Goal: Task Accomplishment & Management: Use online tool/utility

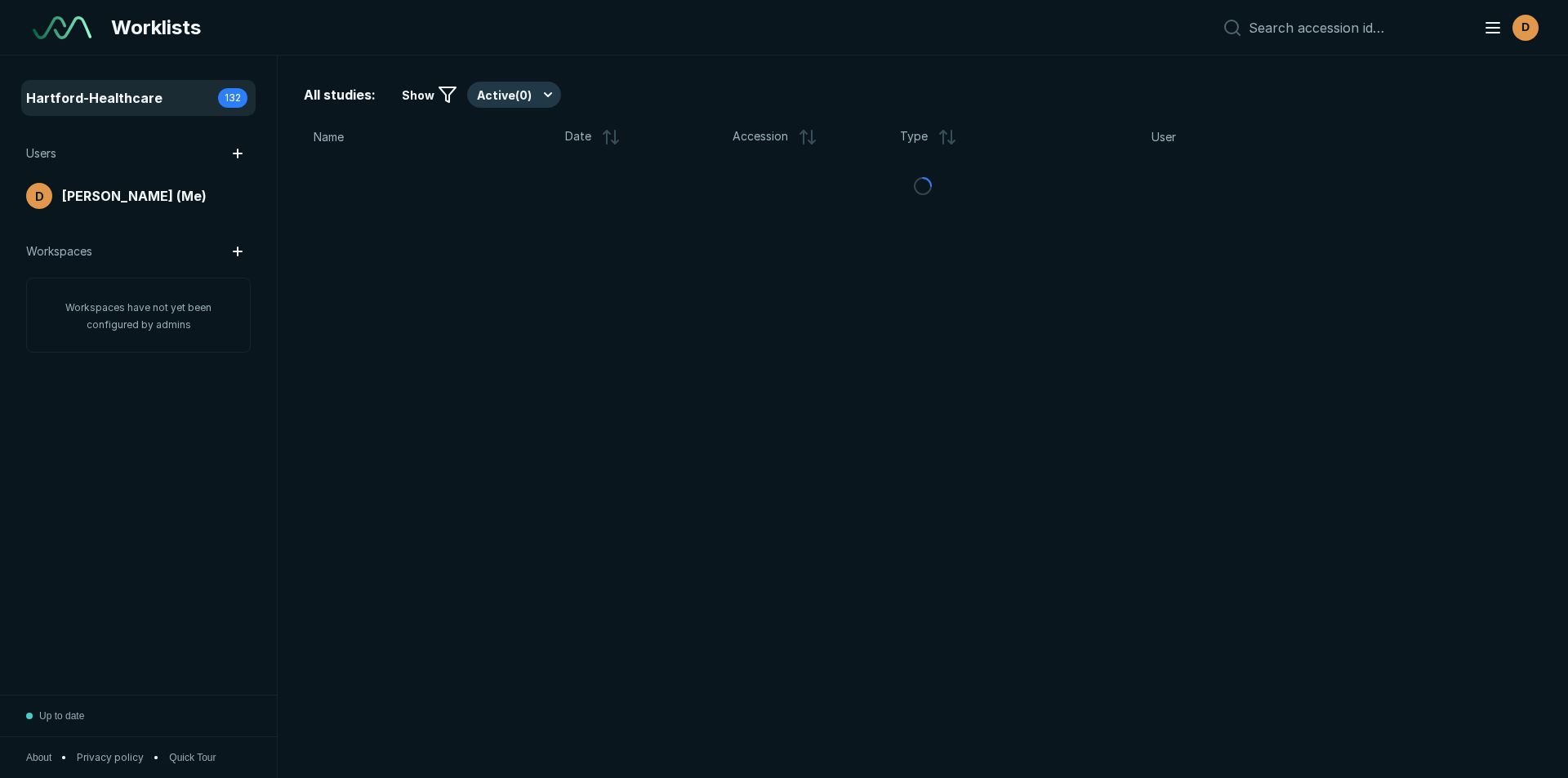
scroll to position [5054, 7643]
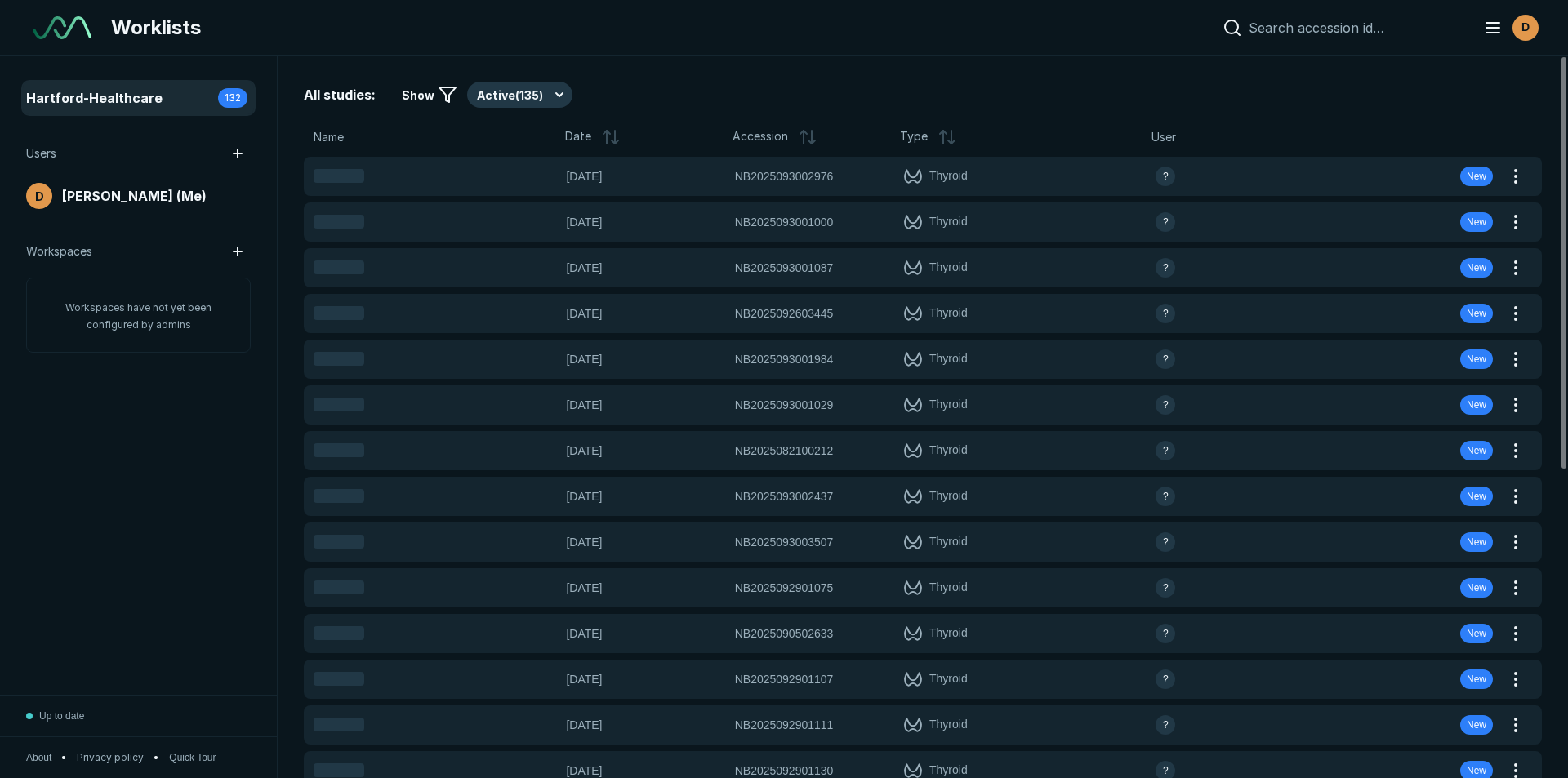
click at [1313, 31] on input at bounding box center [1356, 28] width 214 height 16
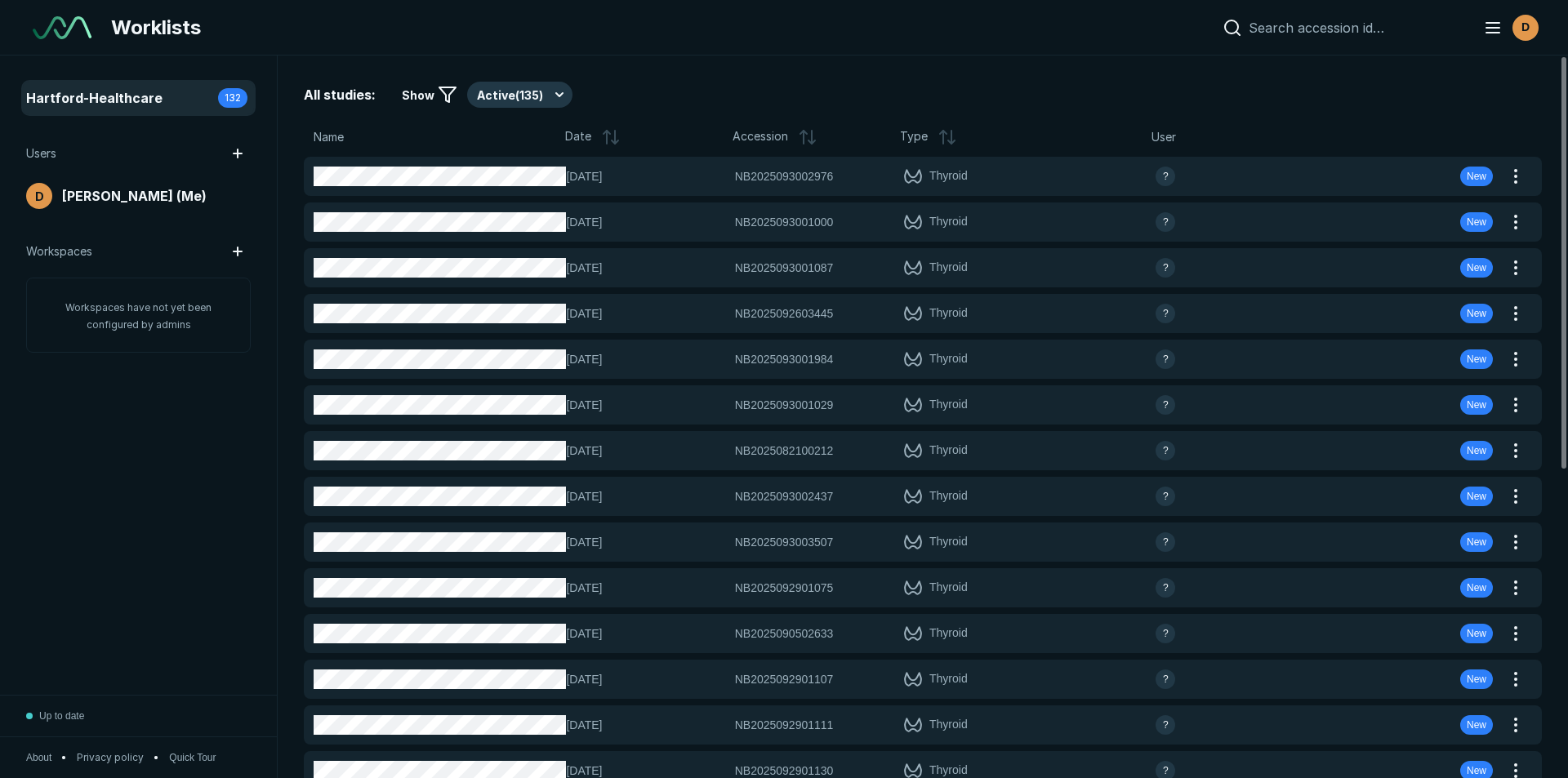
click at [1305, 26] on input at bounding box center [1356, 28] width 214 height 16
paste input "NB2025093002976"
type input "NB2025093002976"
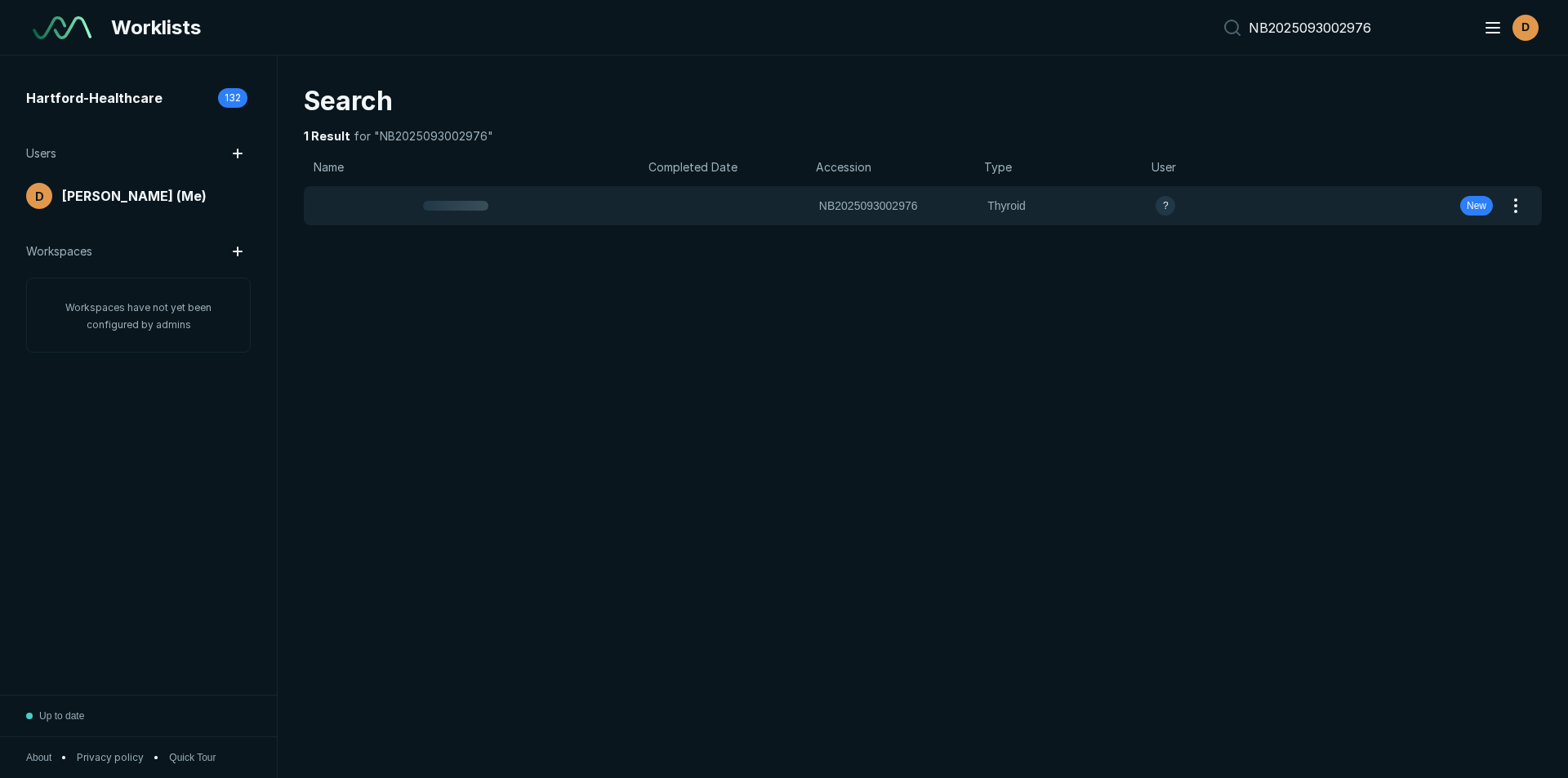
scroll to position [5054, 7643]
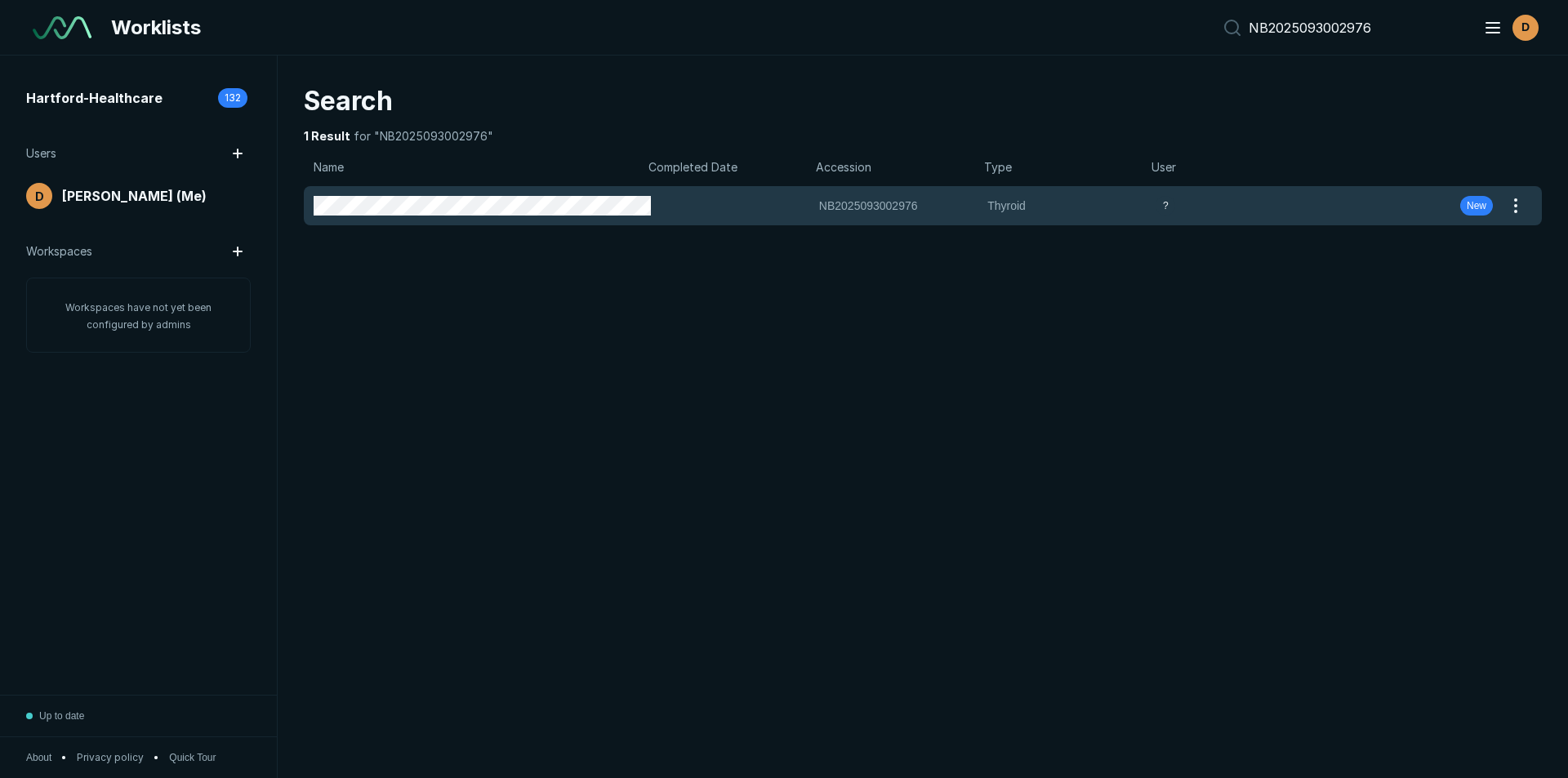
click at [1005, 202] on span "Thyroid" at bounding box center [1066, 205] width 159 height 18
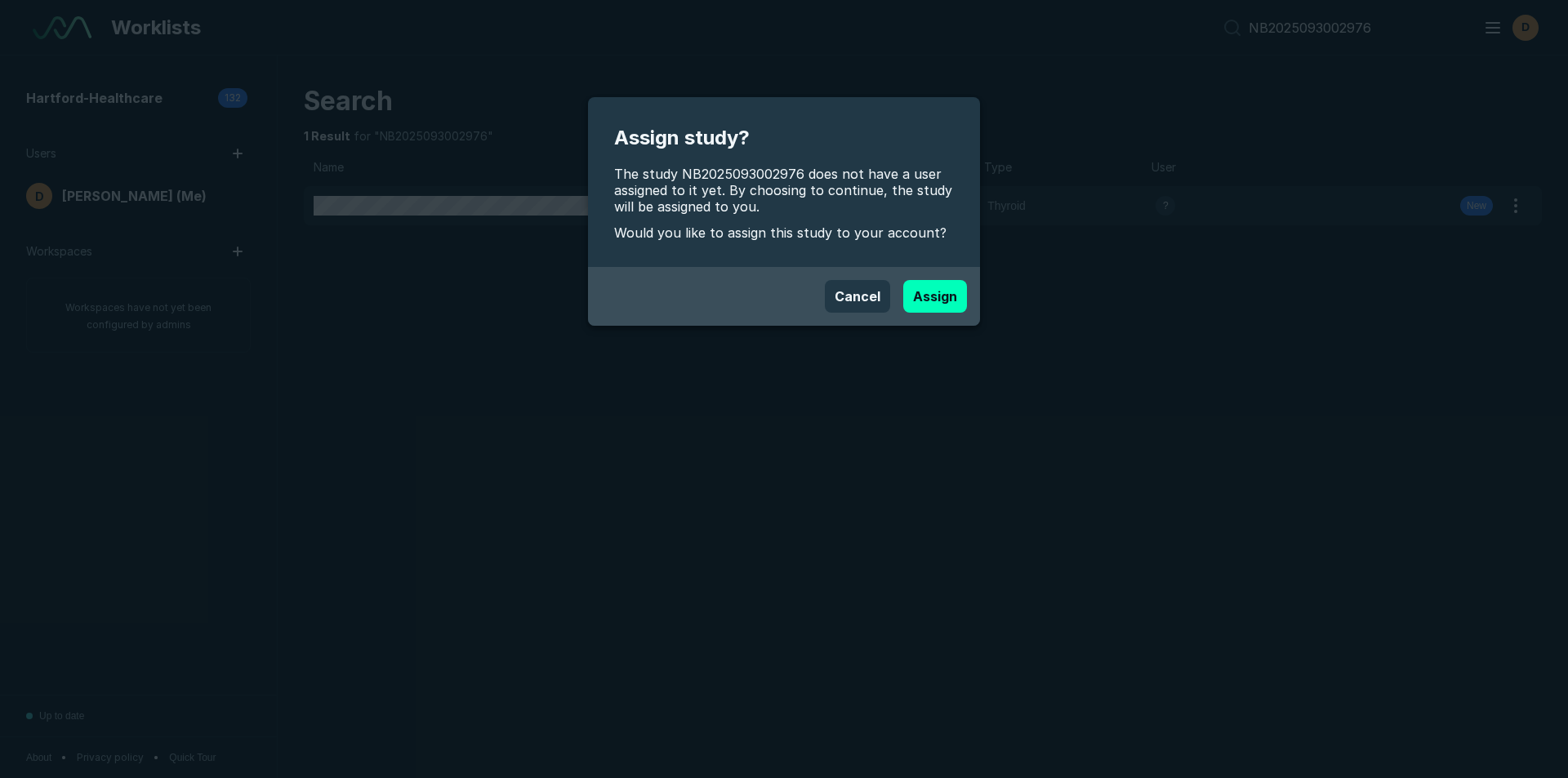
click at [1006, 203] on div "Assign study? The study NB2025093002976 does not have a user assigned to it yet…" at bounding box center [784, 389] width 1568 height 778
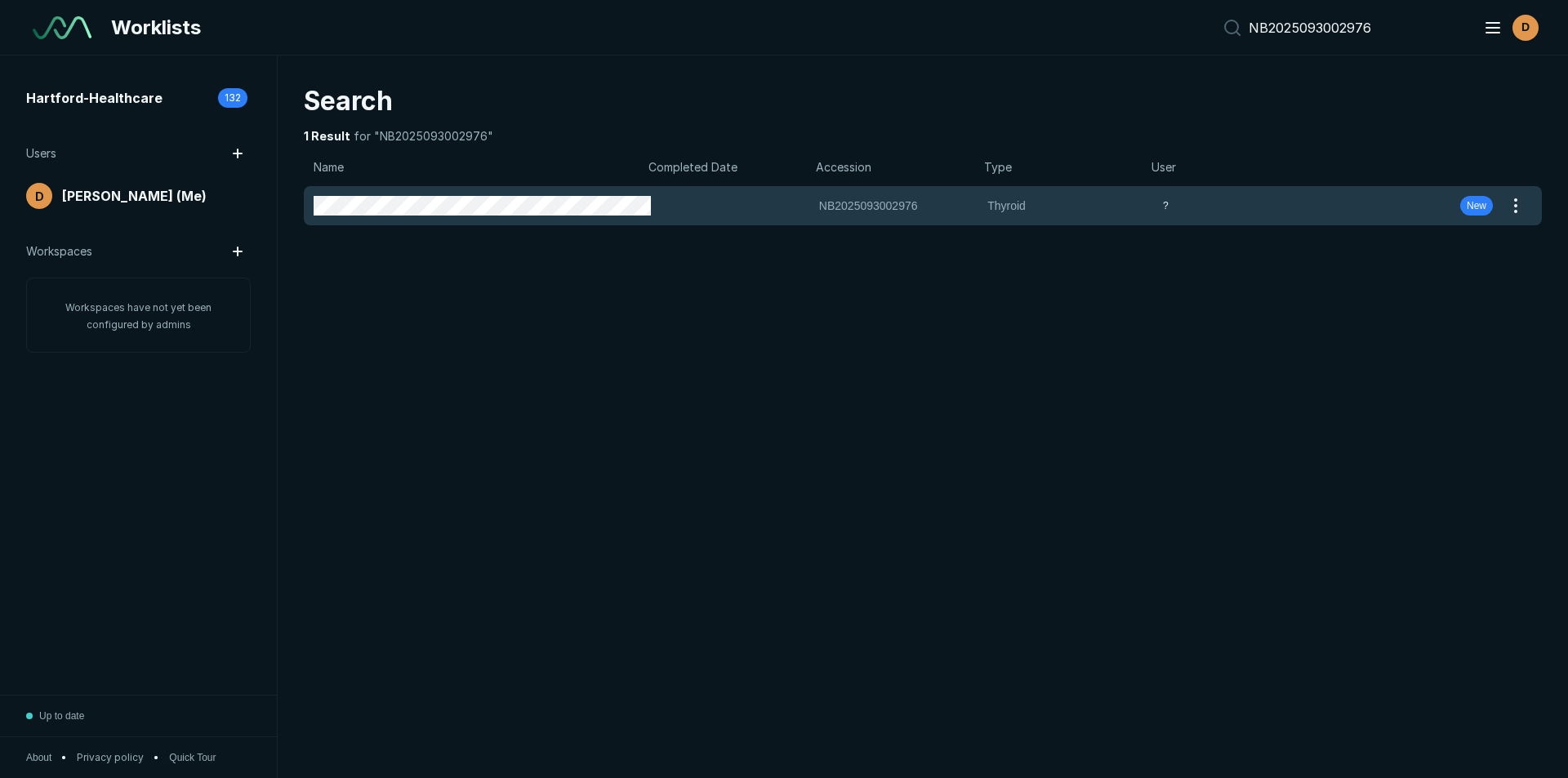
click at [841, 208] on span "NB2025093002976" at bounding box center [868, 205] width 99 height 18
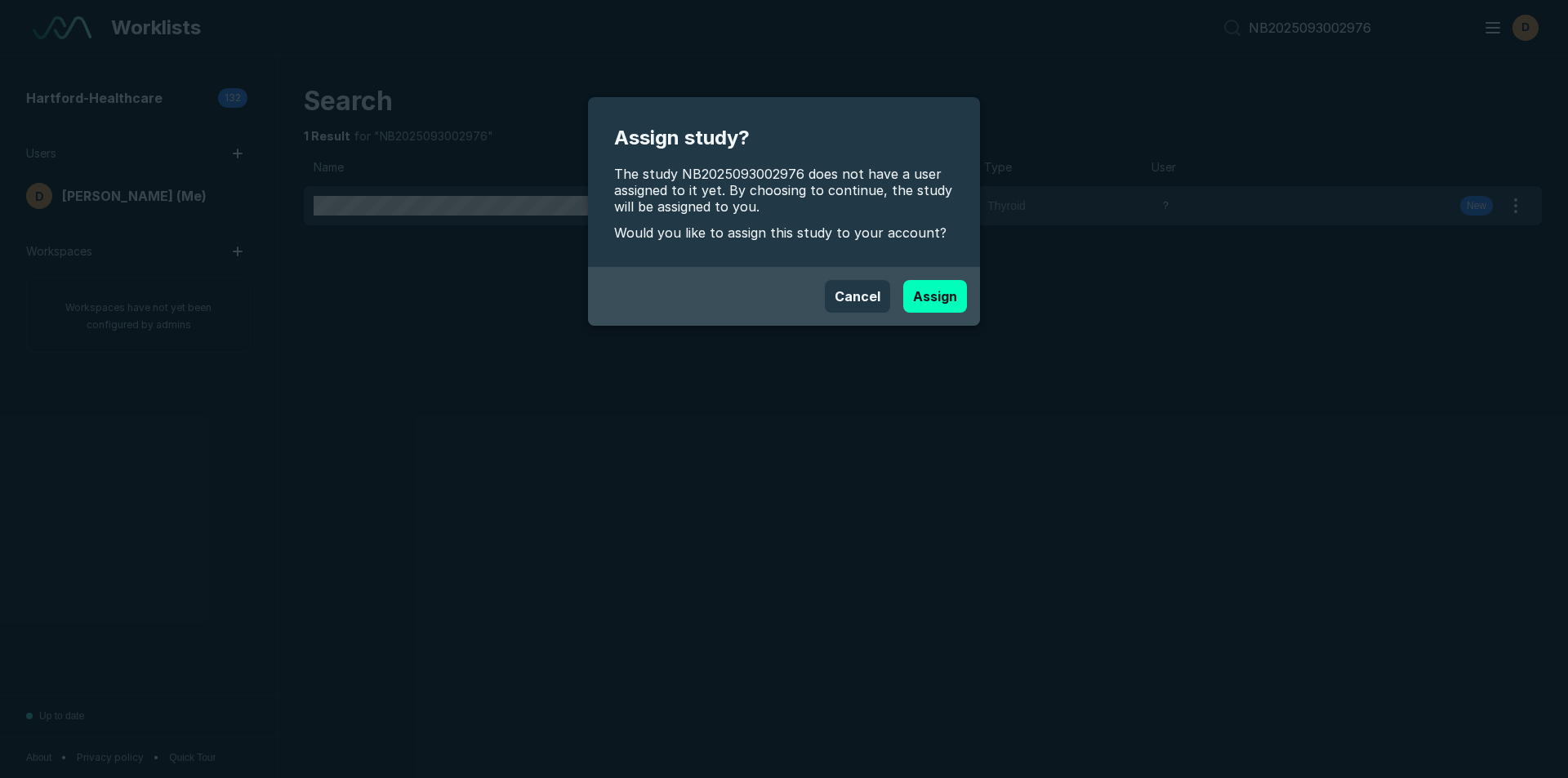
click at [841, 208] on span "The study NB2025093002976 does not have a user assigned to it yet. By choosing …" at bounding box center [784, 190] width 340 height 49
click at [928, 302] on button "Assign" at bounding box center [935, 296] width 64 height 33
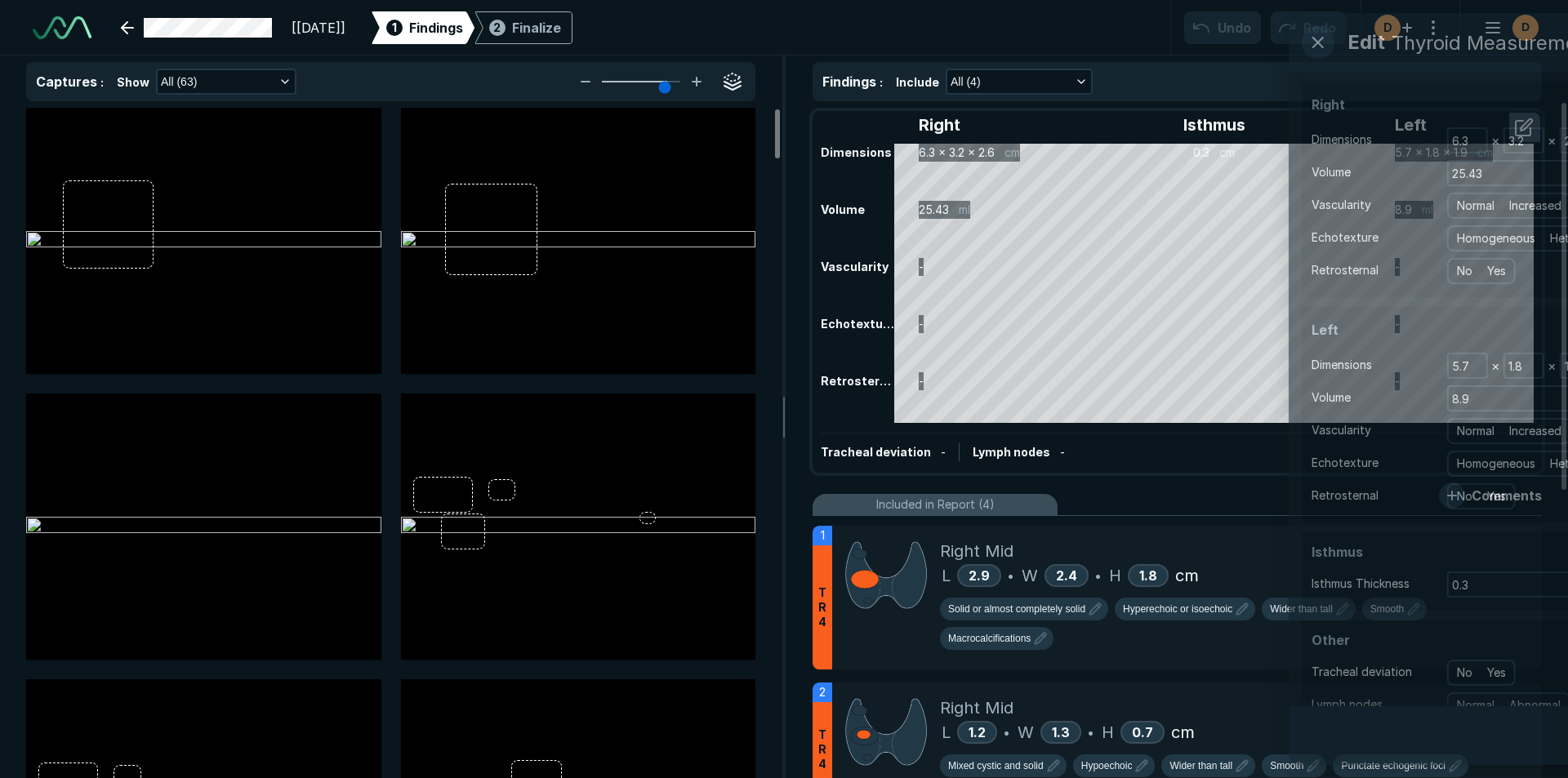
scroll to position [5315, 9154]
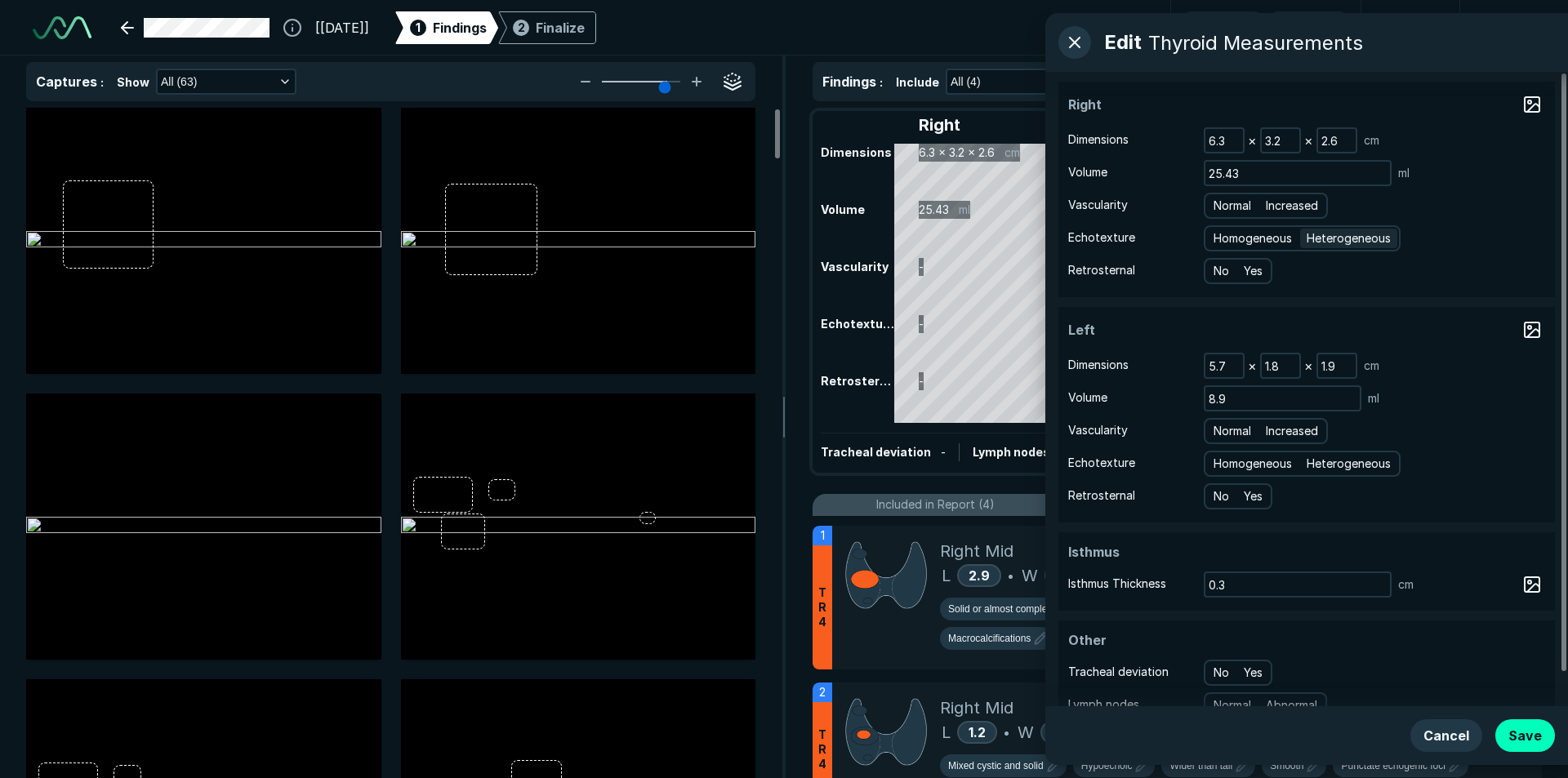
click at [1343, 247] on div "Heterogeneous" at bounding box center [1348, 238] width 97 height 20
click at [1315, 241] on input "Heterogeneous" at bounding box center [1309, 236] width 11 height 11
radio input "true"
click at [1352, 468] on span "Heterogeneous" at bounding box center [1349, 464] width 84 height 18
click at [1315, 467] on input "Heterogeneous" at bounding box center [1309, 462] width 11 height 11
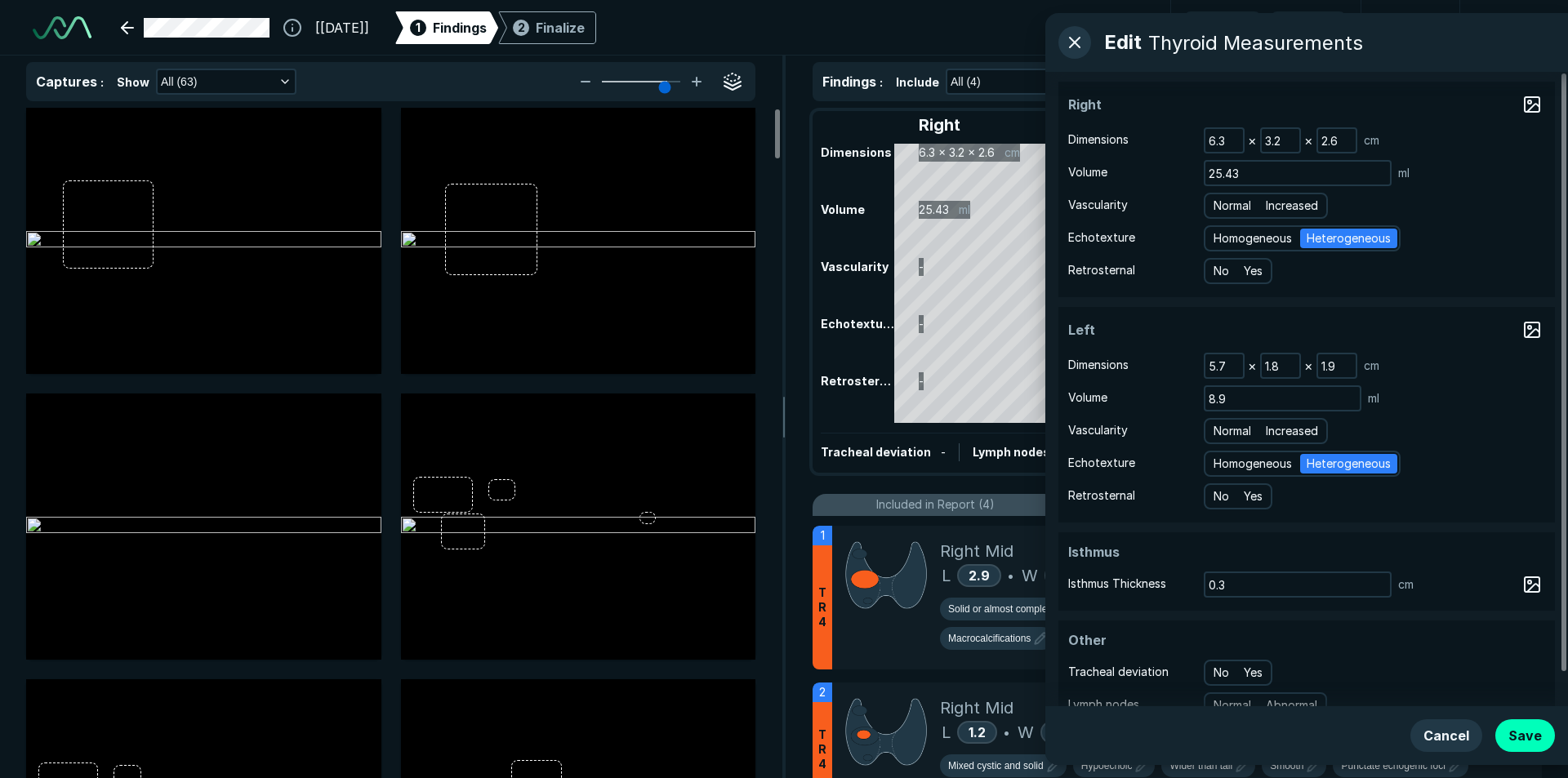
radio input "true"
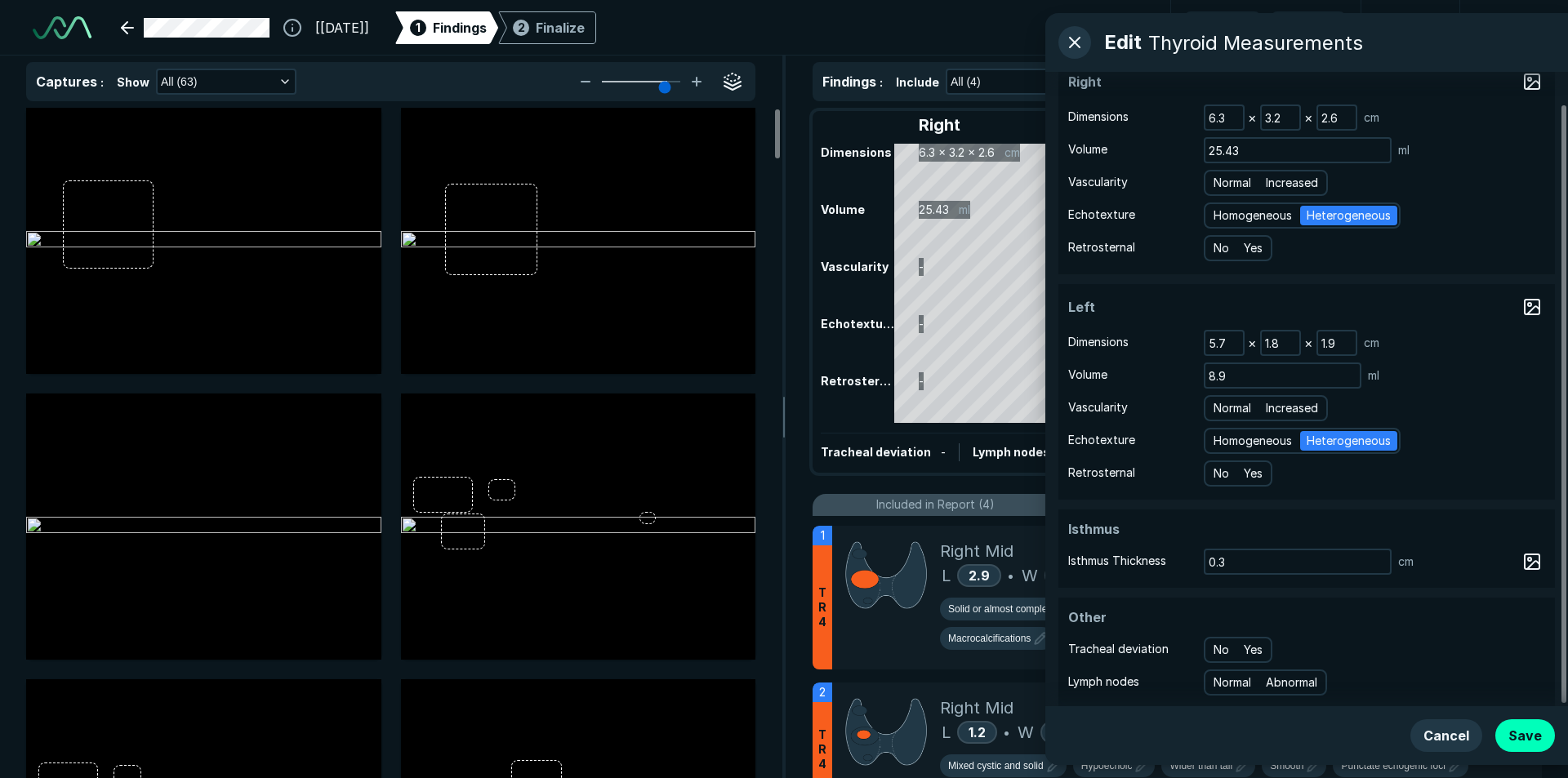
scroll to position [35, 0]
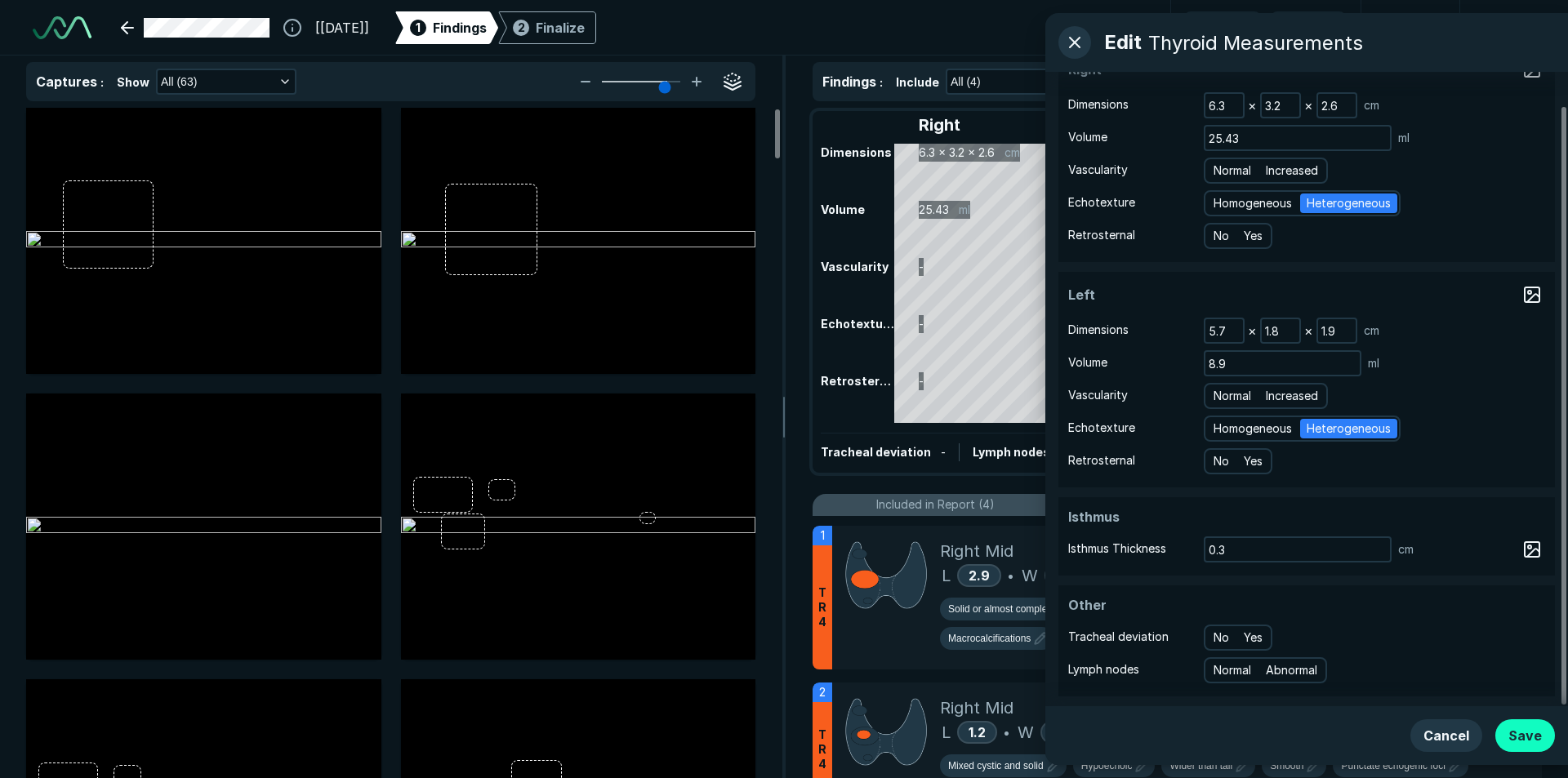
click at [1523, 734] on button "Save" at bounding box center [1525, 735] width 60 height 33
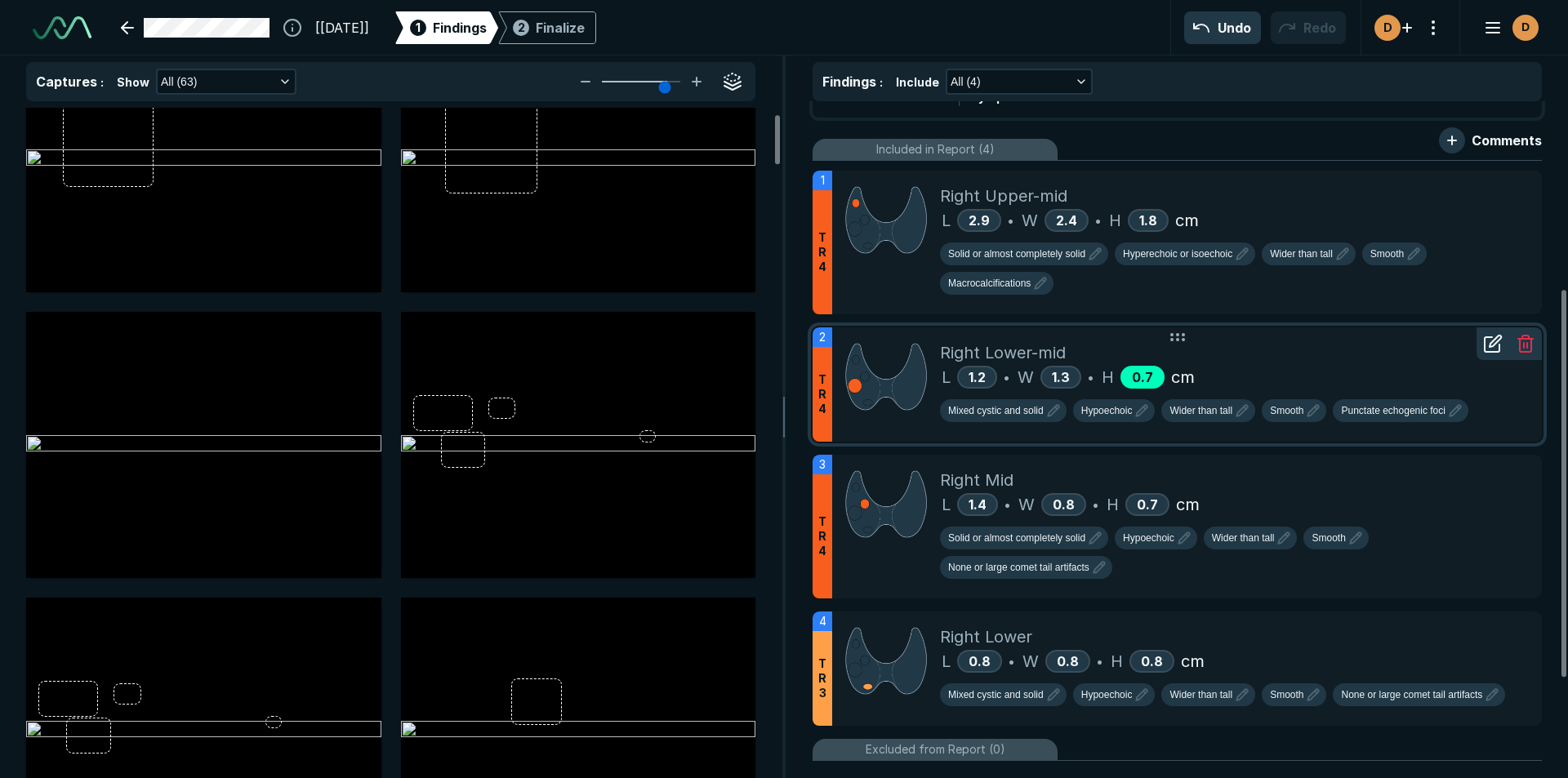
scroll to position [326, 0]
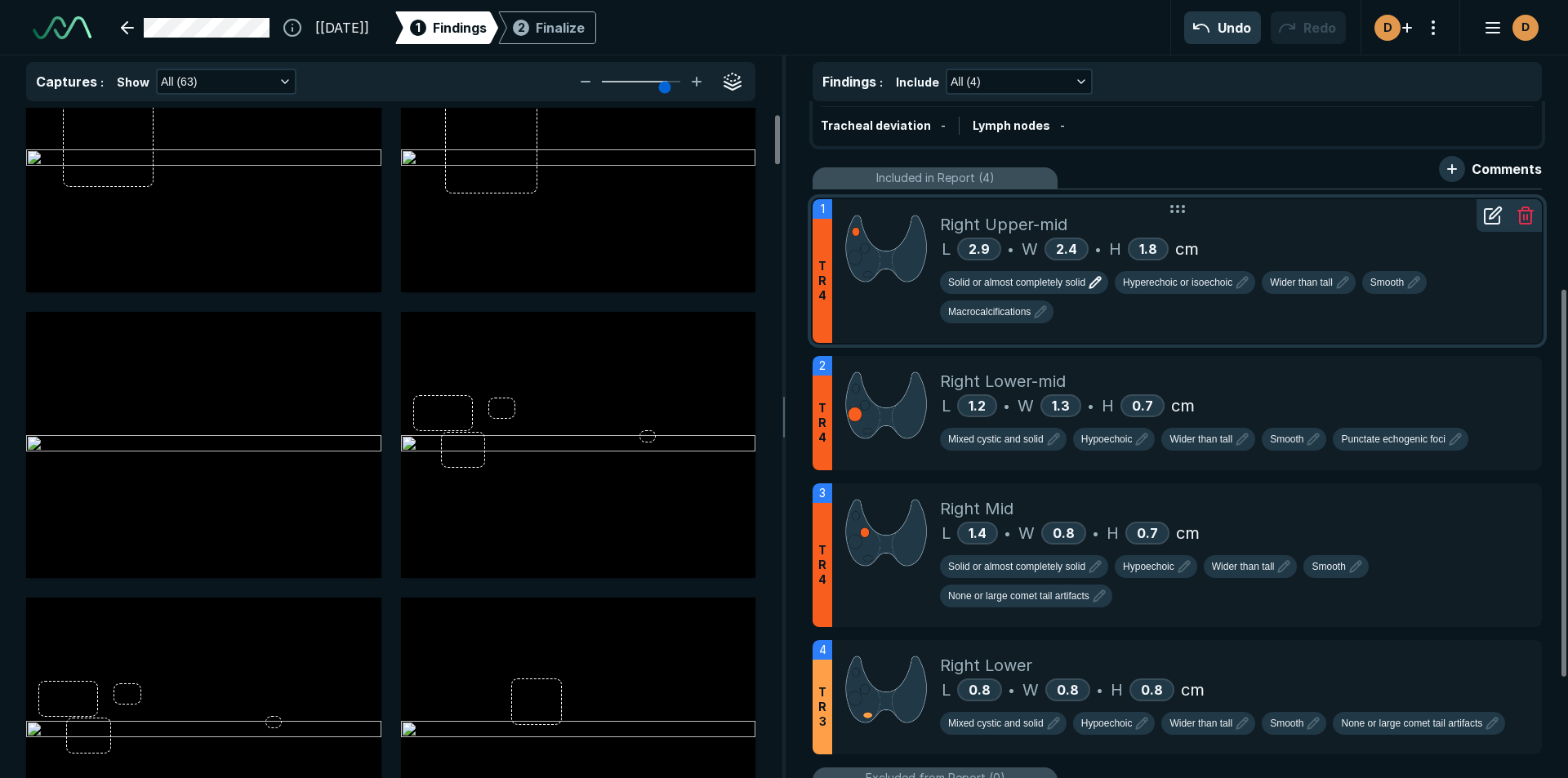
click at [1099, 286] on icon "button" at bounding box center [1095, 282] width 20 height 20
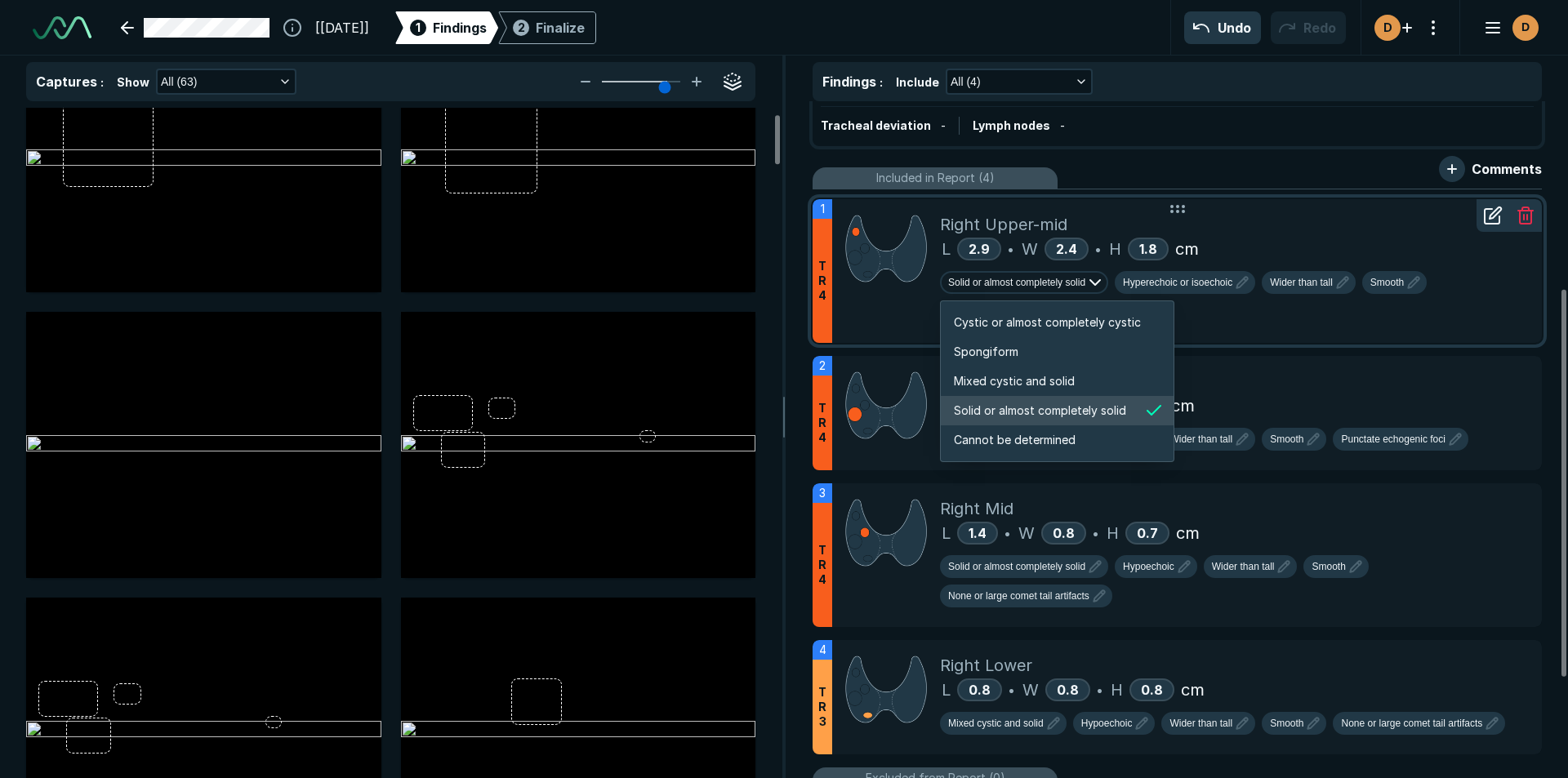
scroll to position [2725, 3136]
click at [1530, 606] on div "3 T R 4 Right Mid L 1.4 • W 0.8 • H 0.7 cm Solid or almost completely solid Hyp…" at bounding box center [1177, 556] width 729 height 144
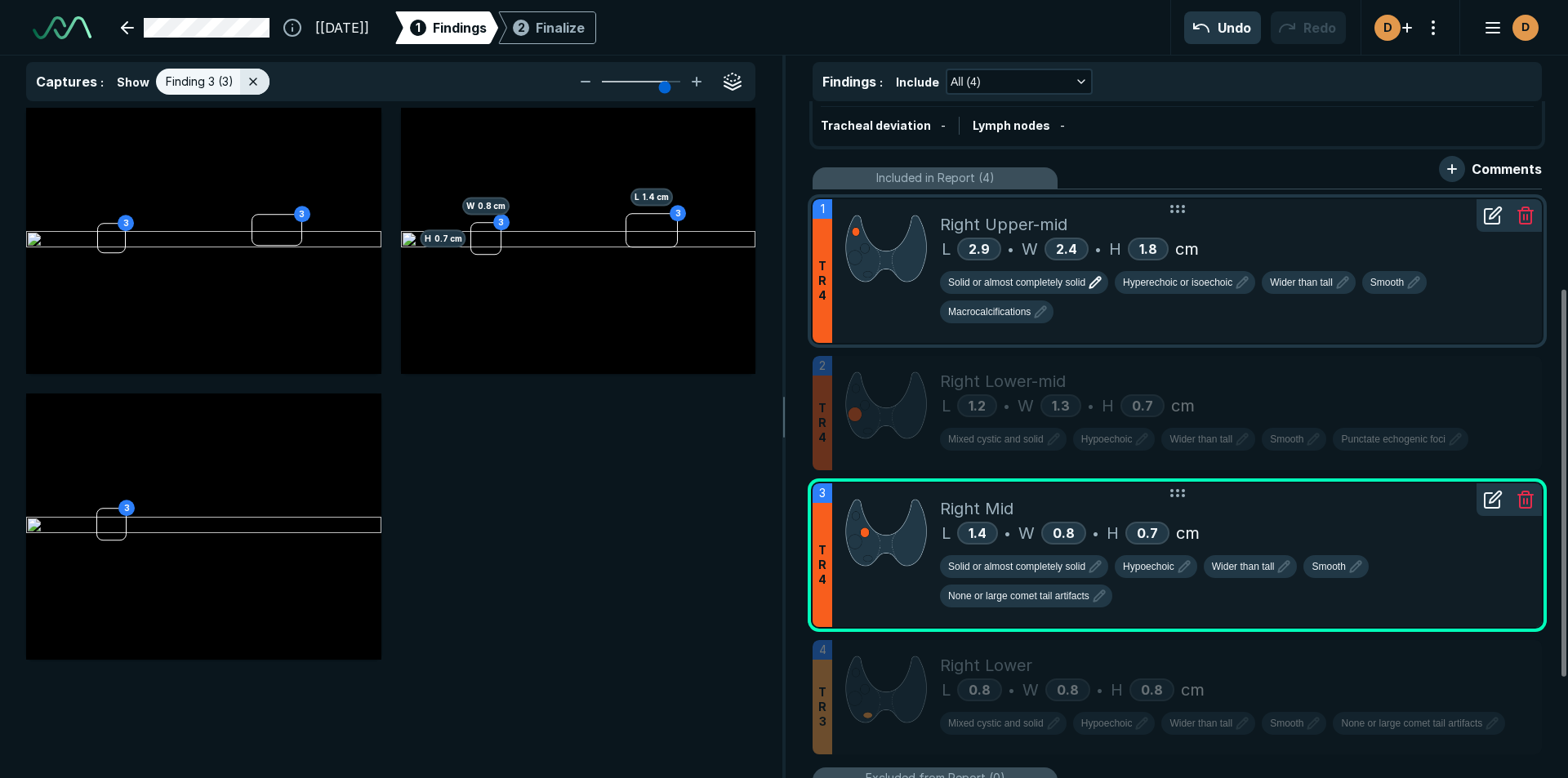
scroll to position [4936, 5354]
click at [1038, 575] on button "Solid or almost completely solid" at bounding box center [1023, 567] width 169 height 23
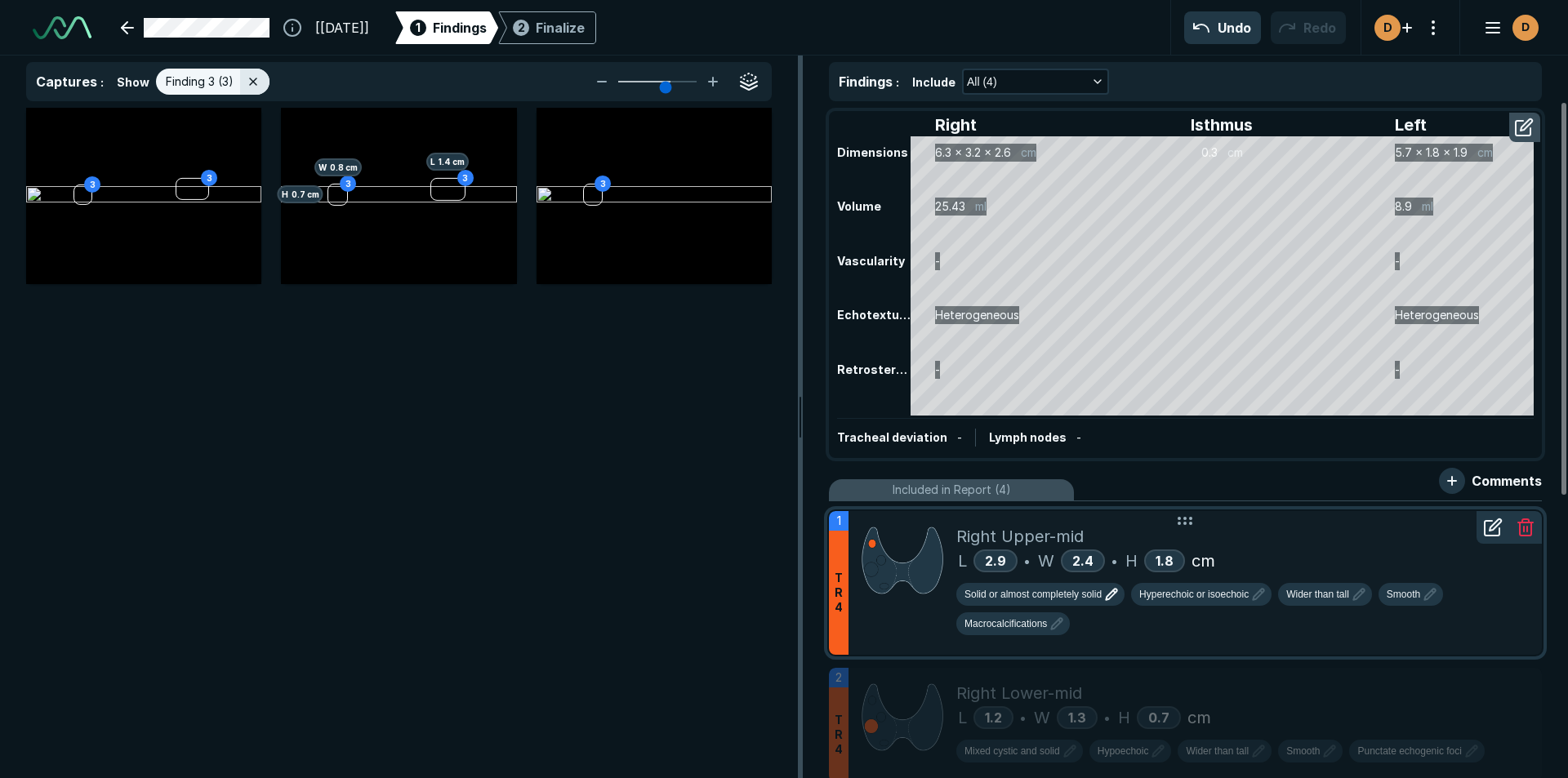
scroll to position [0, 0]
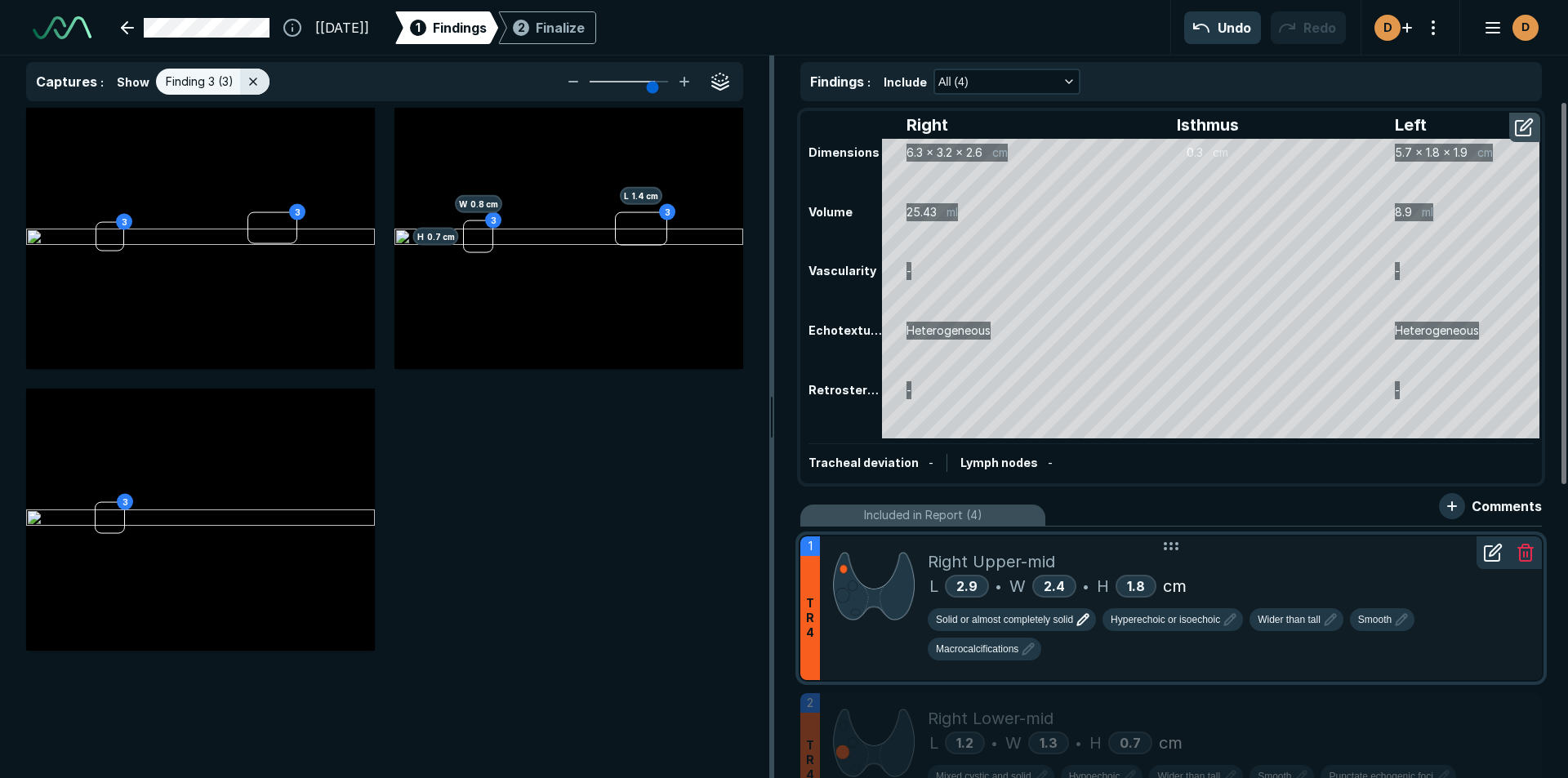
type input "4"
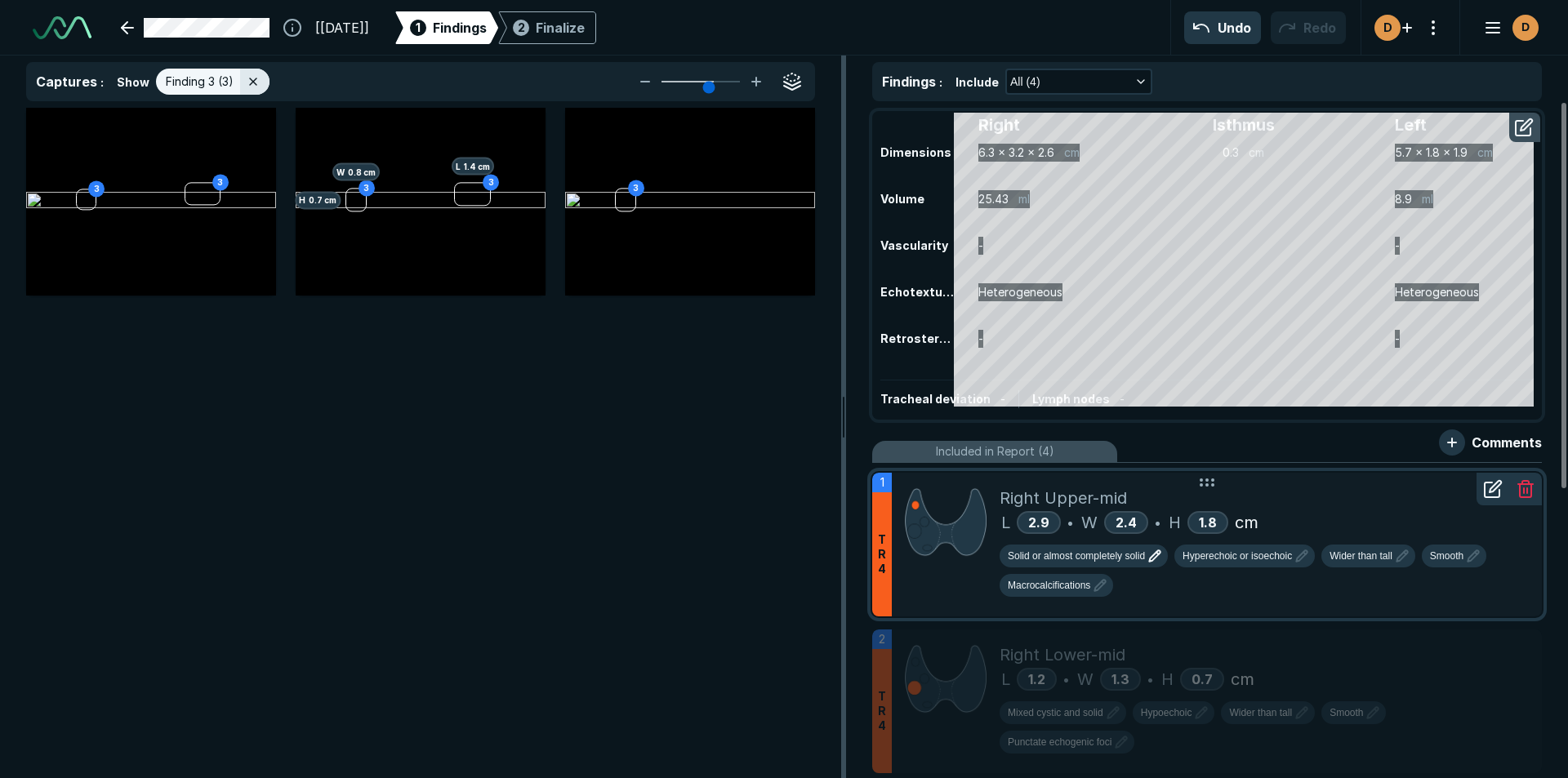
drag, startPoint x: 782, startPoint y: 417, endPoint x: 844, endPoint y: 286, distance: 144.9
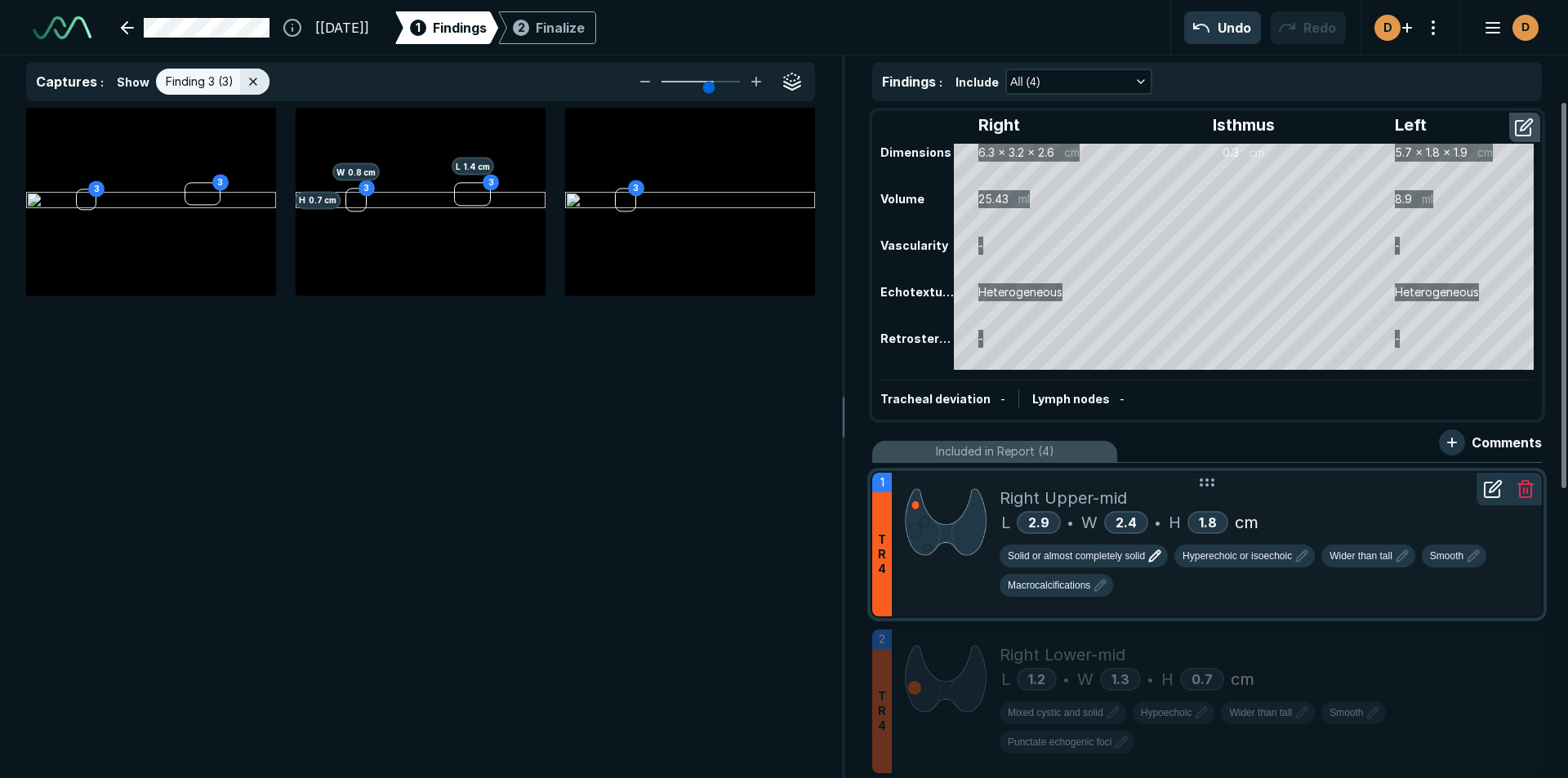
click at [1125, 554] on span "Solid or almost completely solid" at bounding box center [1076, 556] width 138 height 15
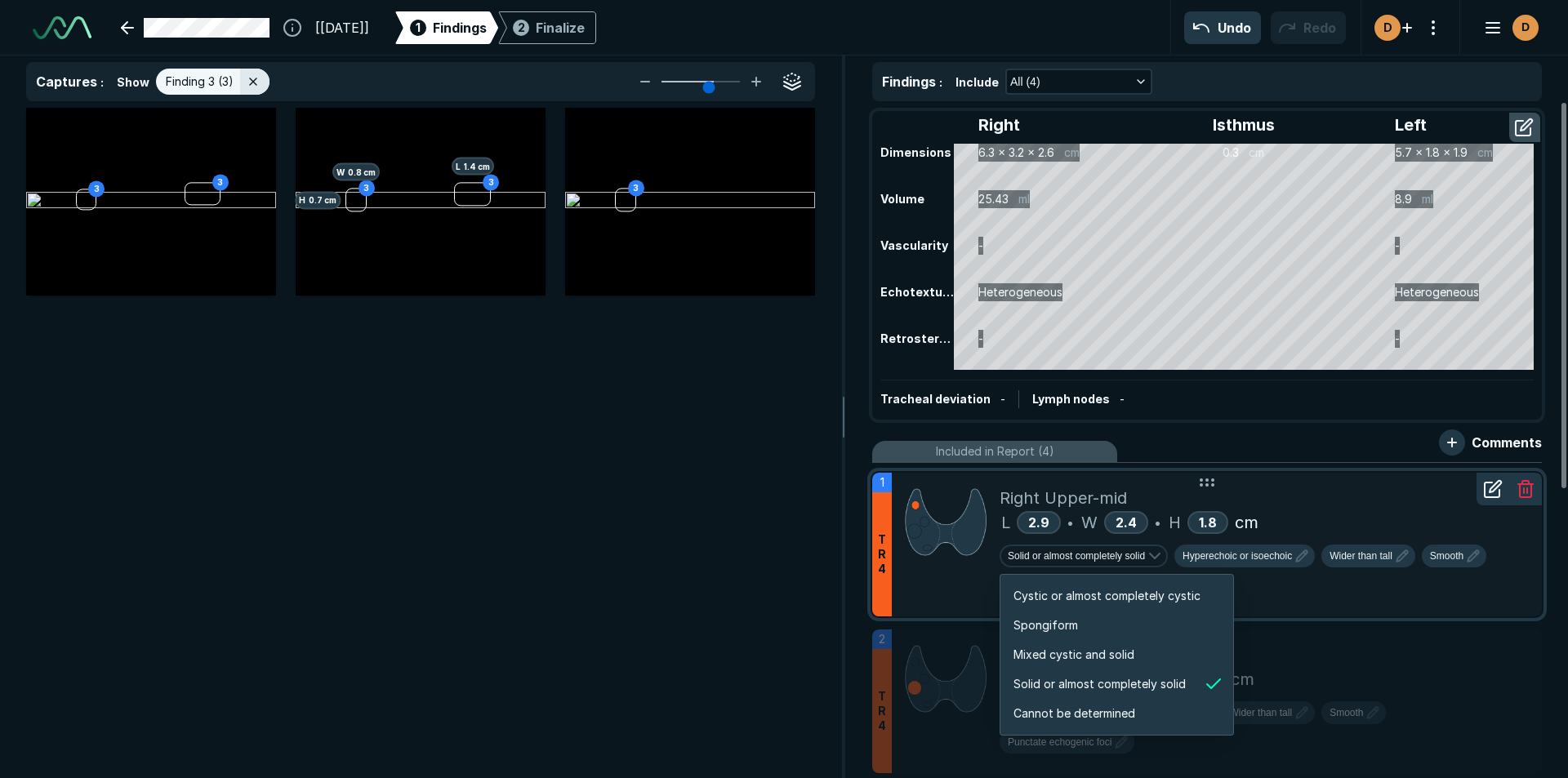
drag, startPoint x: 953, startPoint y: 576, endPoint x: 1019, endPoint y: 572, distance: 66.1
click at [953, 576] on div at bounding box center [946, 545] width 108 height 144
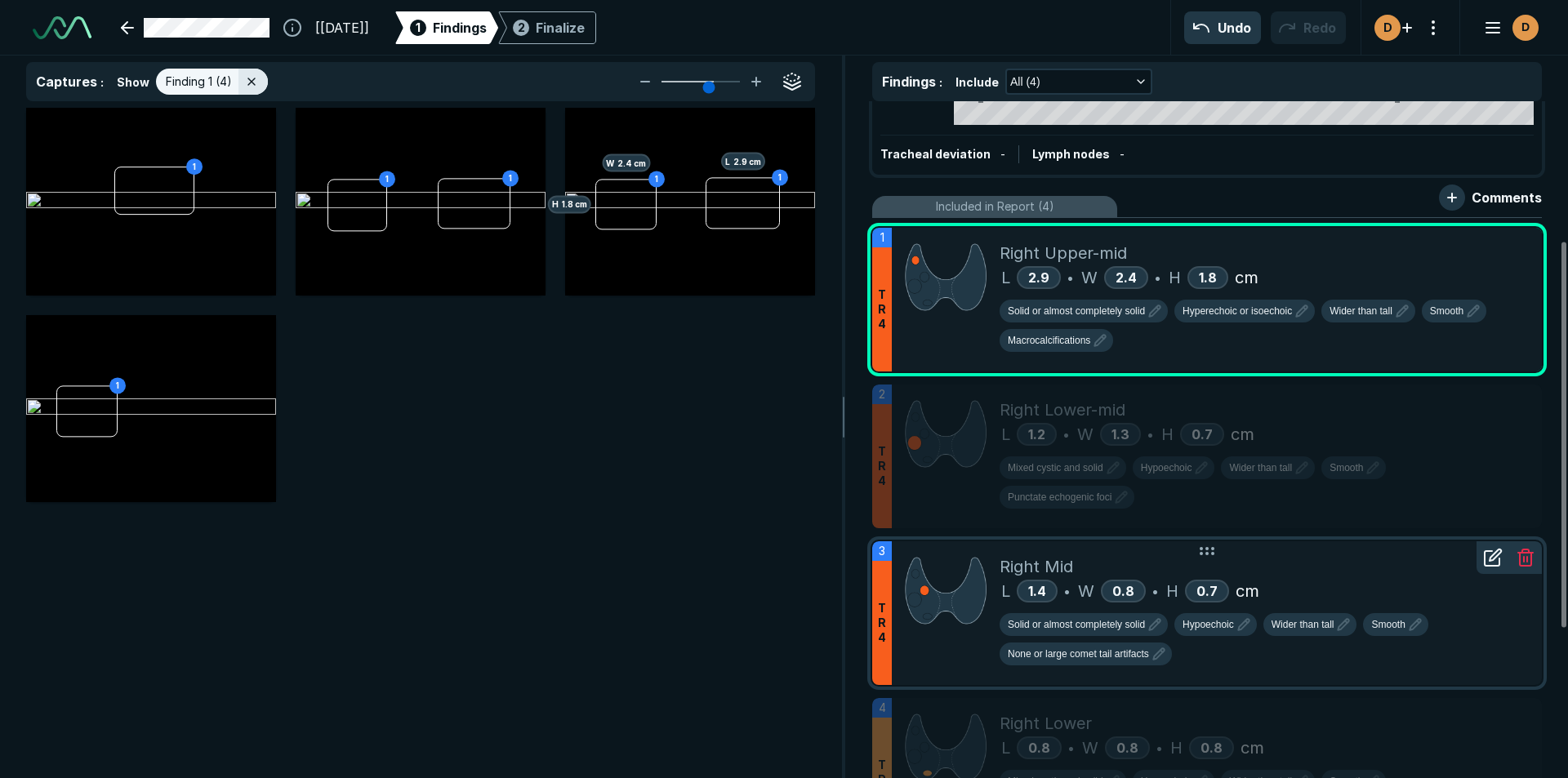
click at [961, 648] on div at bounding box center [946, 613] width 108 height 144
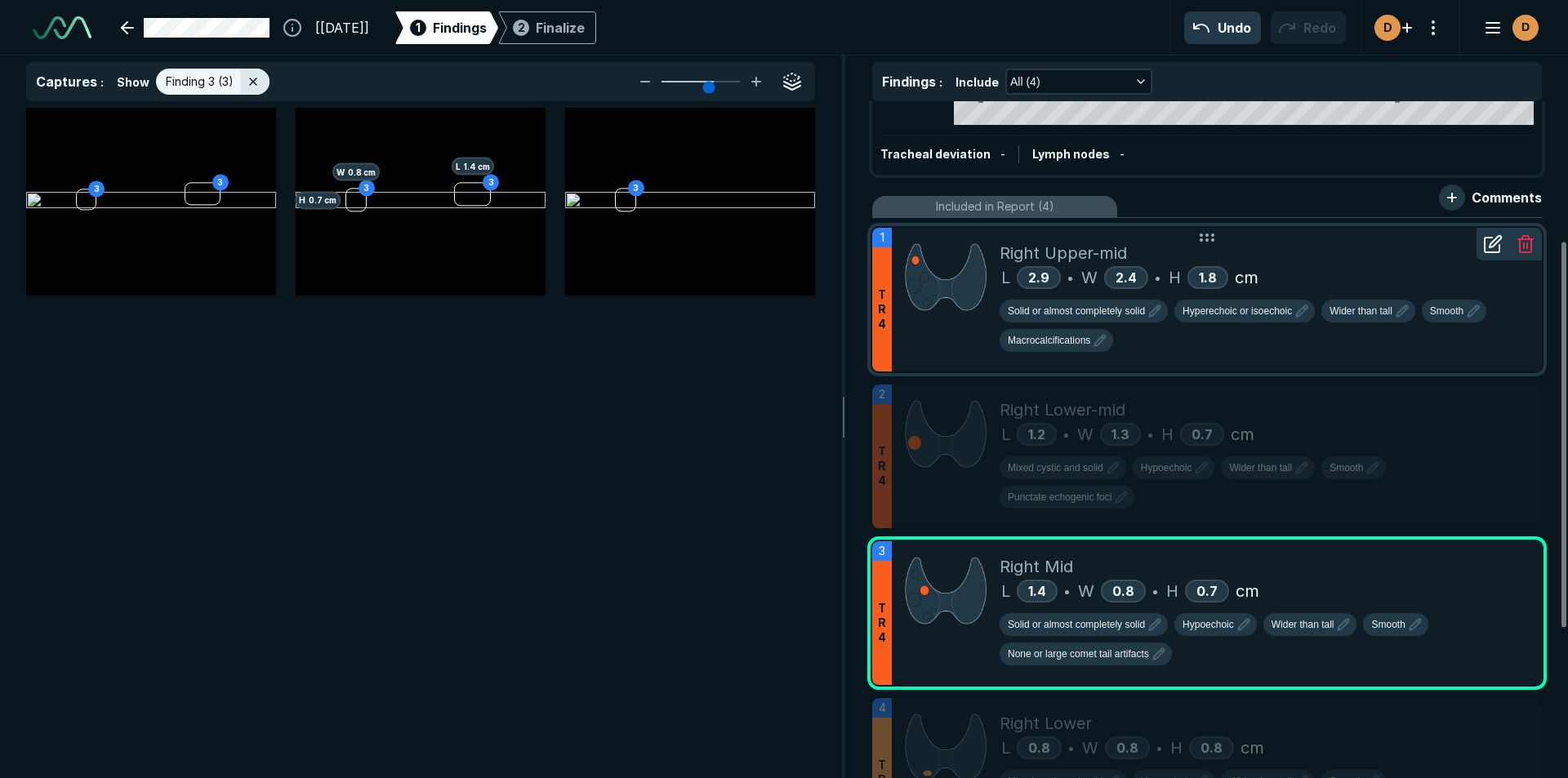
click at [885, 328] on span "T R 4" at bounding box center [882, 309] width 8 height 44
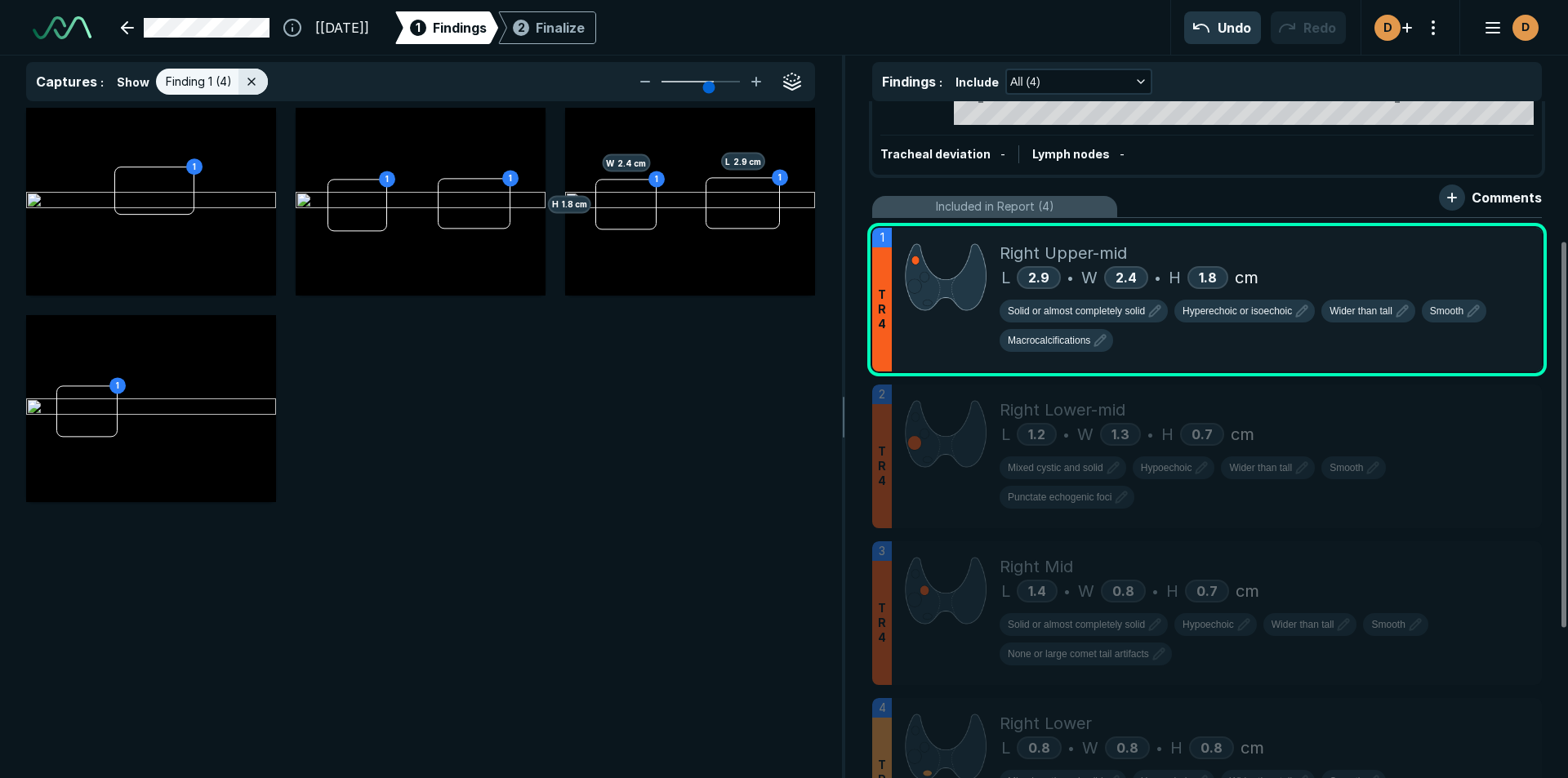
click at [117, 79] on span "Show" at bounding box center [133, 82] width 33 height 17
click at [135, 88] on span "Show" at bounding box center [133, 82] width 33 height 17
click at [190, 84] on span "Finding 1 (4)" at bounding box center [198, 82] width 66 height 18
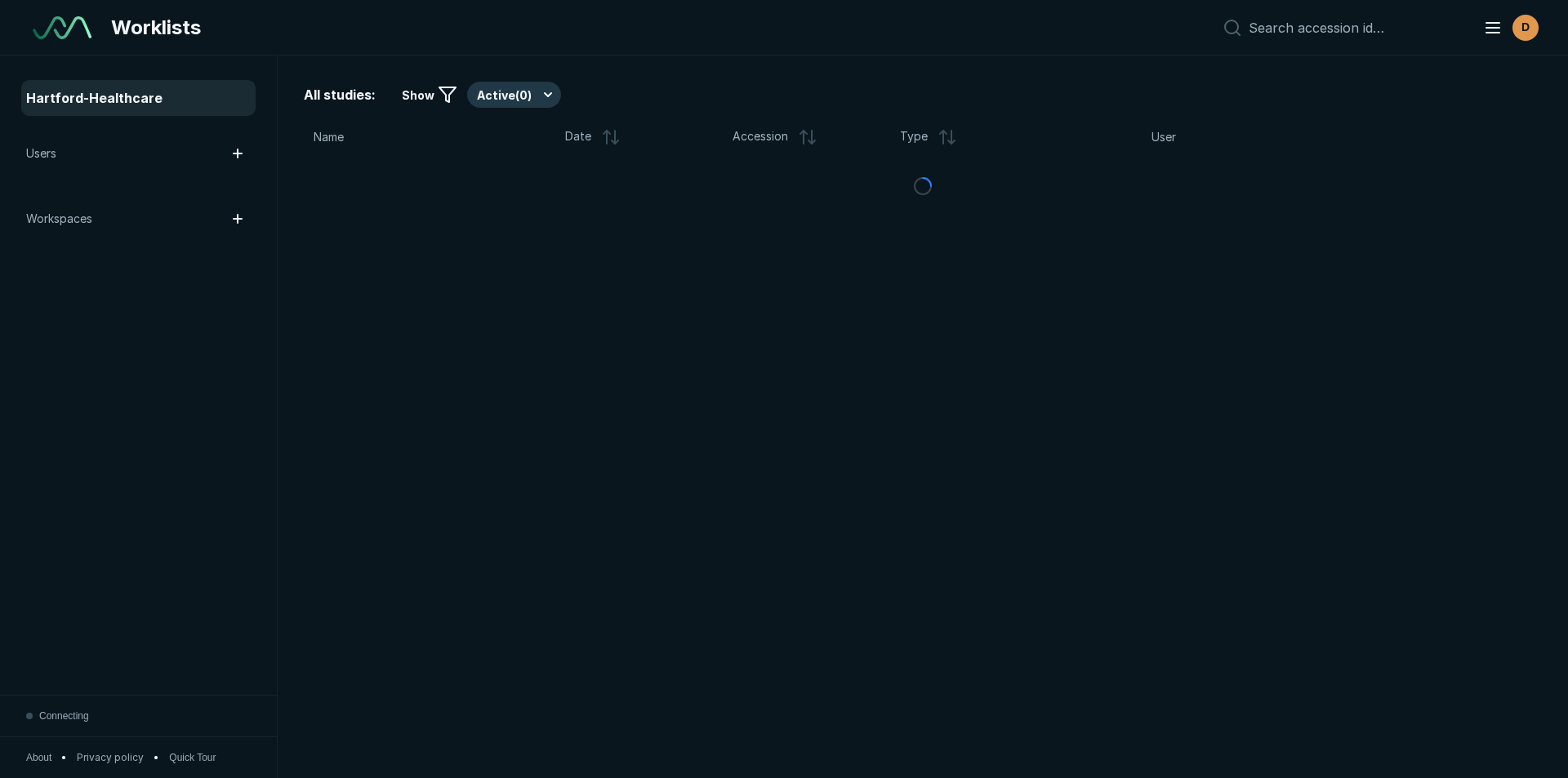
scroll to position [5315, 9154]
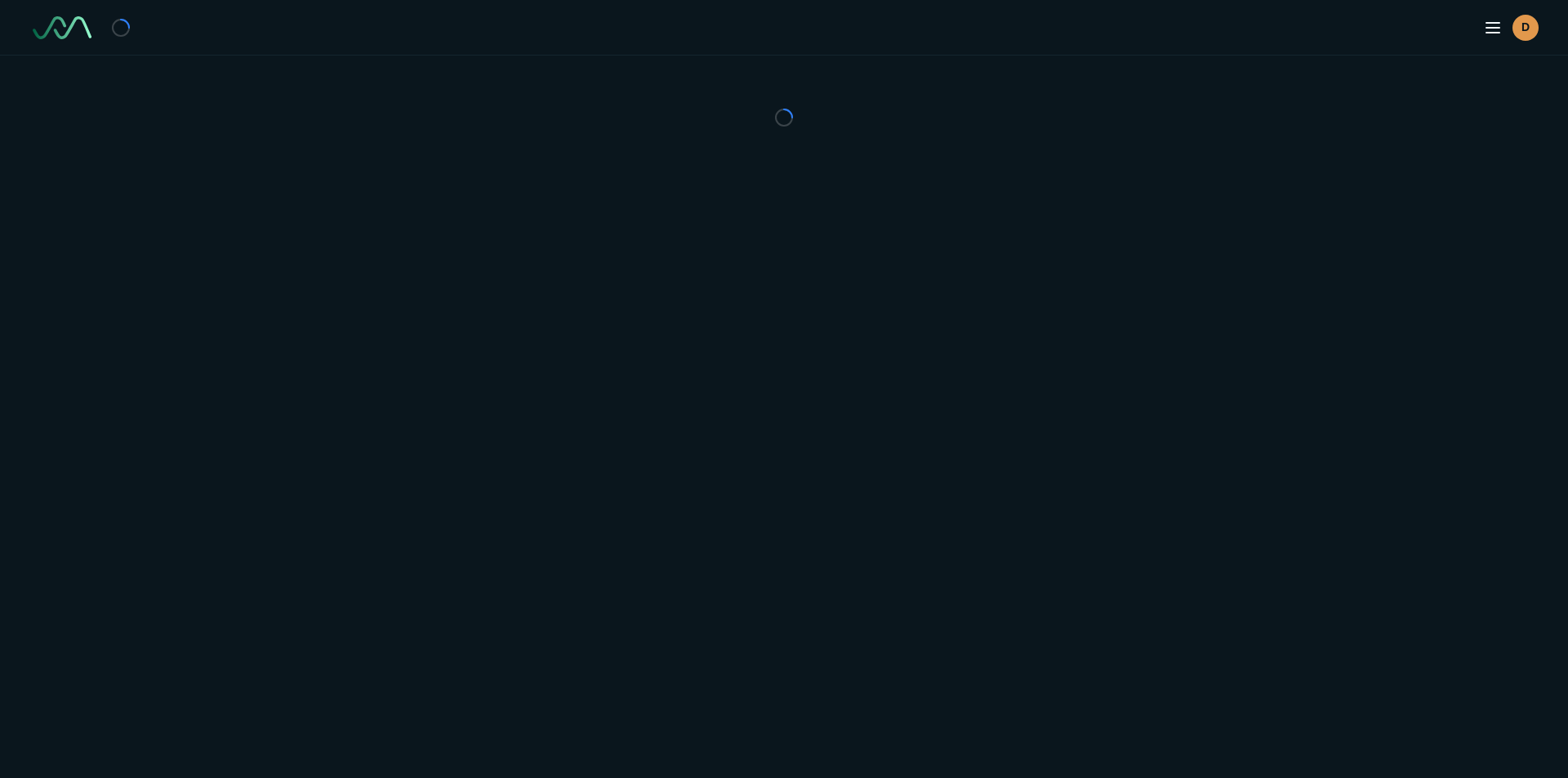
click at [506, 227] on div "D" at bounding box center [784, 389] width 1568 height 778
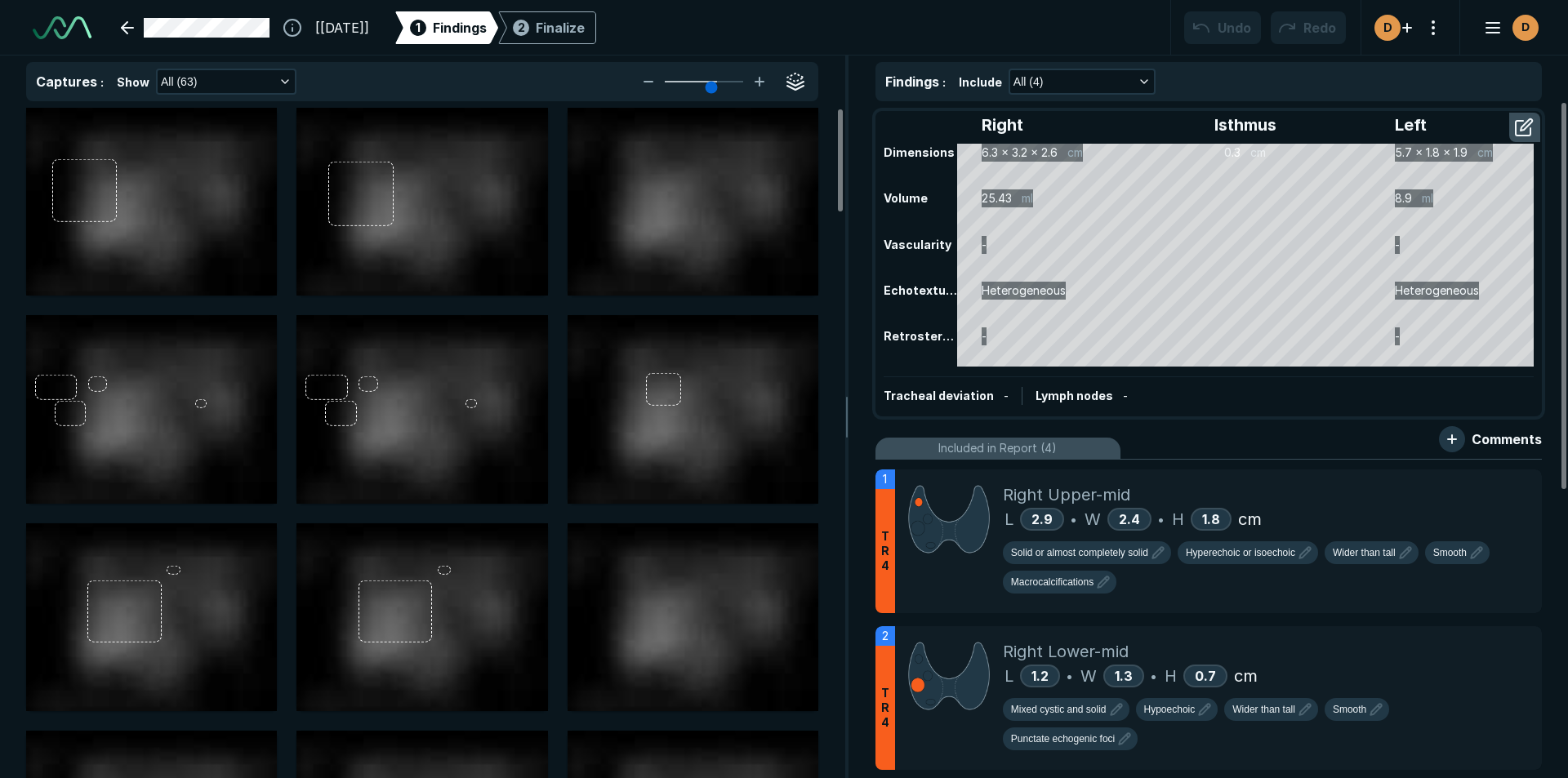
scroll to position [5315, 9154]
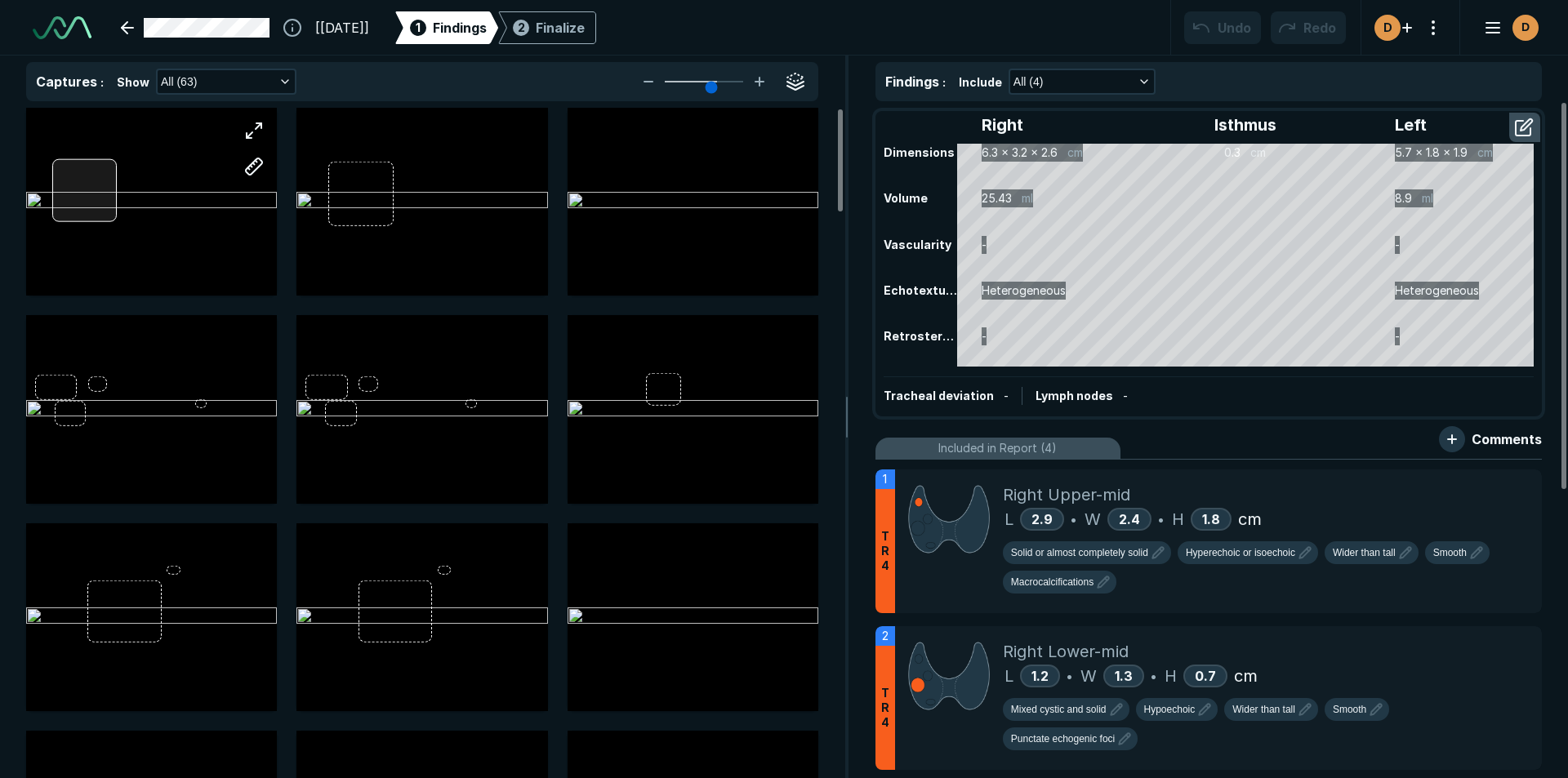
click at [99, 189] on div at bounding box center [151, 201] width 250 height 188
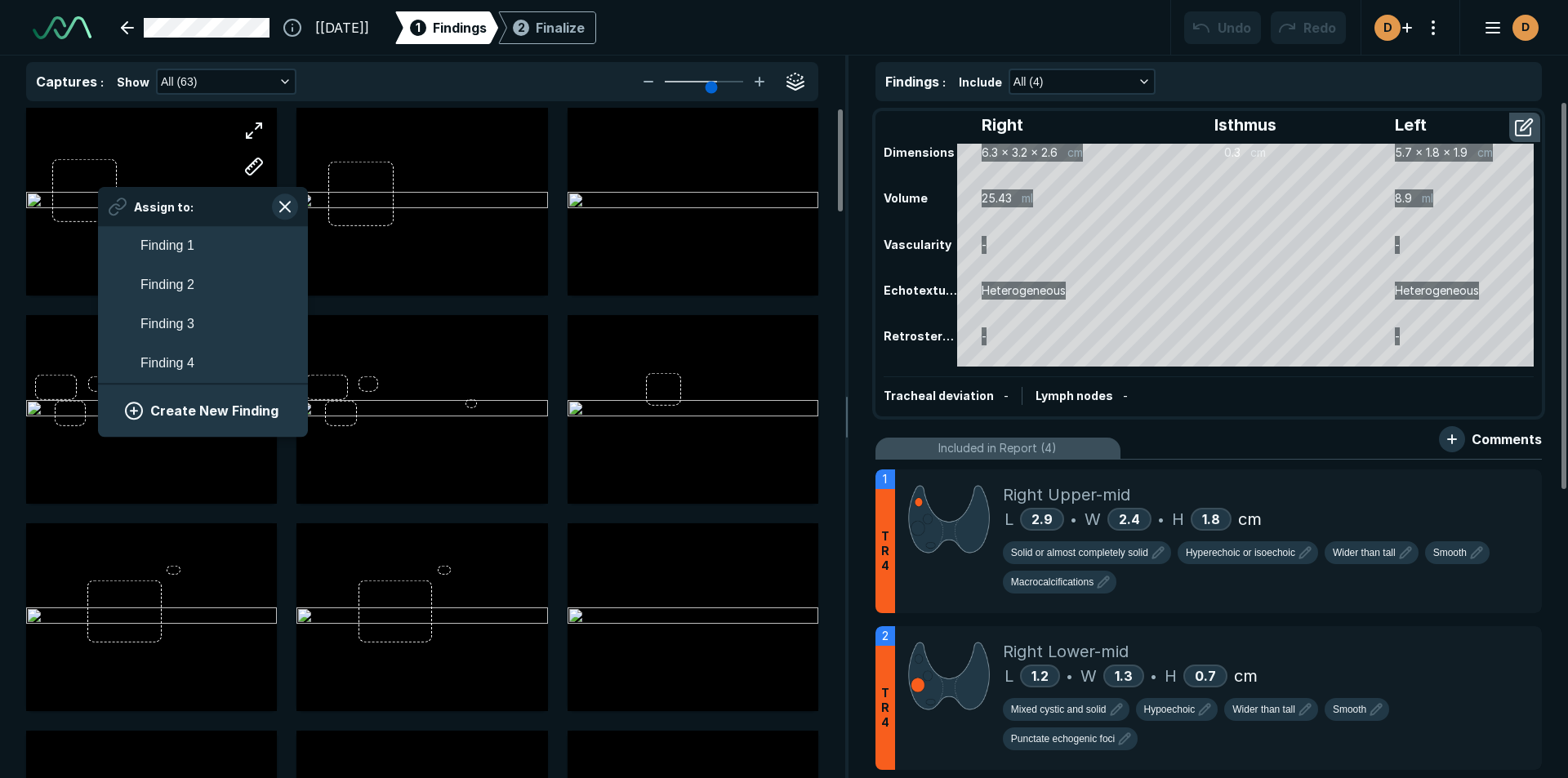
scroll to position [2769, 3028]
drag, startPoint x: 172, startPoint y: 287, endPoint x: 177, endPoint y: 295, distance: 9.4
click at [173, 288] on span "Finding 2" at bounding box center [168, 286] width 54 height 20
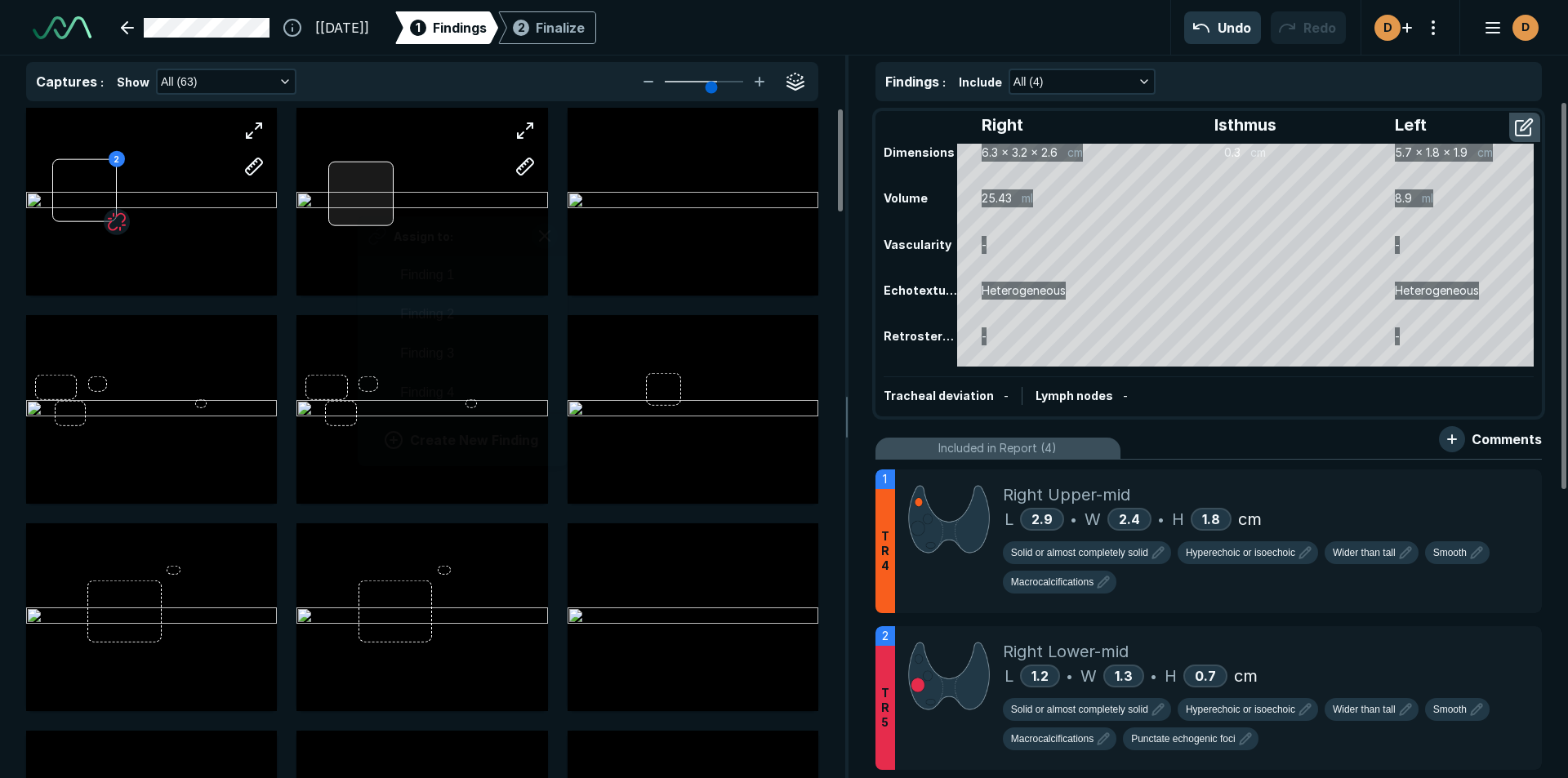
click at [359, 194] on div "Assign to: Finding 1 Finding 2 Finding 3 Finding 4 Create New Finding" at bounding box center [421, 201] width 250 height 188
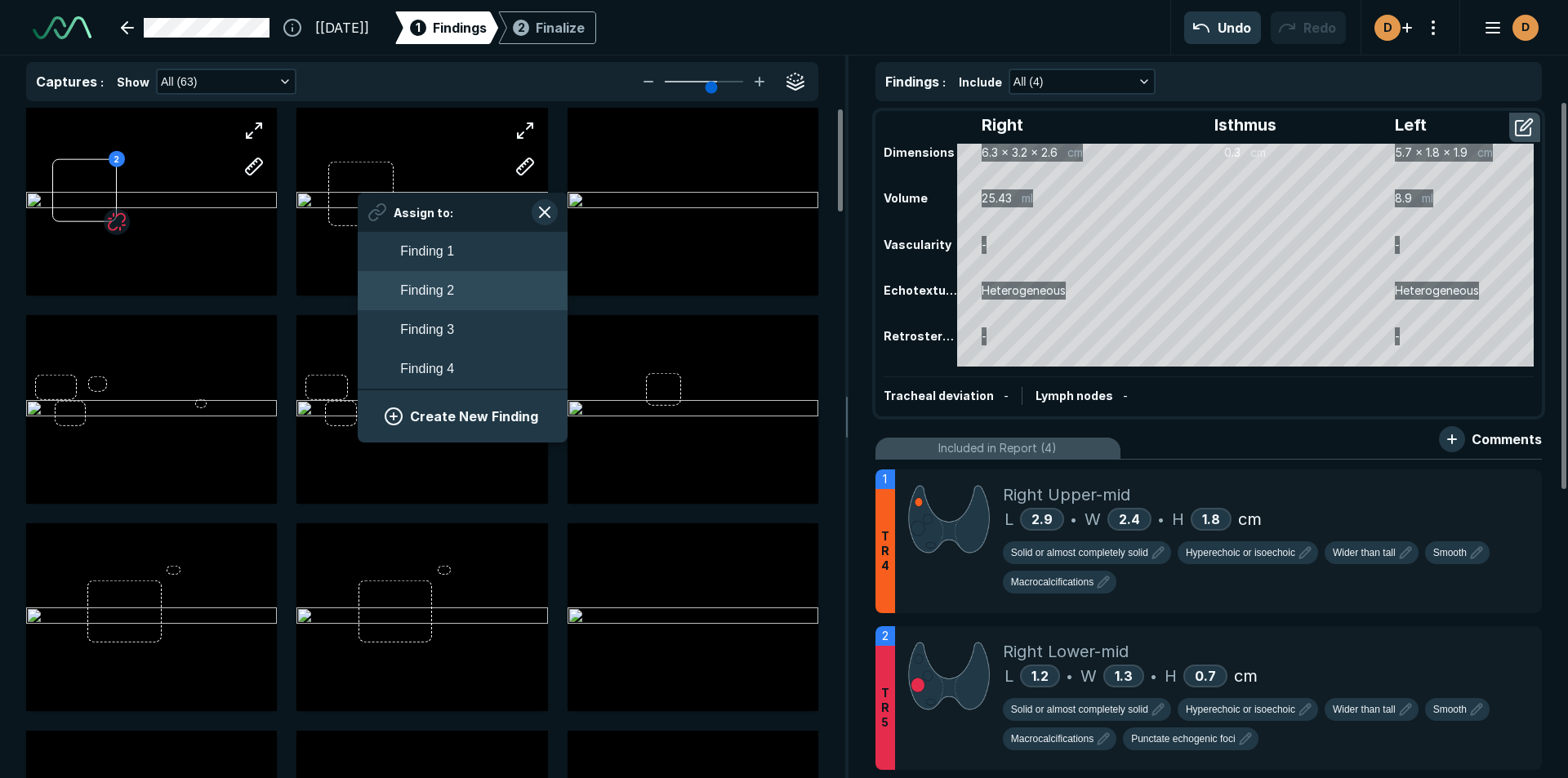
click at [426, 292] on span "Finding 2" at bounding box center [427, 291] width 54 height 20
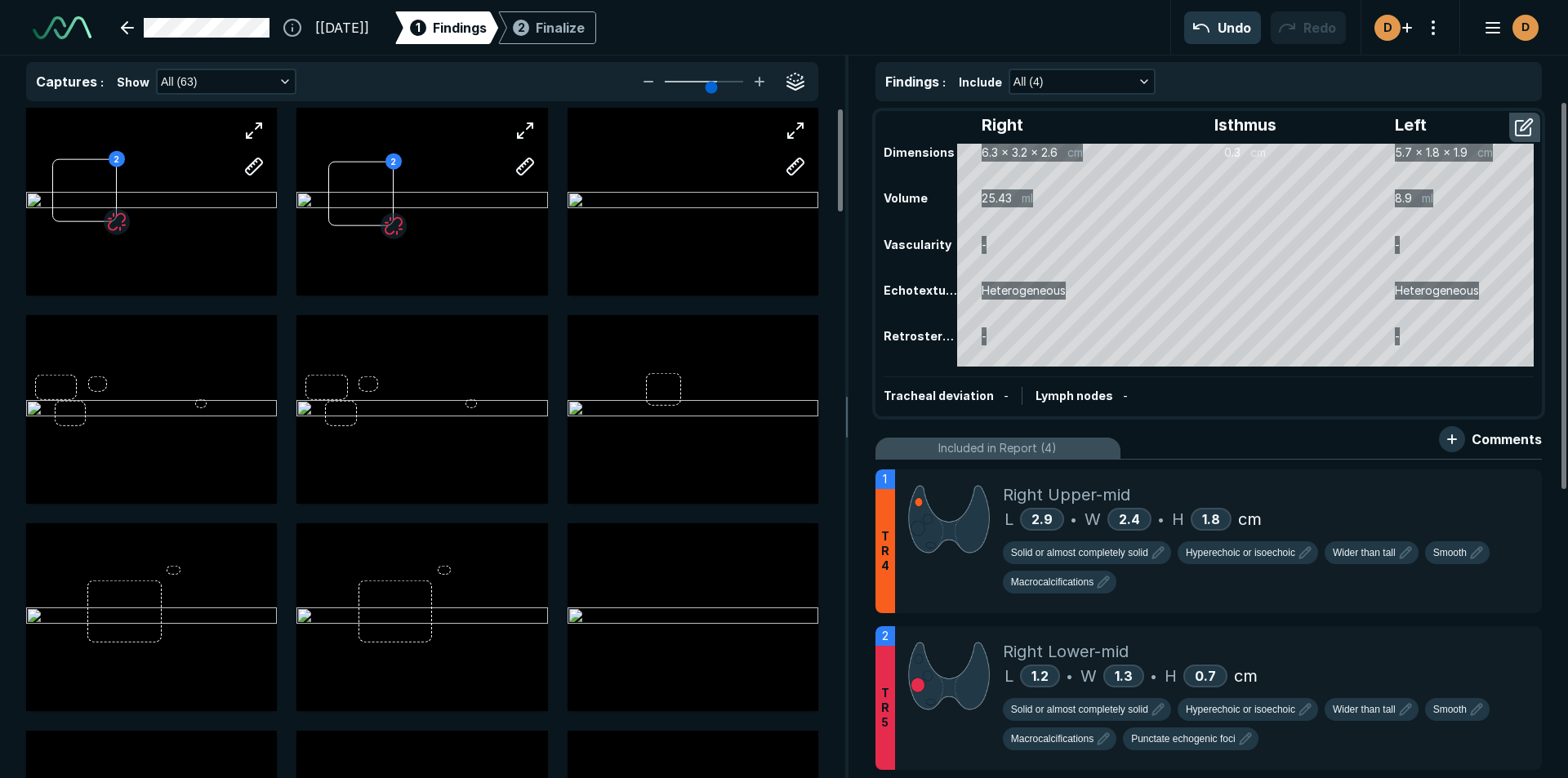
click at [631, 213] on div at bounding box center [692, 201] width 250 height 189
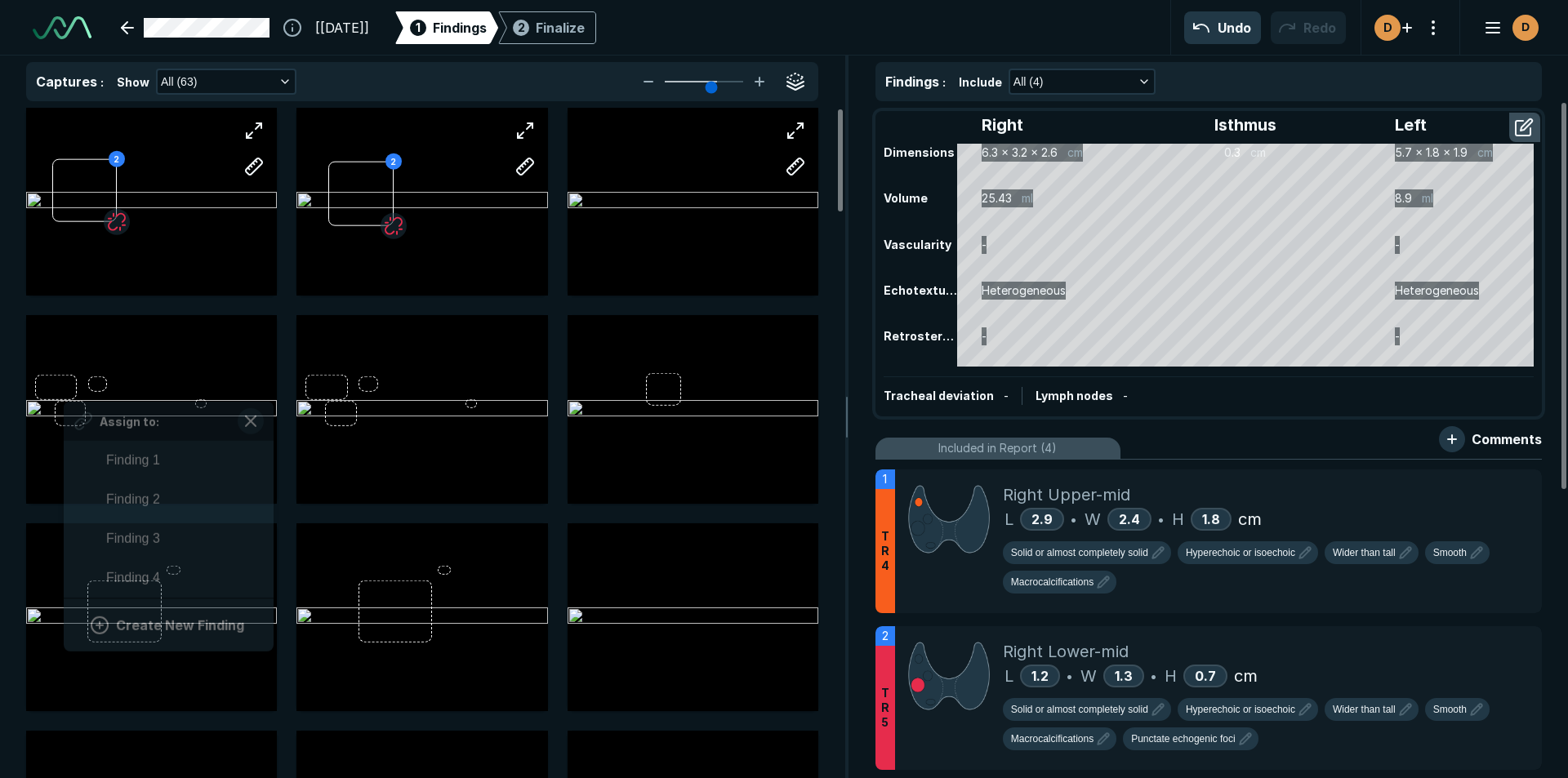
click at [65, 389] on div "Assign to: Finding 1 Finding 2 Finding 3 Finding 4 Create New Finding" at bounding box center [151, 409] width 250 height 188
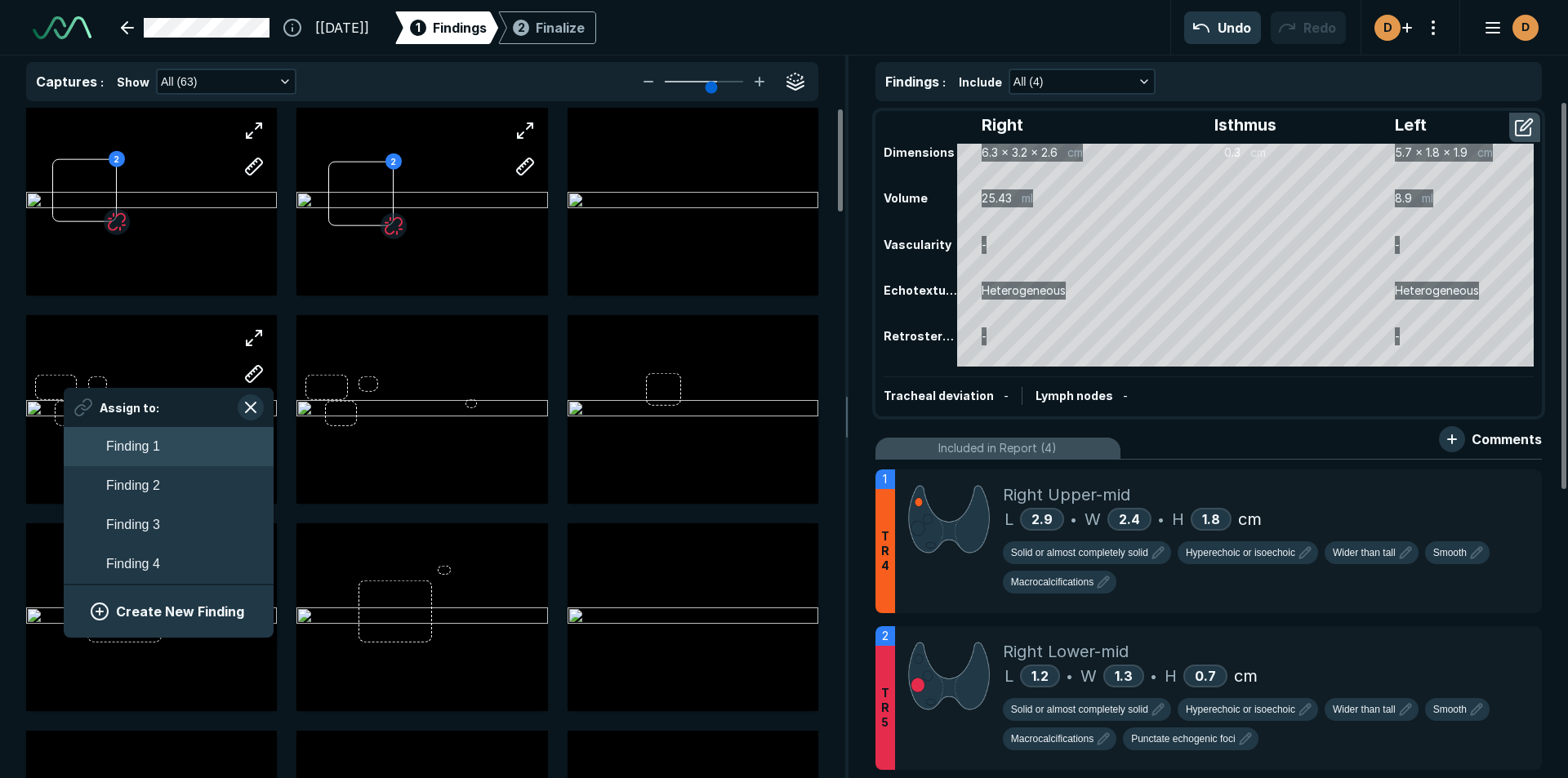
click at [146, 445] on span "Finding 1" at bounding box center [133, 447] width 54 height 20
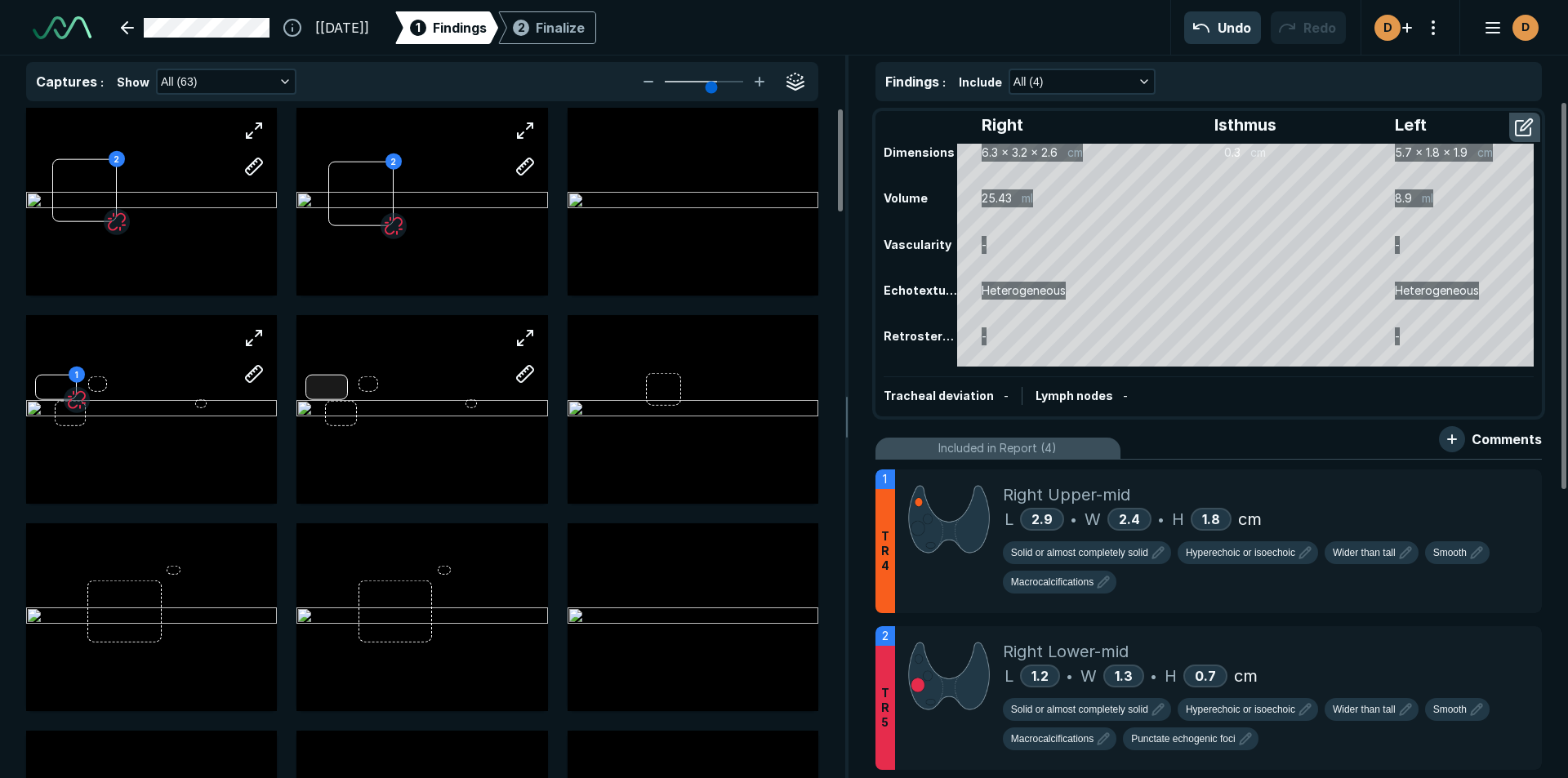
click at [313, 392] on div at bounding box center [421, 409] width 250 height 188
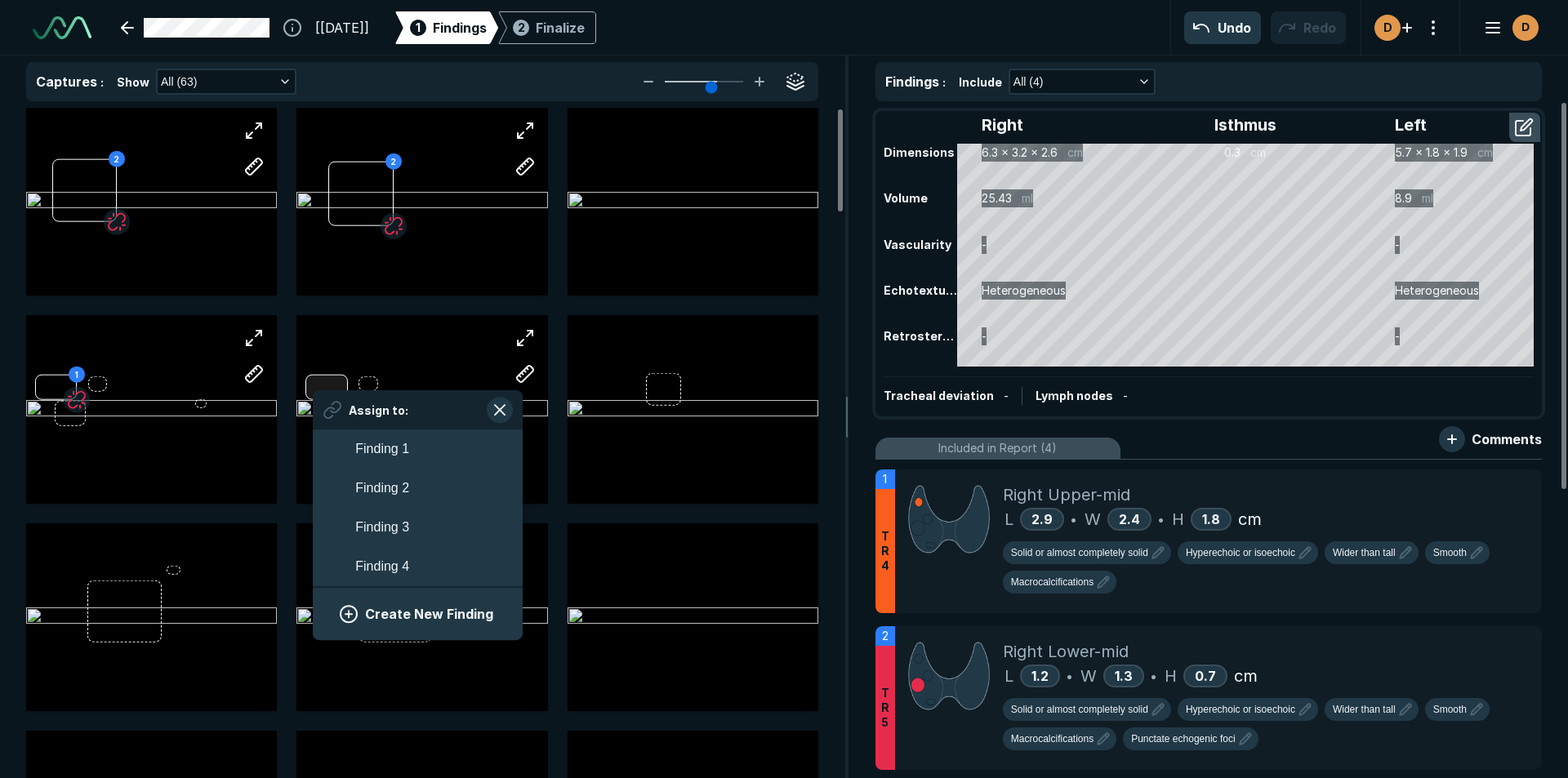
scroll to position [2769, 3028]
click at [394, 452] on span "Finding 1" at bounding box center [382, 450] width 54 height 20
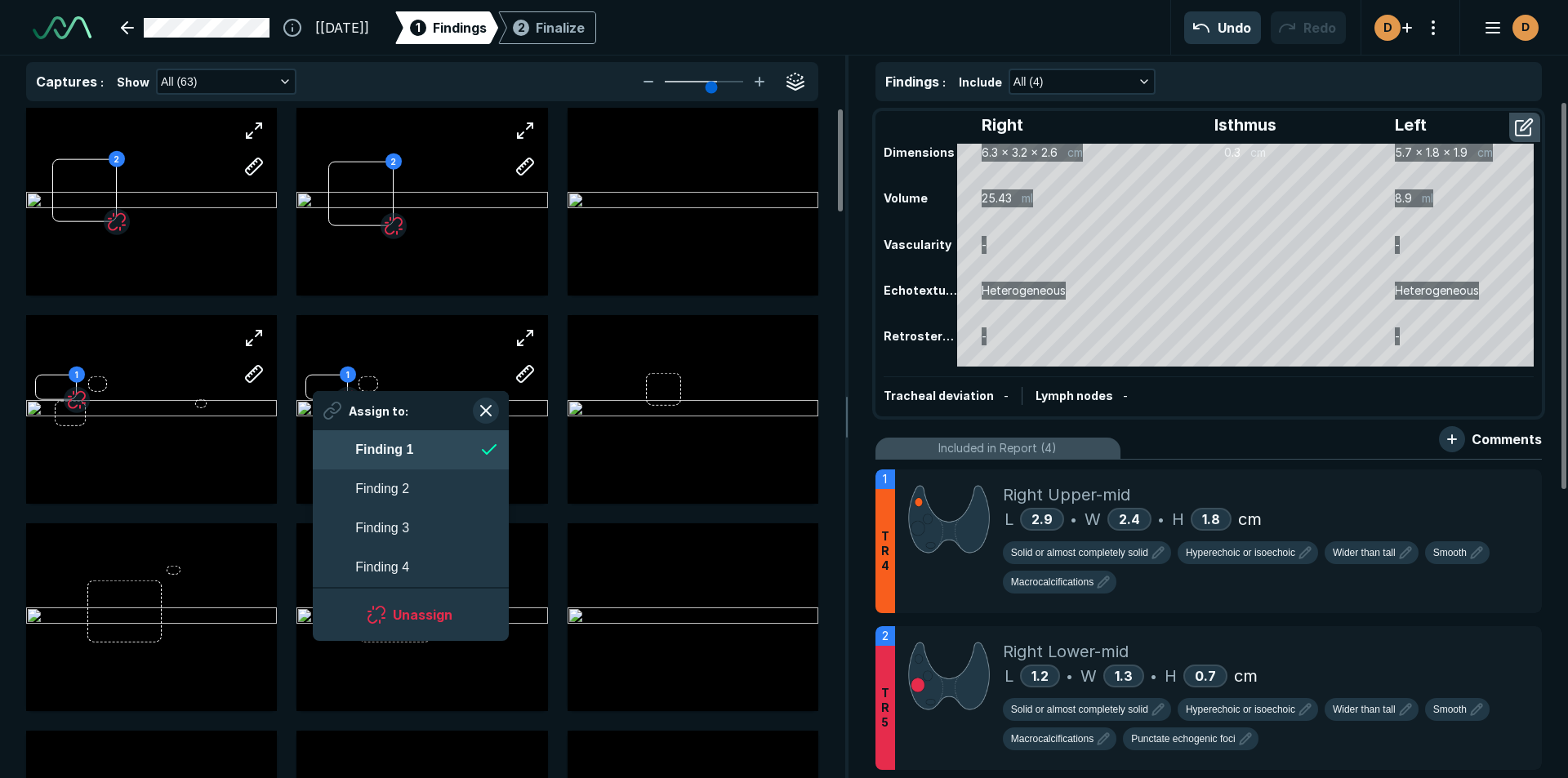
scroll to position [2769, 2980]
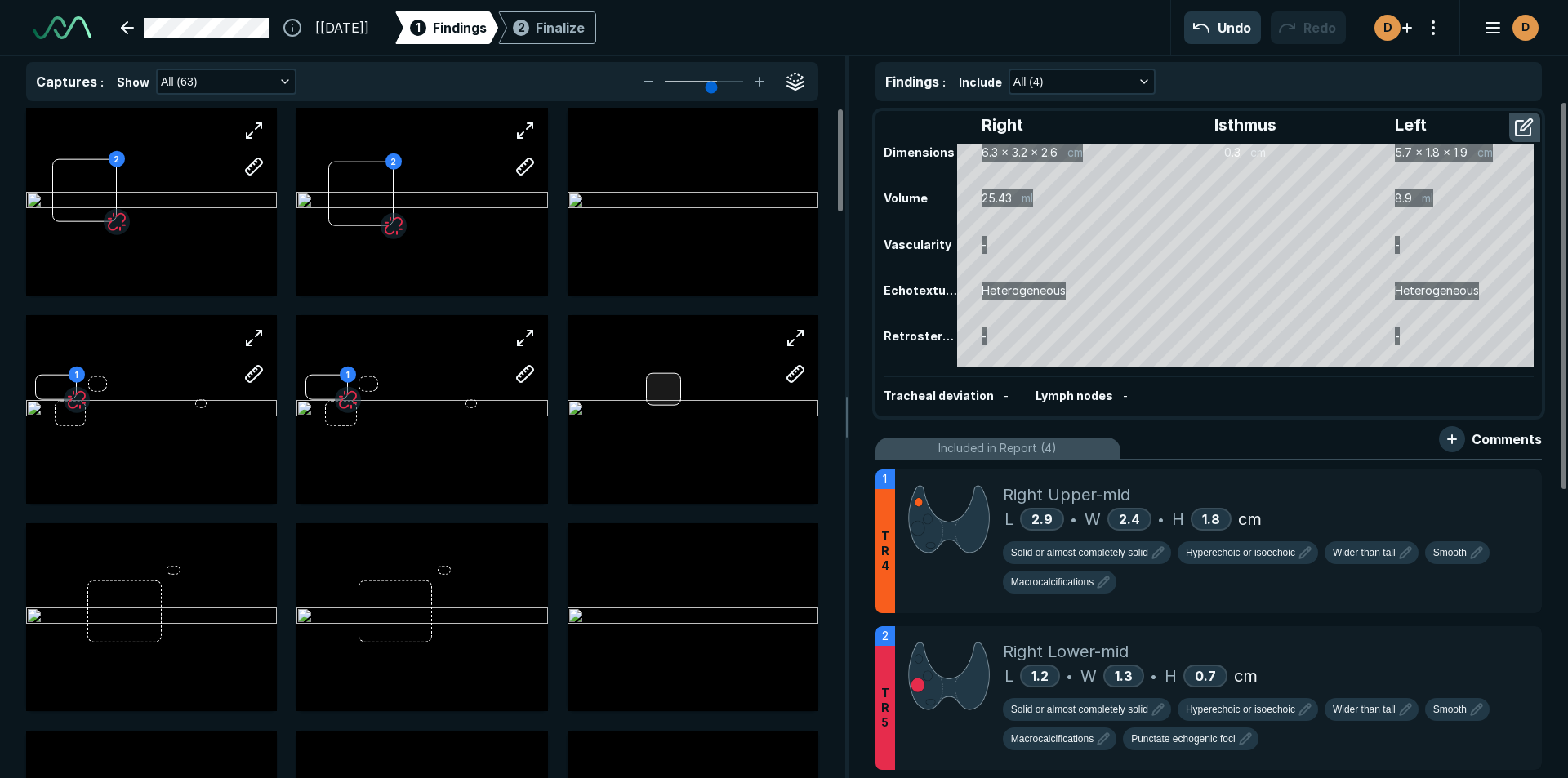
click at [664, 388] on div at bounding box center [664, 388] width 36 height 33
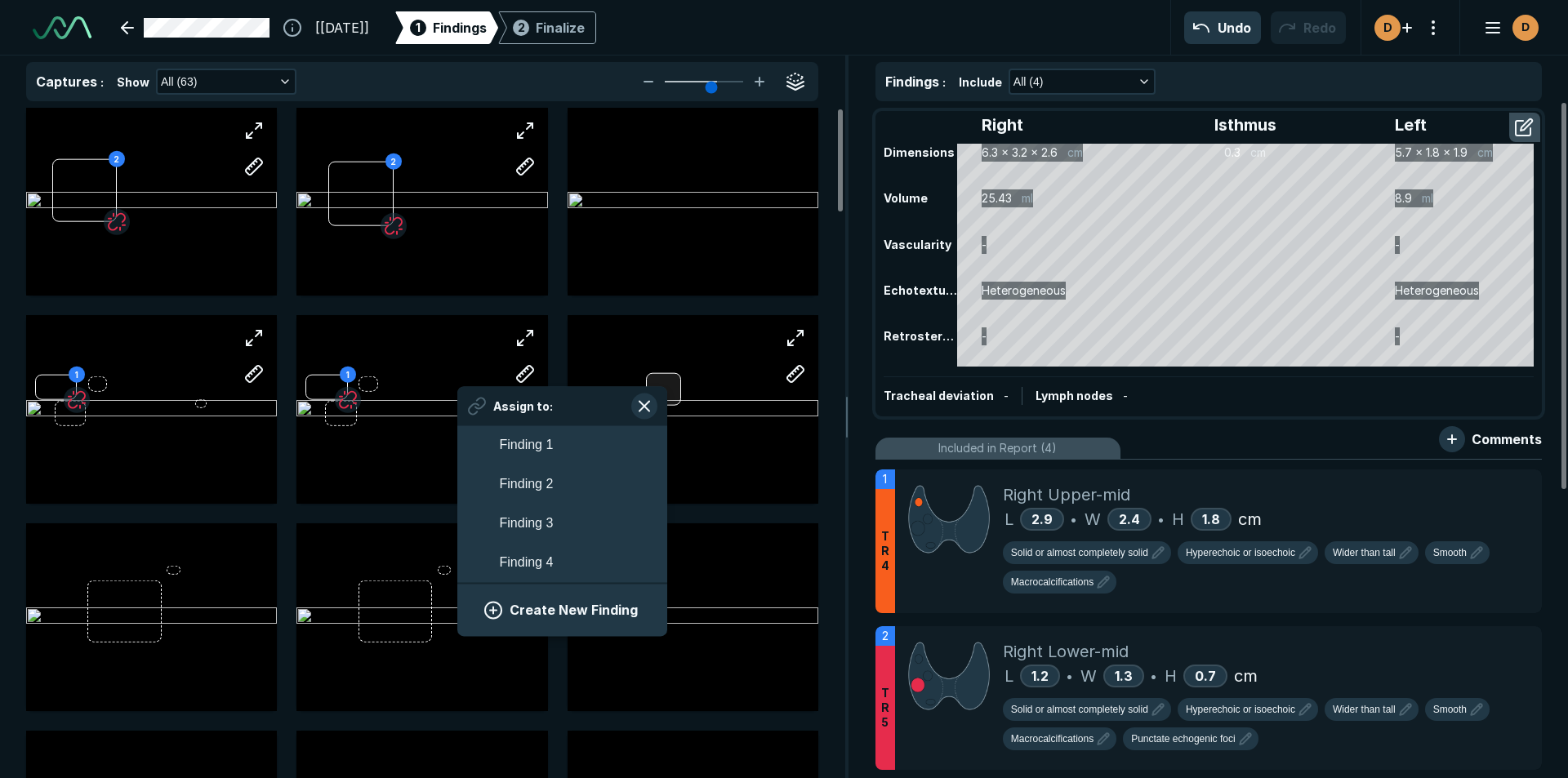
scroll to position [2769, 3028]
click at [540, 448] on span "Finding 1" at bounding box center [527, 446] width 54 height 20
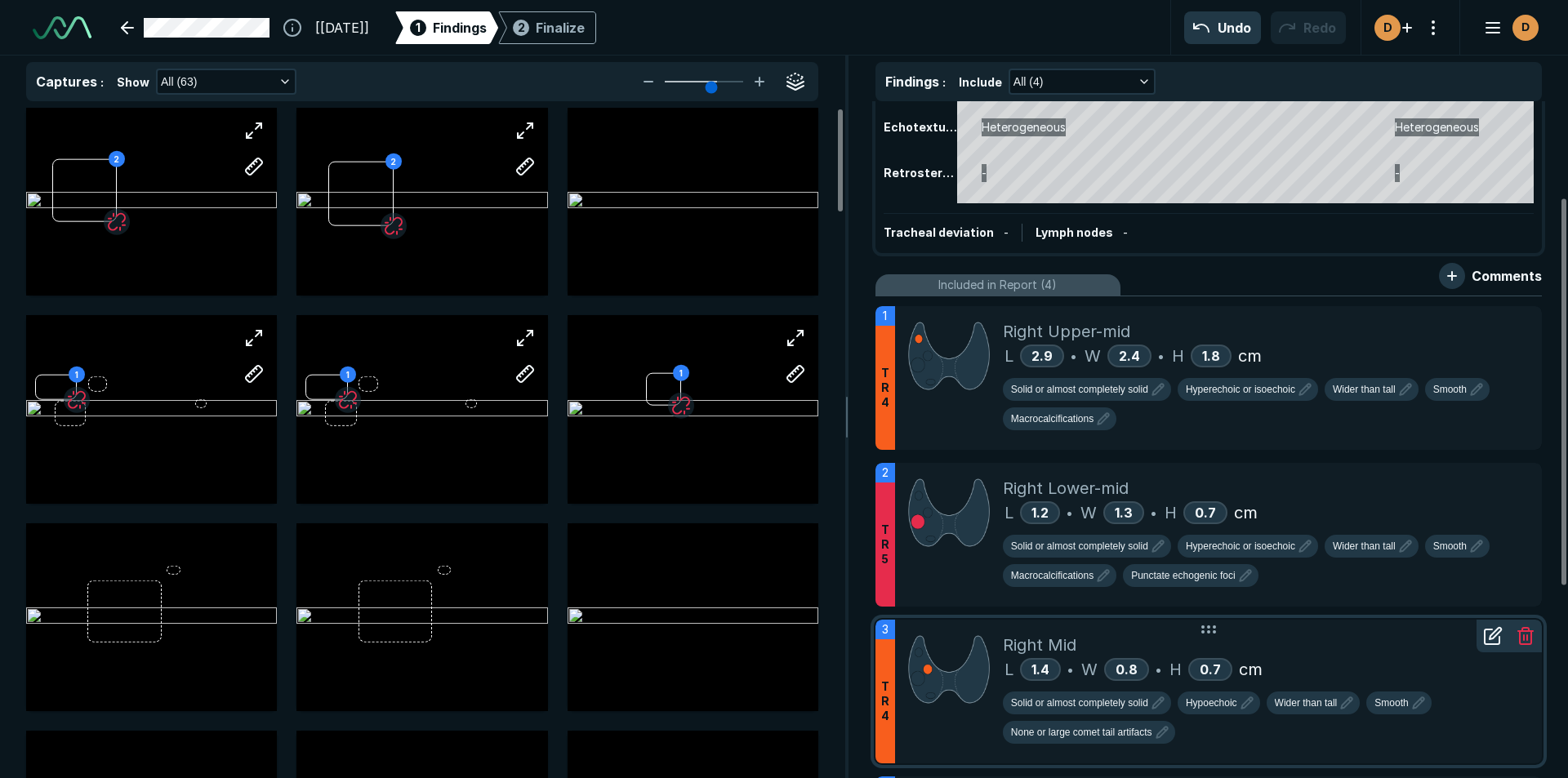
scroll to position [245, 0]
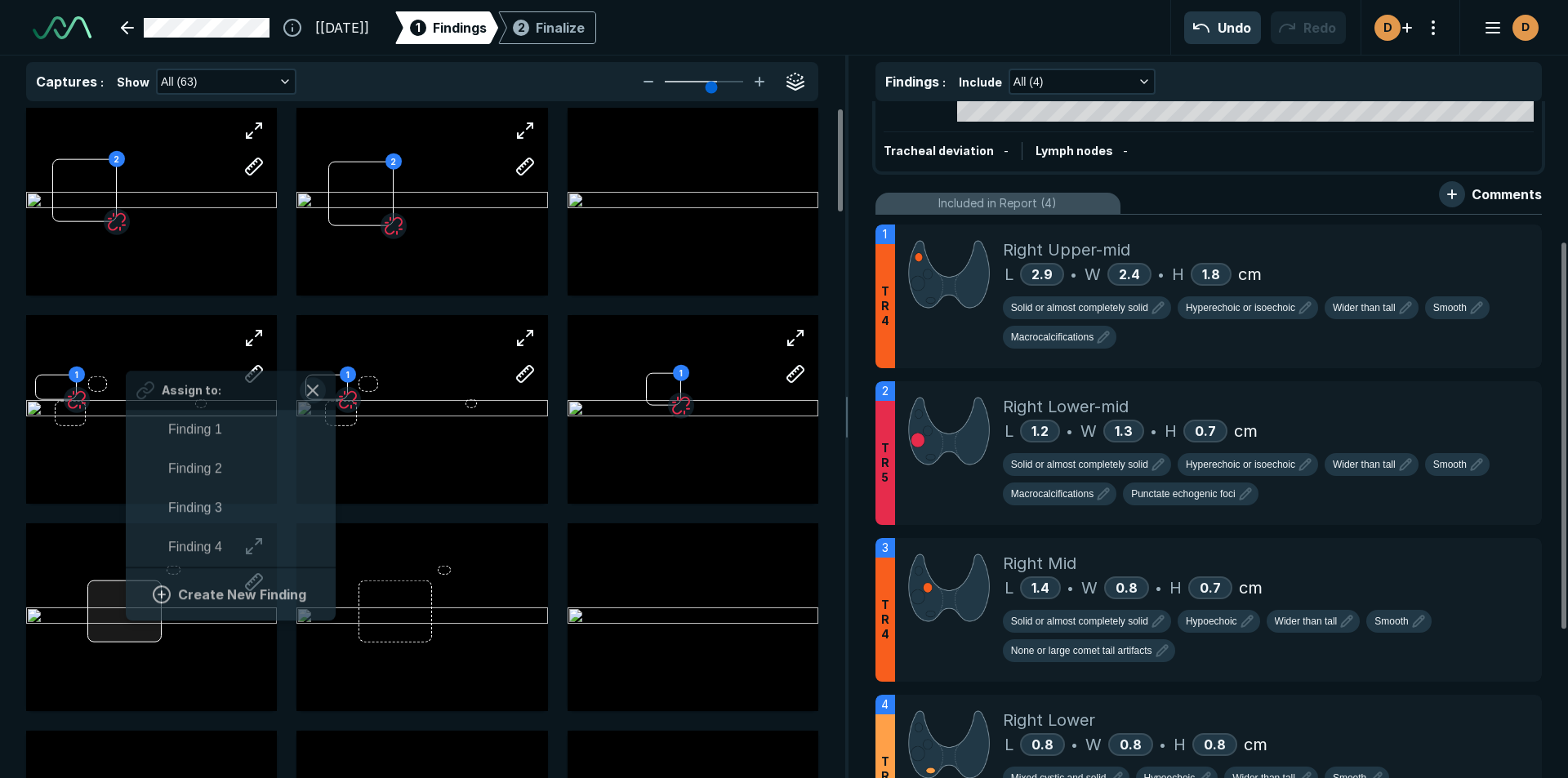
click at [127, 613] on div "Assign to: Finding 1 Finding 2 Finding 3 Finding 4 Create New Finding" at bounding box center [151, 617] width 250 height 188
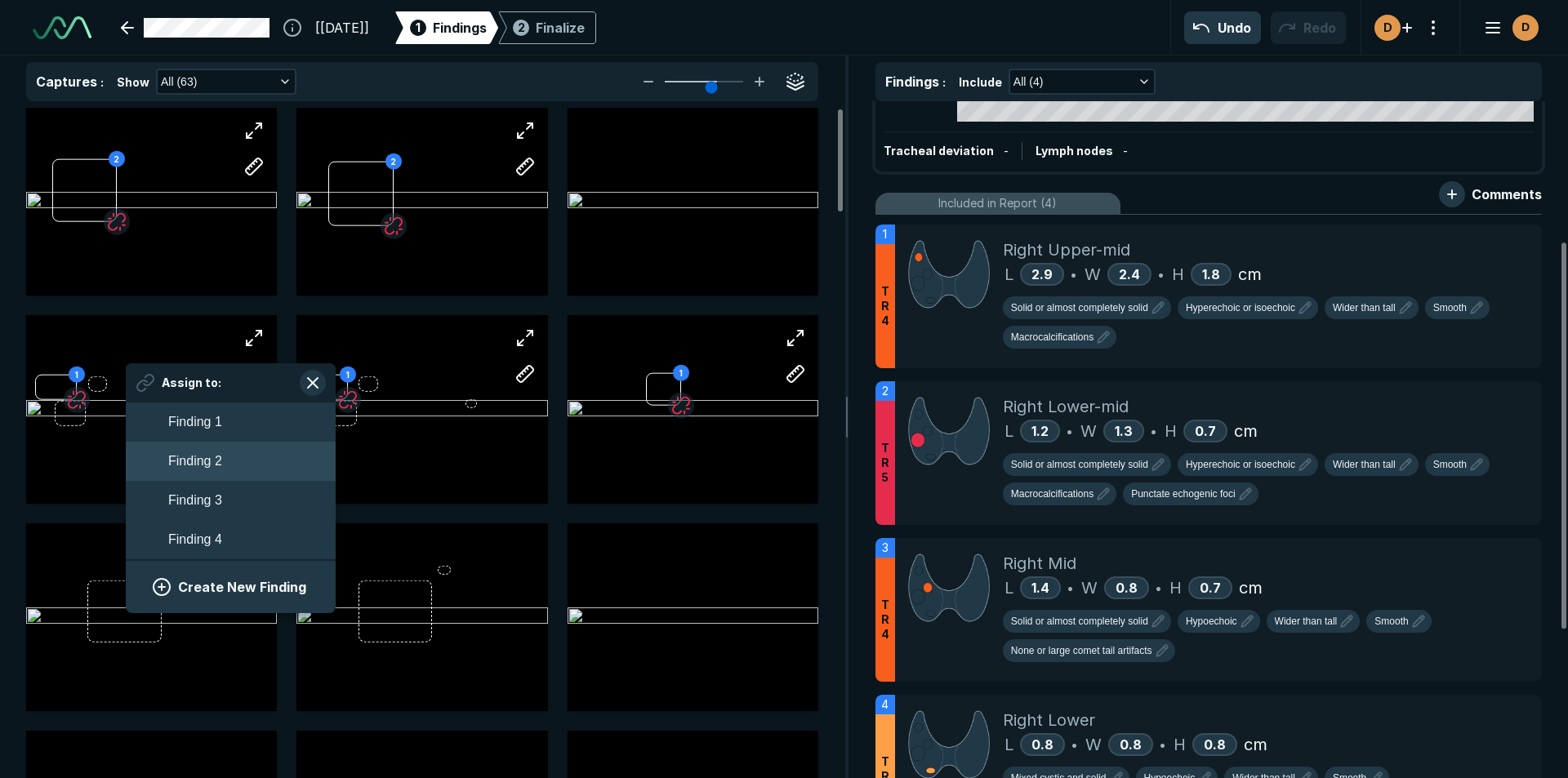
click at [176, 453] on span "Finding 2" at bounding box center [196, 462] width 54 height 20
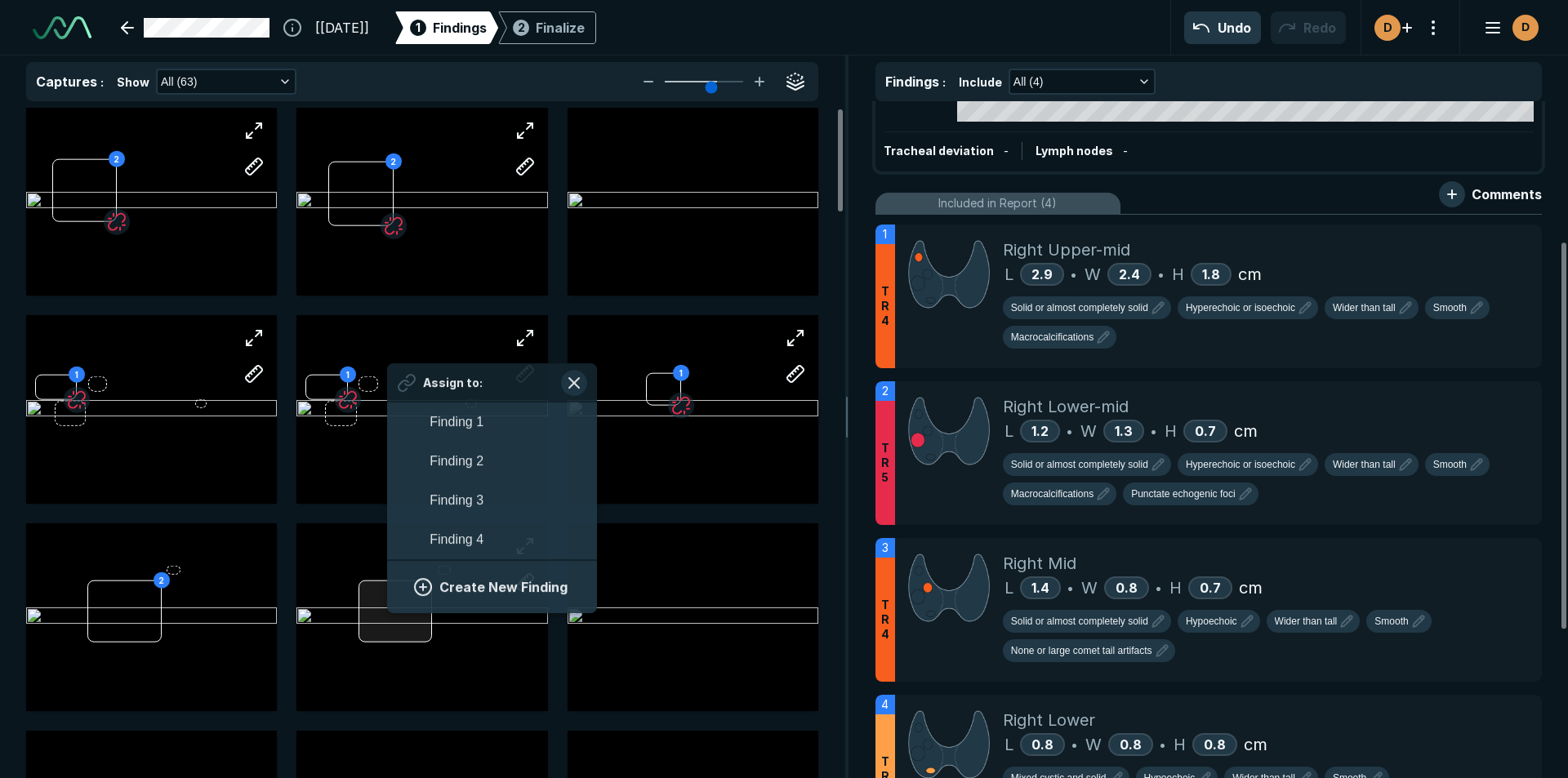
click at [389, 611] on div "Assign to: Finding 1 Finding 2 Finding 3 Finding 4 Create New Finding" at bounding box center [421, 617] width 250 height 188
click at [453, 452] on span "Finding 2" at bounding box center [457, 460] width 54 height 20
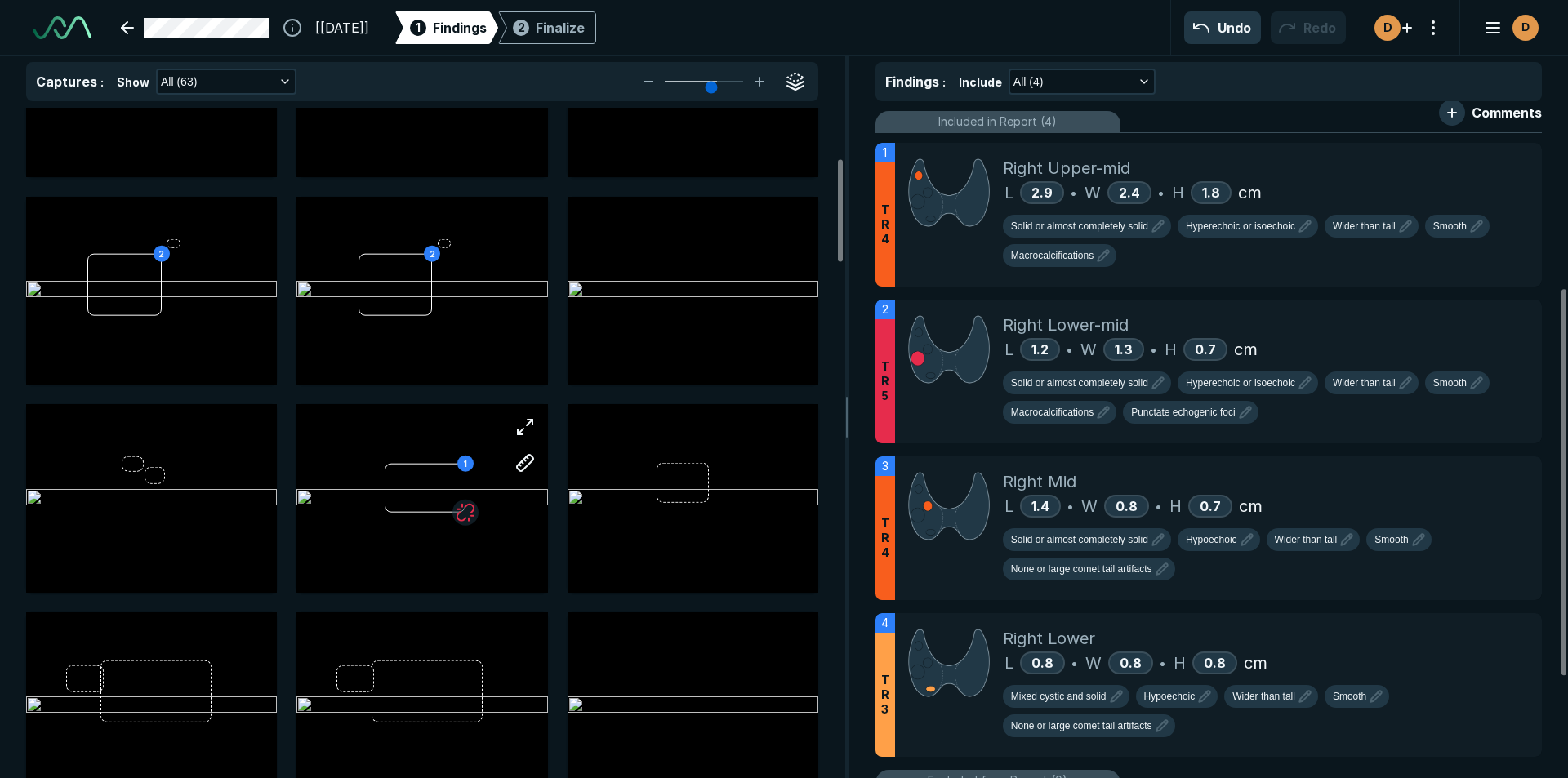
scroll to position [408, 0]
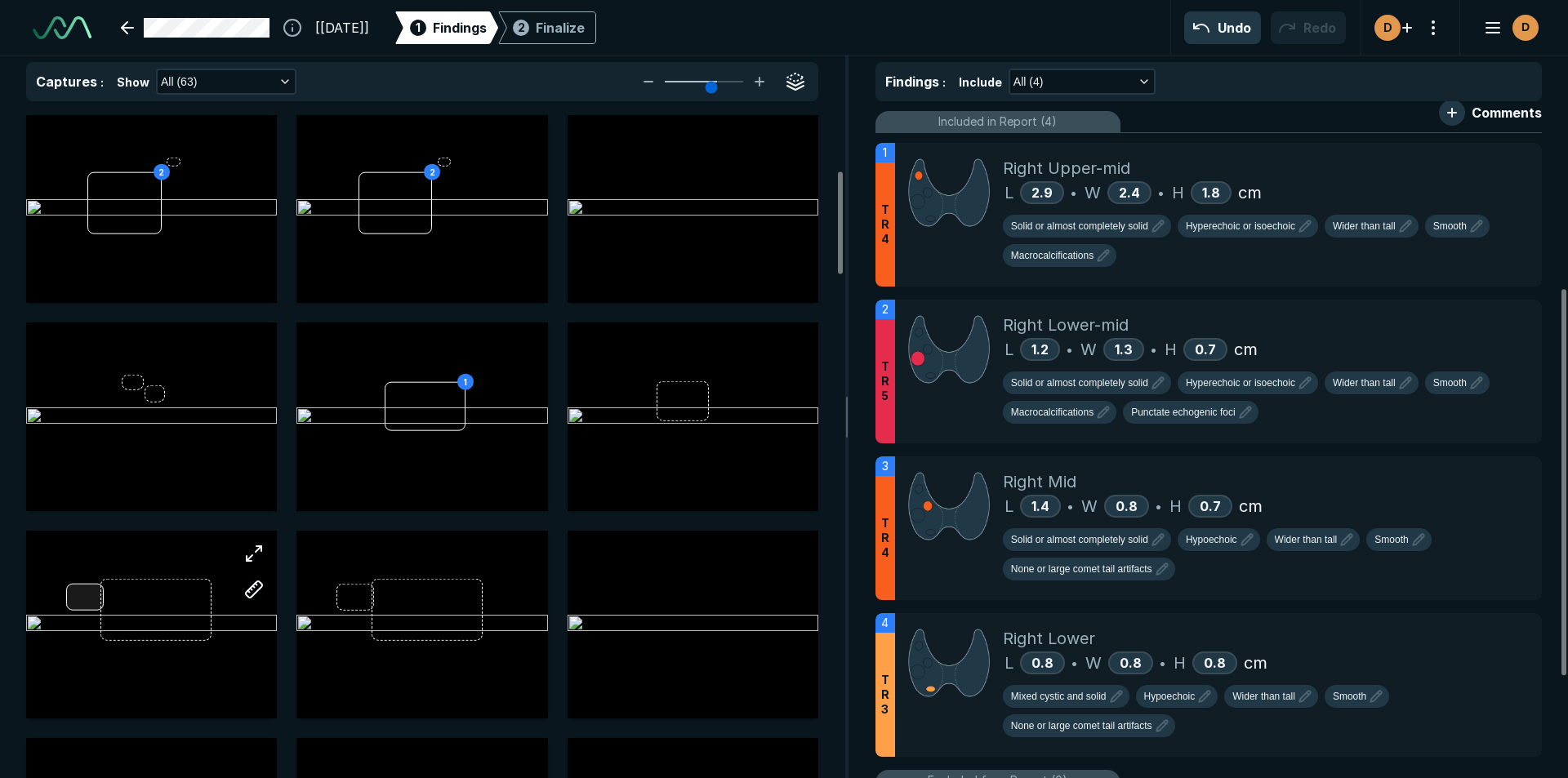
click at [80, 587] on div at bounding box center [151, 624] width 250 height 188
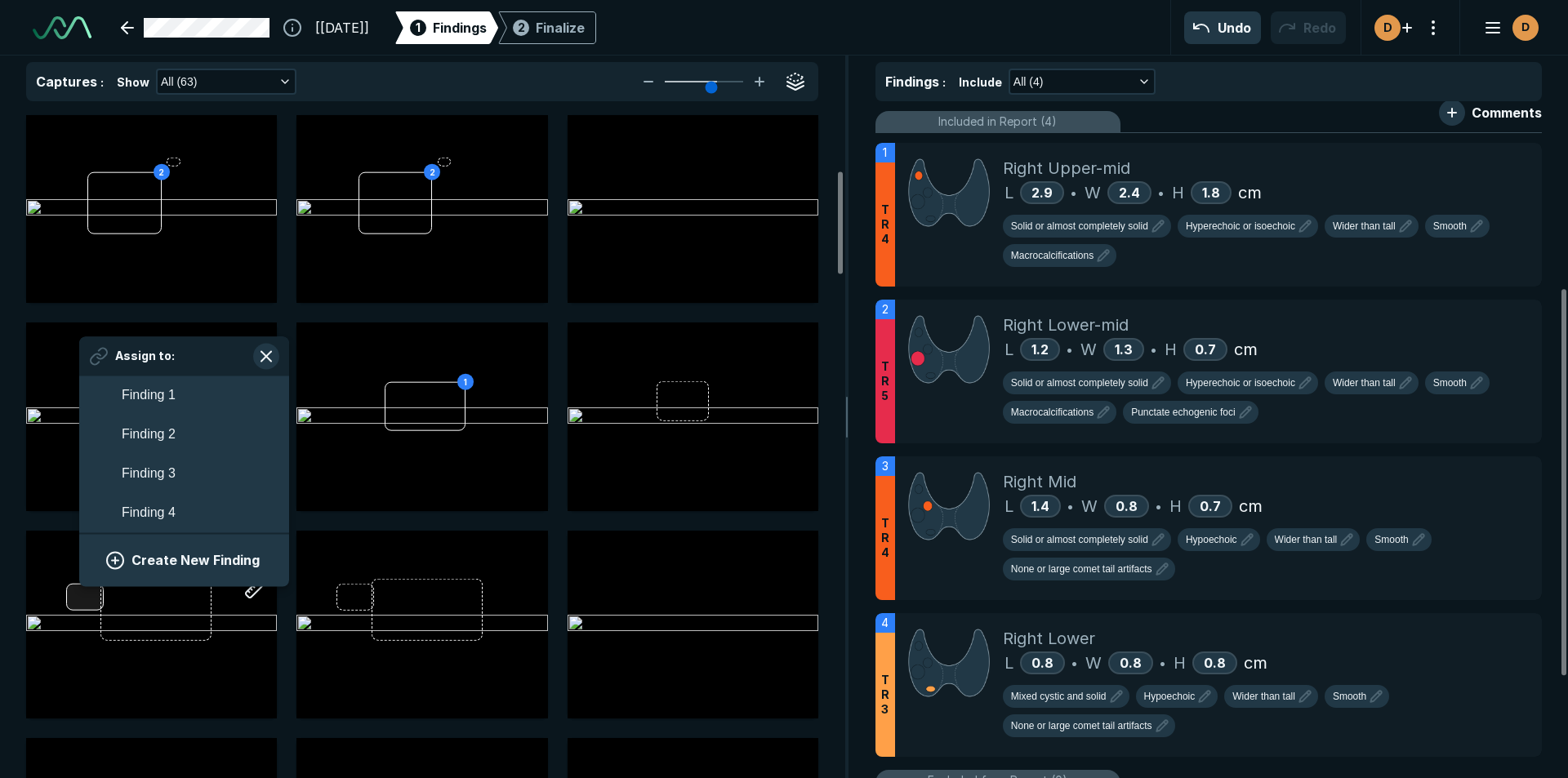
scroll to position [2769, 3028]
click at [153, 392] on span "Finding 1" at bounding box center [149, 396] width 54 height 20
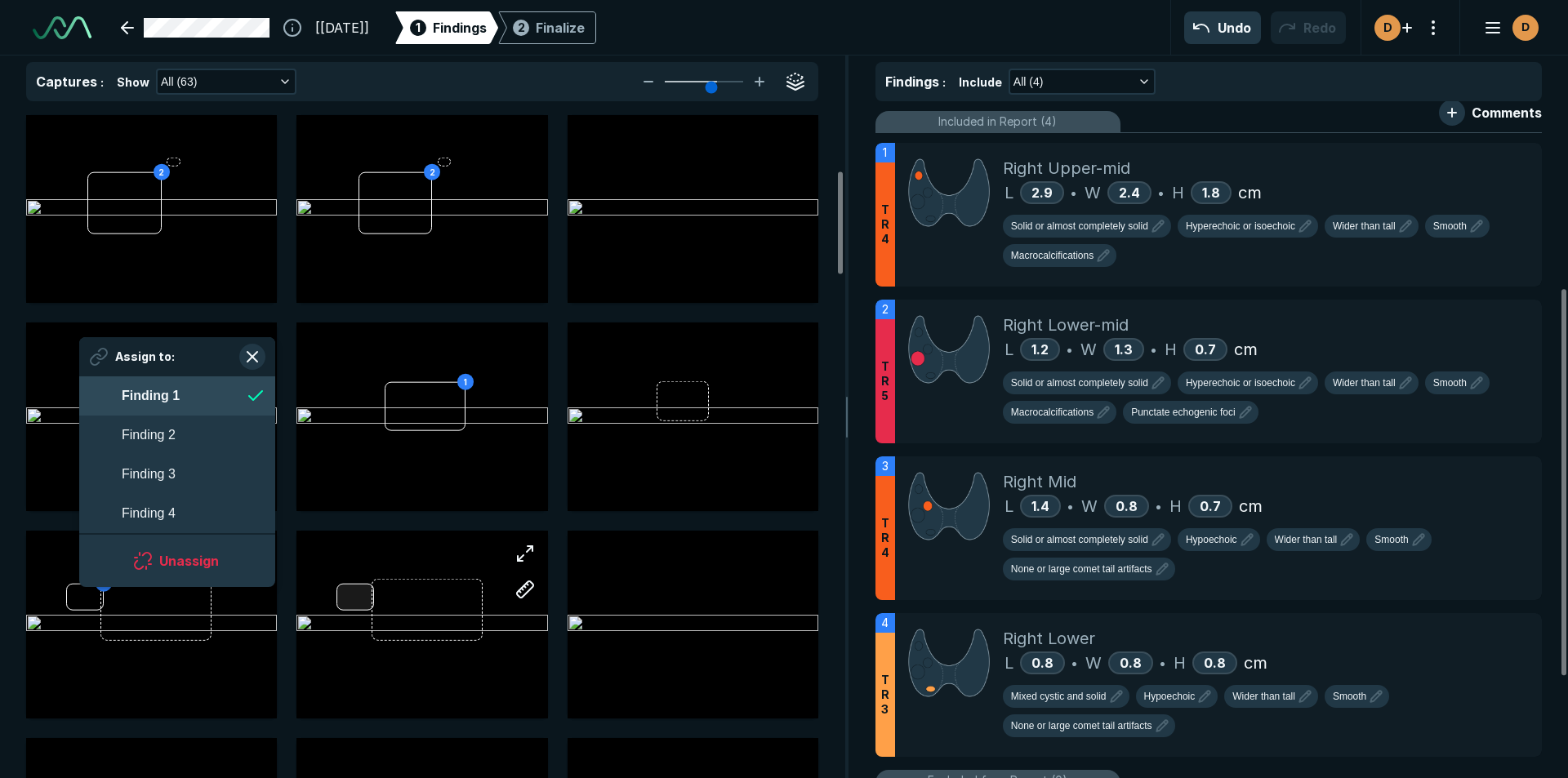
scroll to position [2769, 2980]
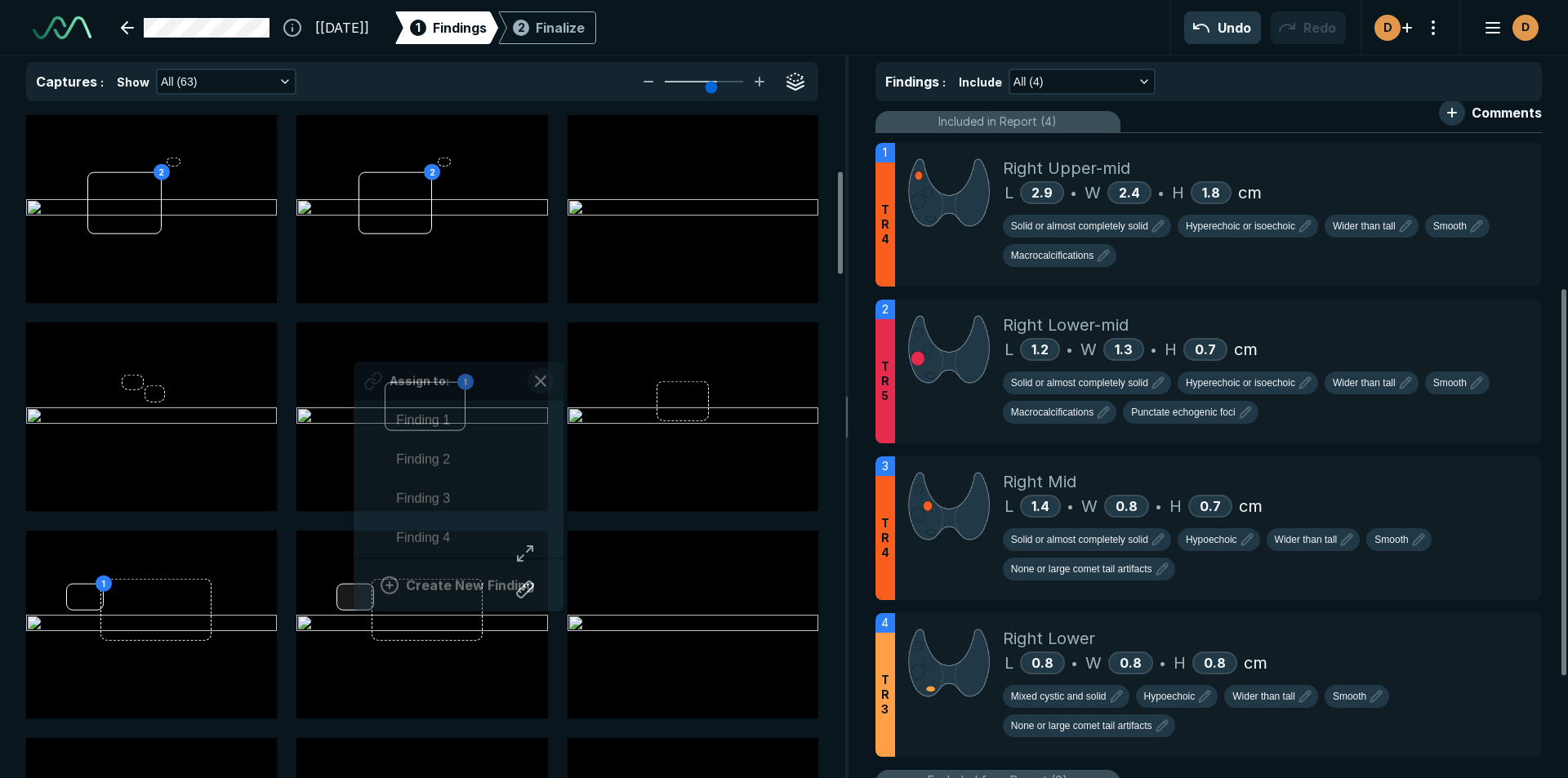
click at [354, 597] on div "Assign to: Finding 1 Finding 2 Finding 3 Finding 4 Create New Finding" at bounding box center [421, 624] width 250 height 188
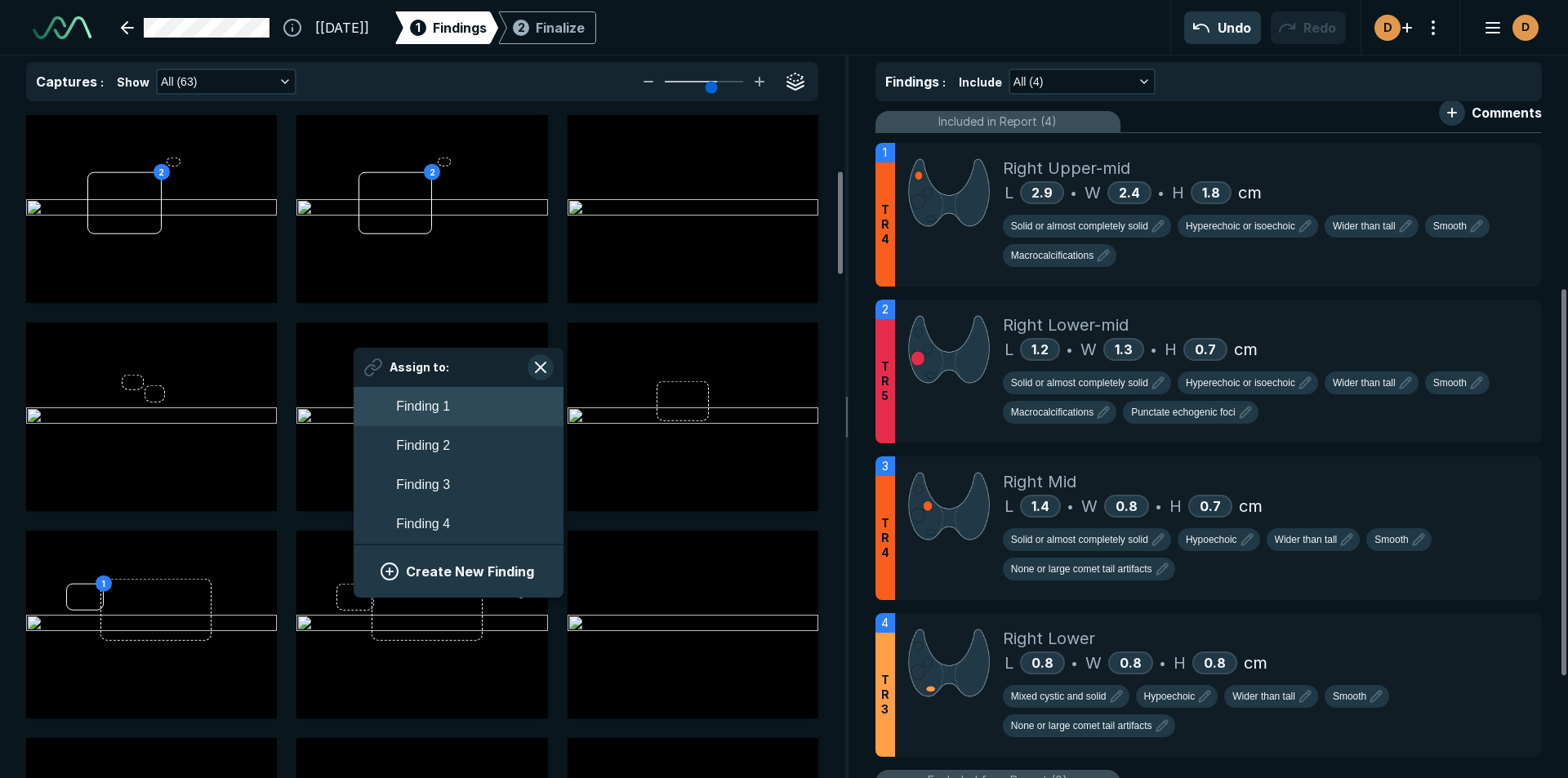
click at [426, 406] on span "Finding 1" at bounding box center [423, 407] width 54 height 20
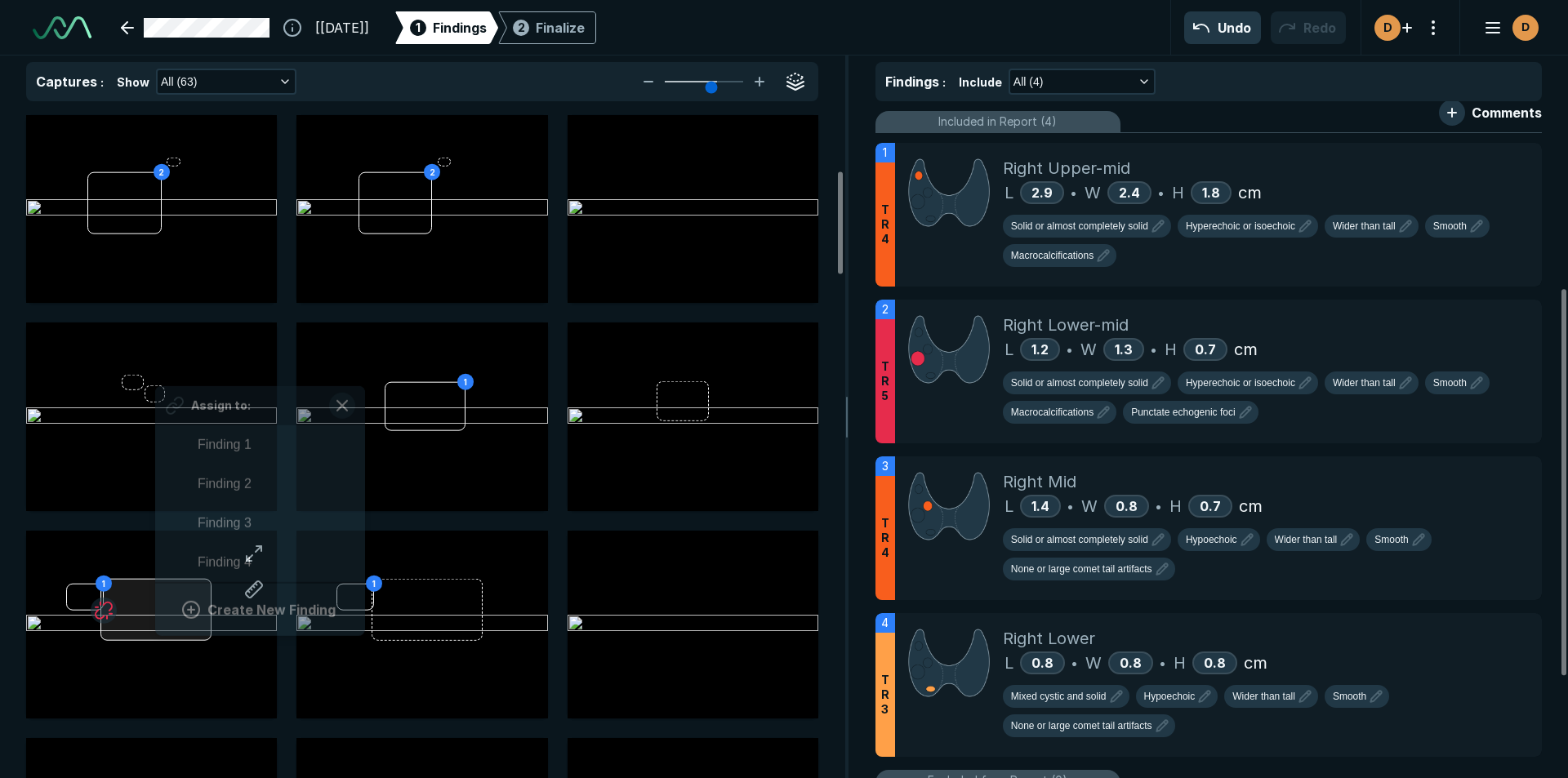
click at [156, 623] on div "1 Assign to: Finding 1 Finding 2 Finding 3 Finding 4 Create New Finding" at bounding box center [151, 624] width 250 height 188
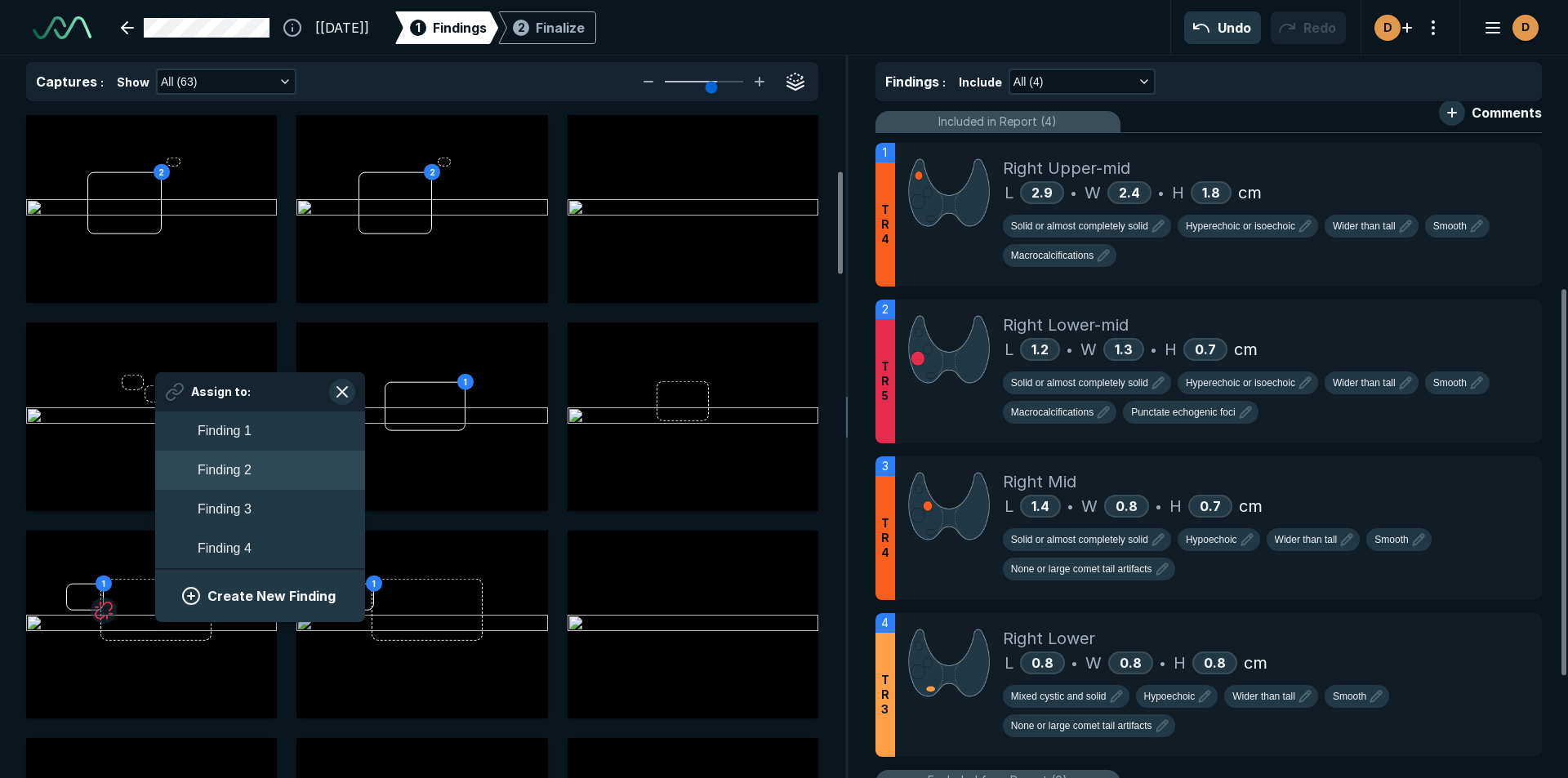
click at [236, 471] on span "Finding 2" at bounding box center [224, 471] width 54 height 20
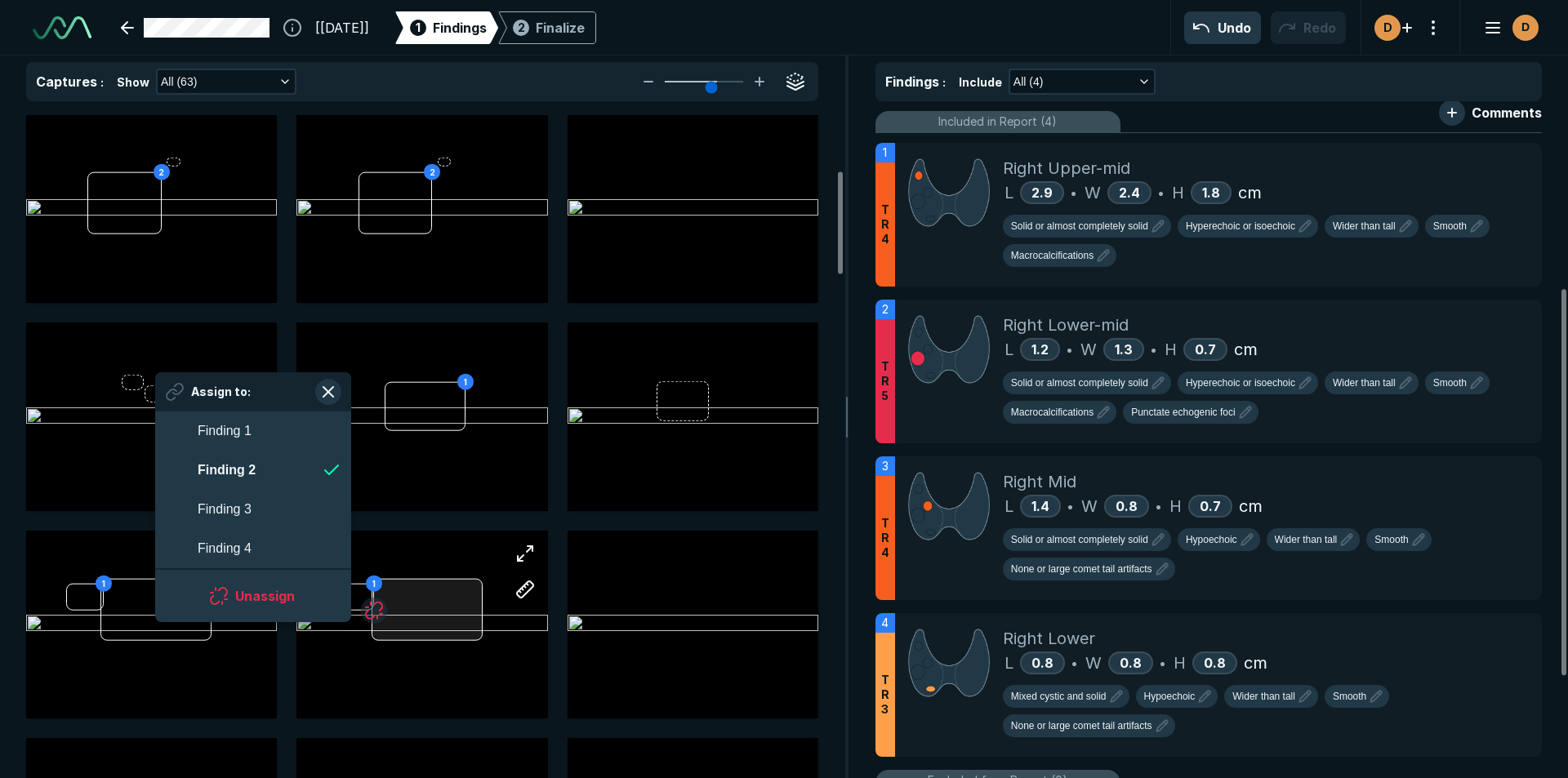
scroll to position [2769, 2980]
click at [439, 610] on div "1" at bounding box center [421, 624] width 250 height 188
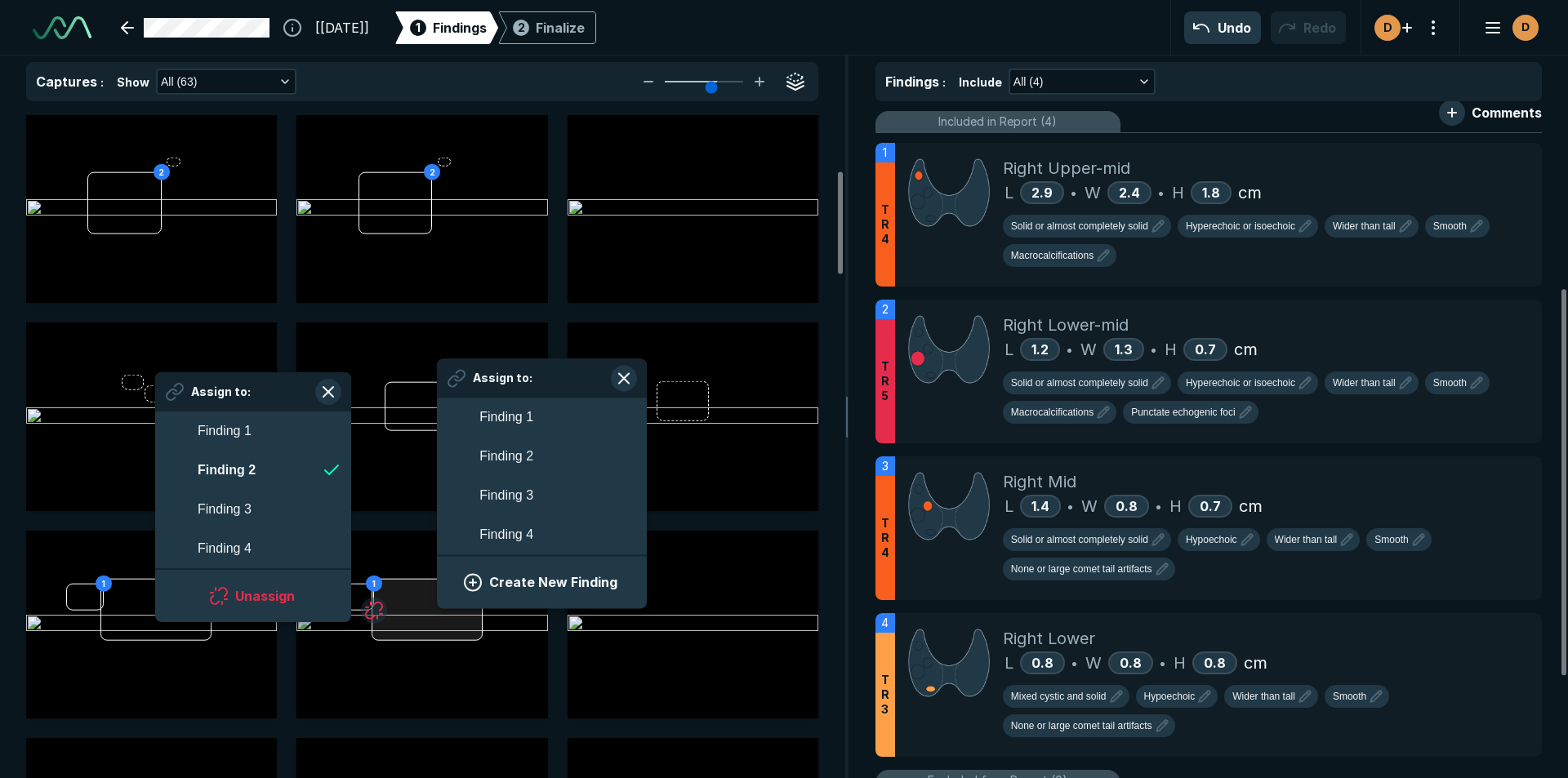
scroll to position [2769, 3028]
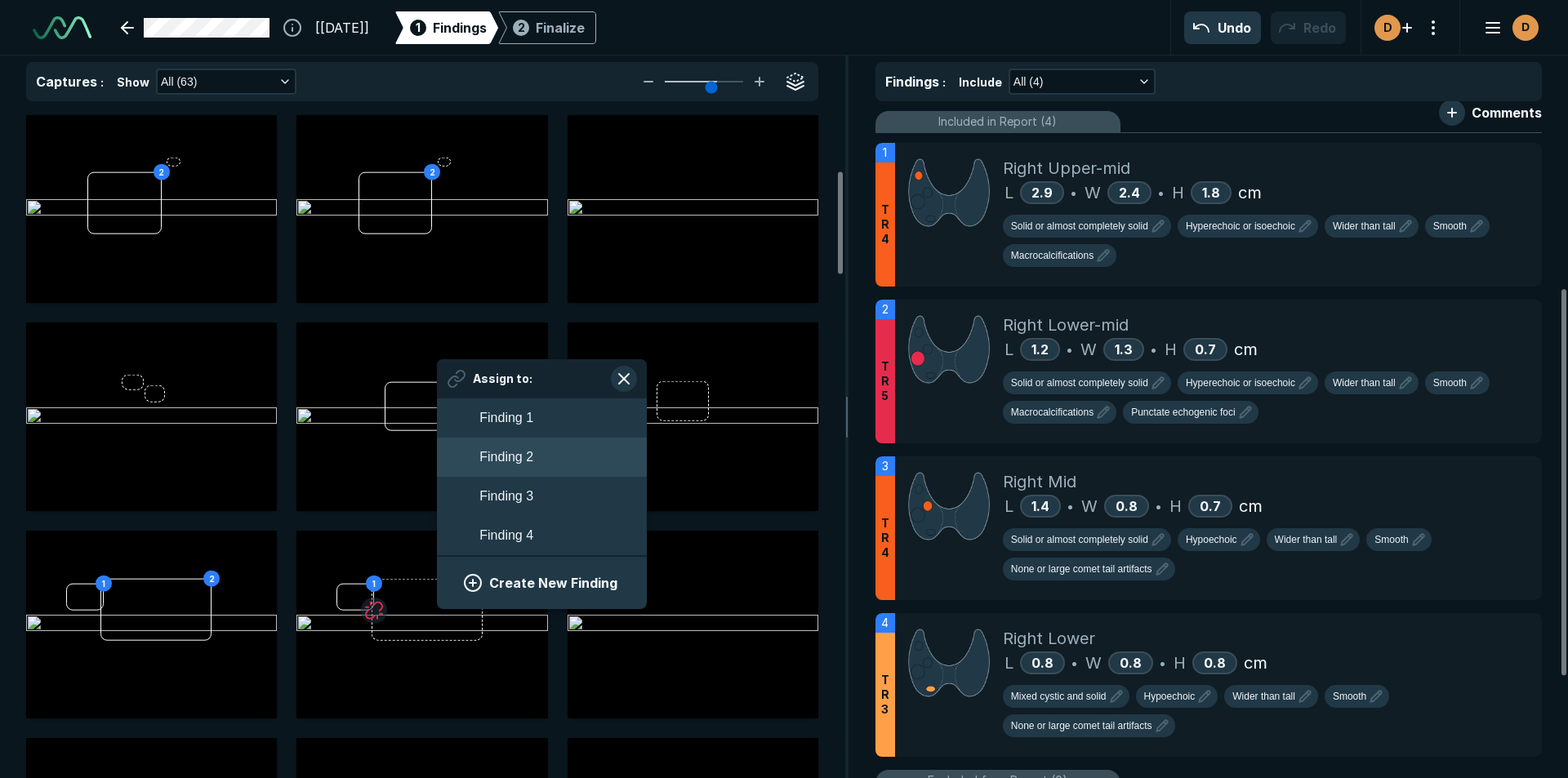
click at [489, 459] on span "Finding 2" at bounding box center [507, 458] width 54 height 20
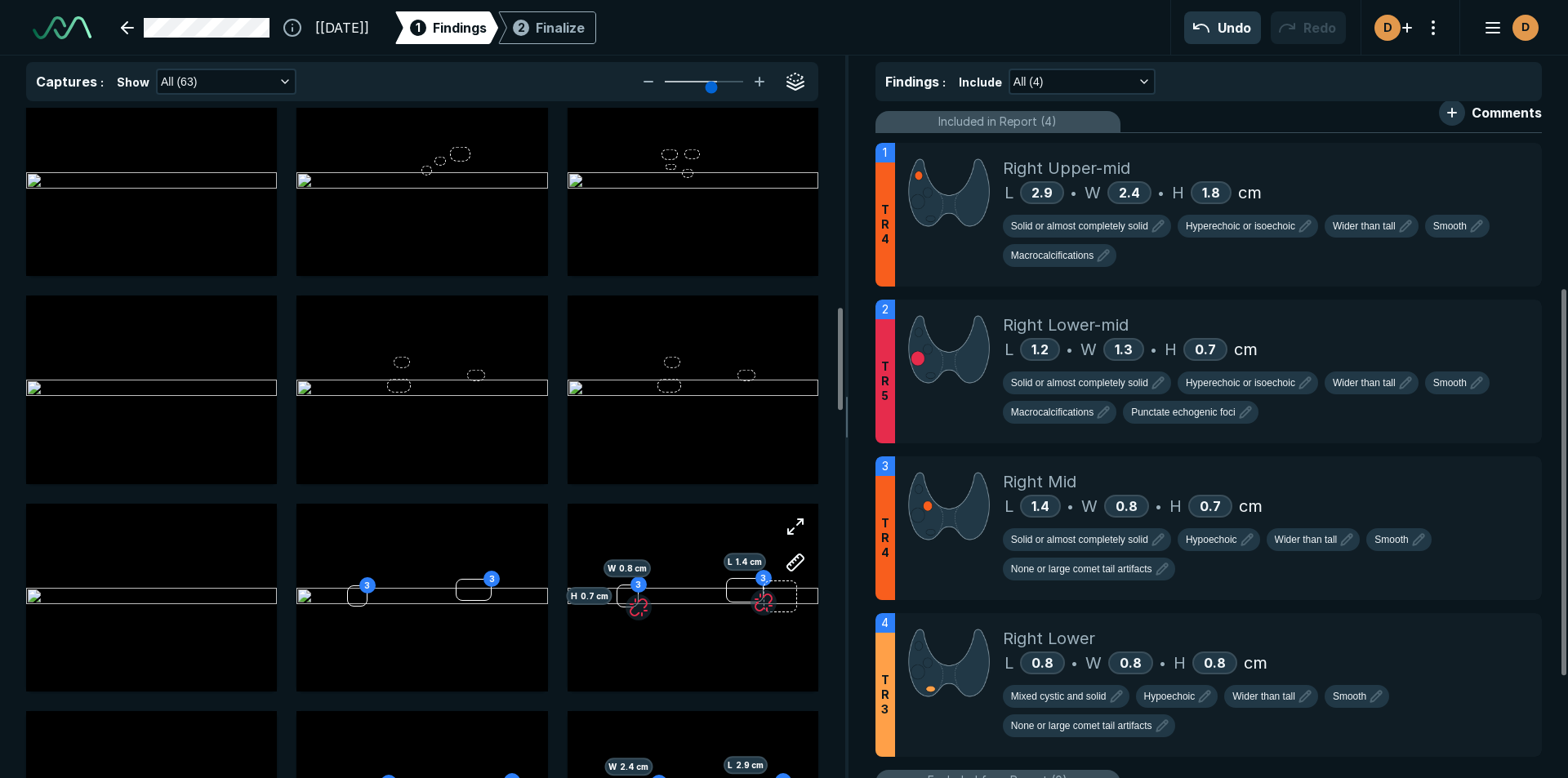
scroll to position [1307, 0]
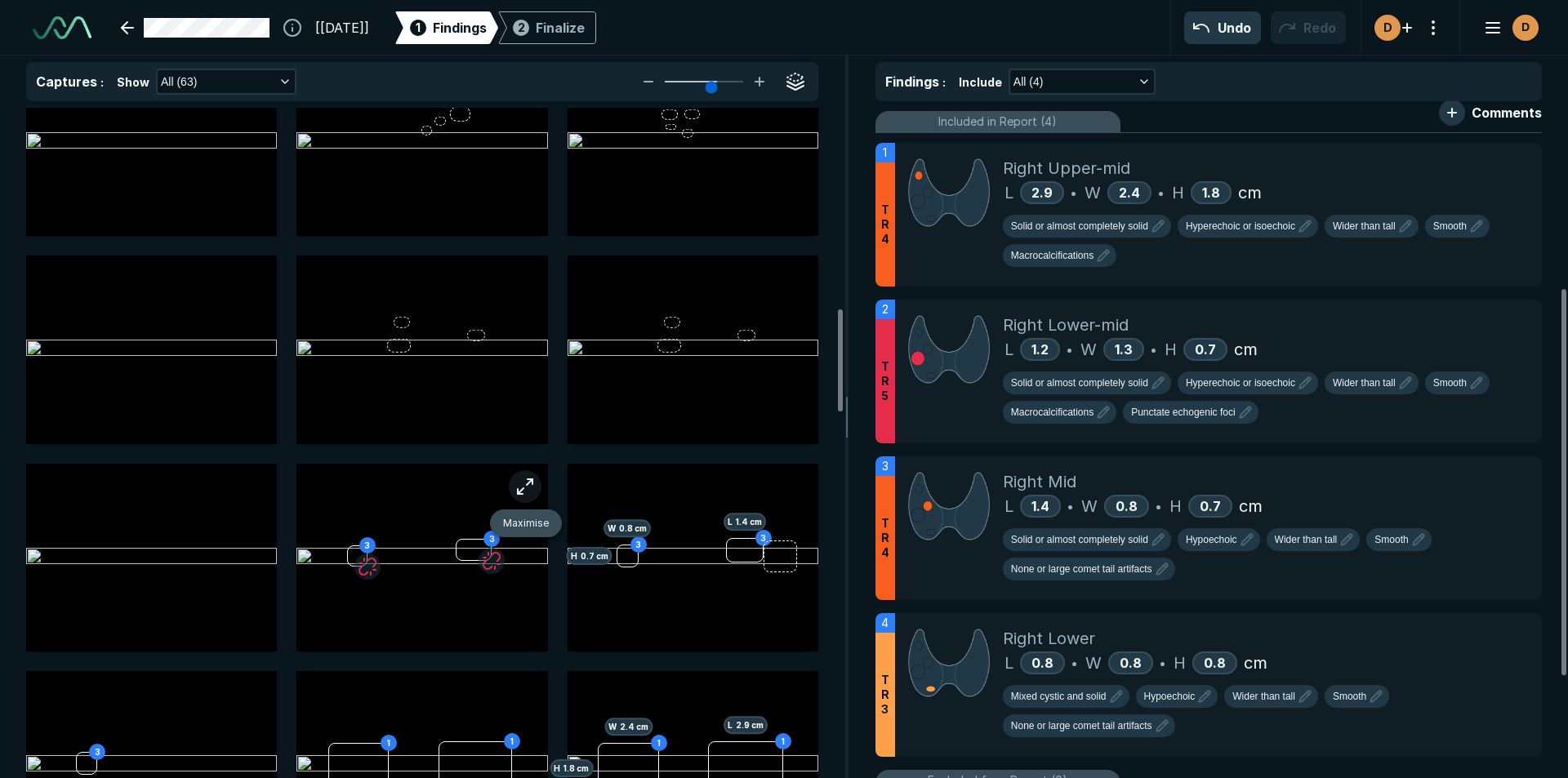
click at [527, 487] on button "button" at bounding box center [525, 487] width 33 height 33
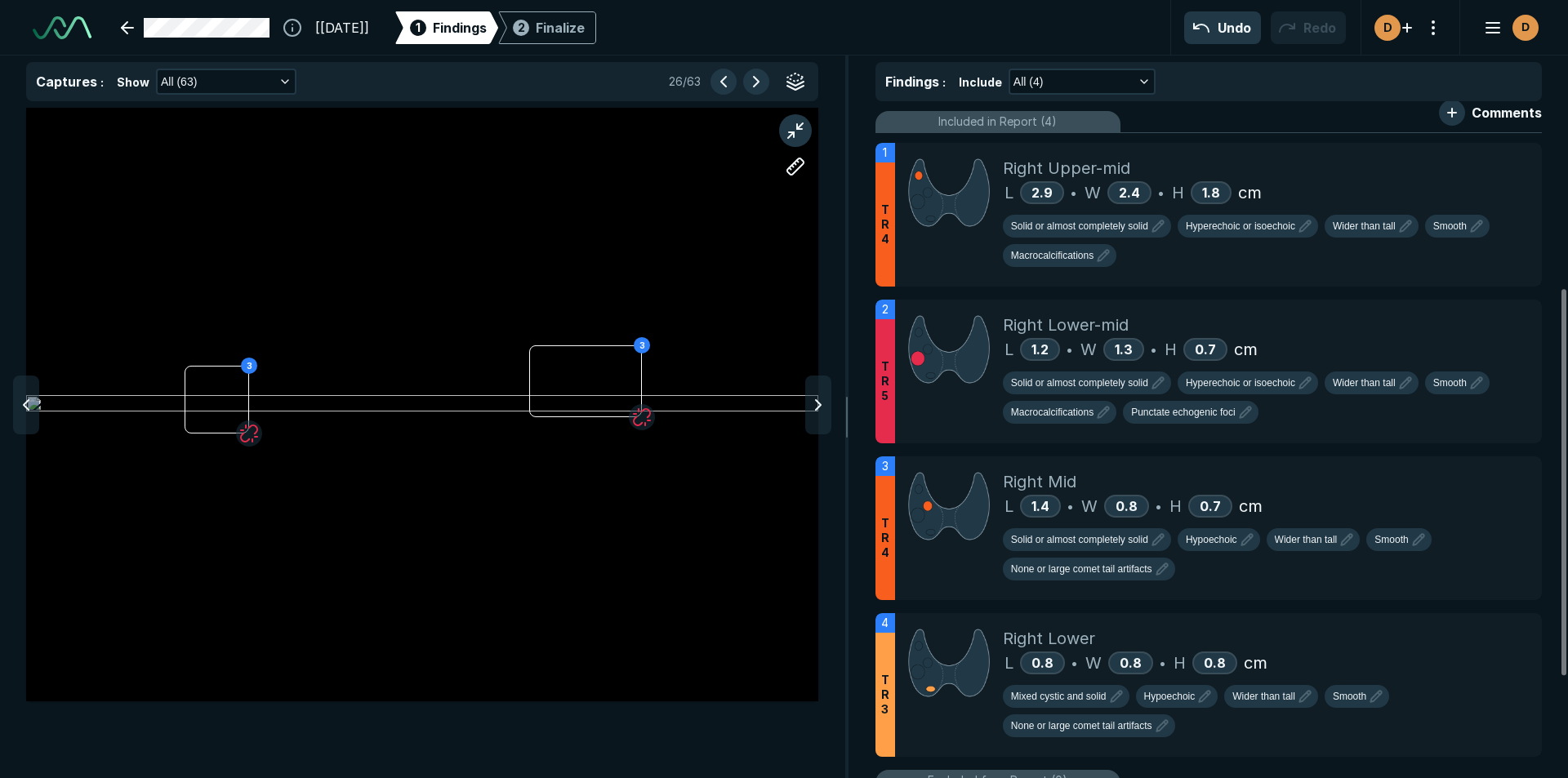
scroll to position [4936, 5636]
click at [817, 404] on icon at bounding box center [818, 405] width 20 height 20
click at [816, 404] on icon at bounding box center [818, 405] width 20 height 20
click at [815, 403] on icon at bounding box center [818, 405] width 20 height 20
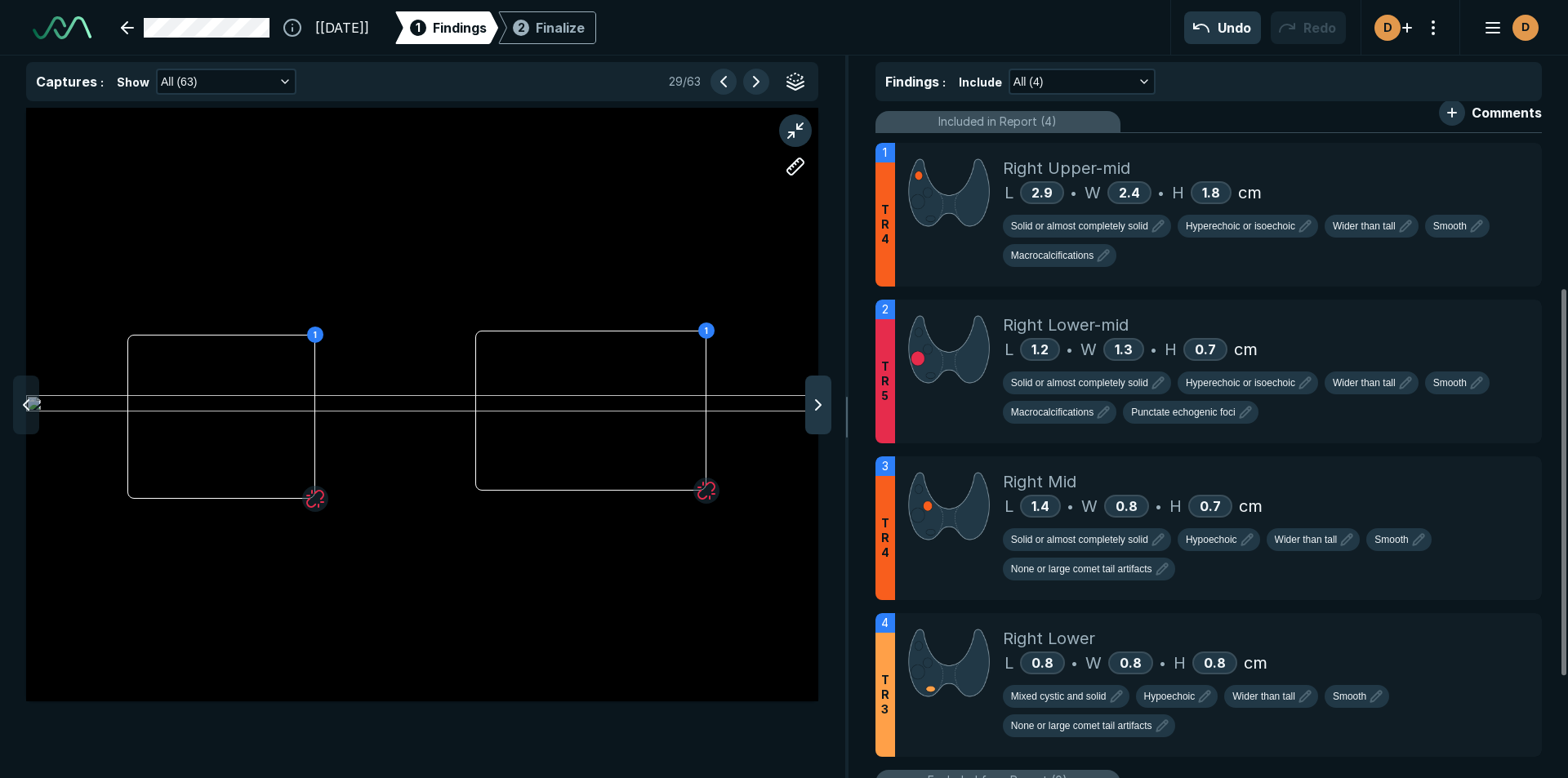
click at [821, 404] on polyline at bounding box center [818, 405] width 5 height 10
click at [1488, 315] on icon at bounding box center [1493, 316] width 20 height 20
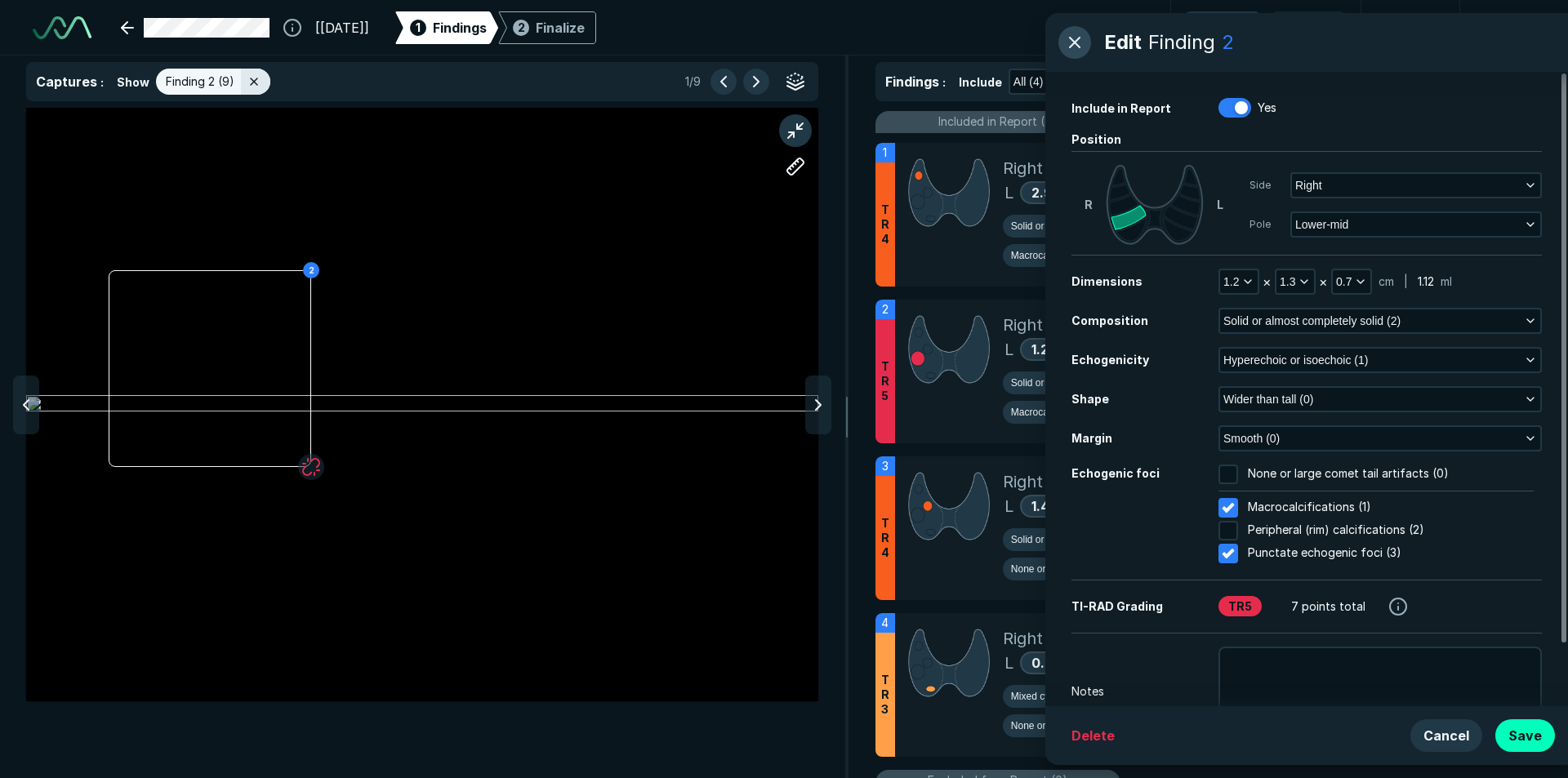
click at [1080, 43] on button "button" at bounding box center [1074, 42] width 33 height 33
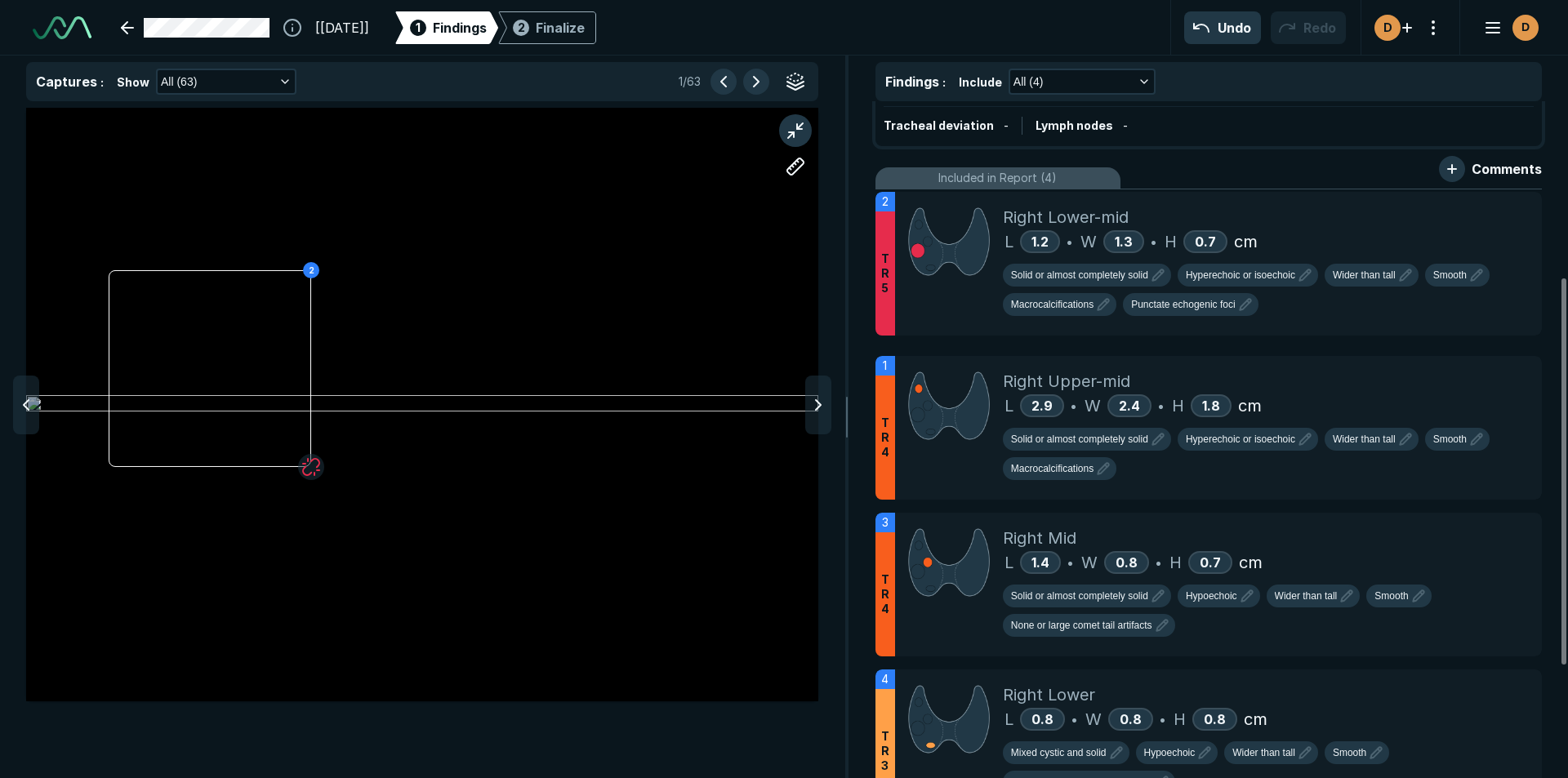
drag, startPoint x: 892, startPoint y: 360, endPoint x: 911, endPoint y: 213, distance: 148.2
click at [918, 209] on div "2 T R 5 Right Lower-mid L 1.2 • W 1.3 • H 0.7 cm Solid or almost completely sol…" at bounding box center [1209, 263] width 666 height 144
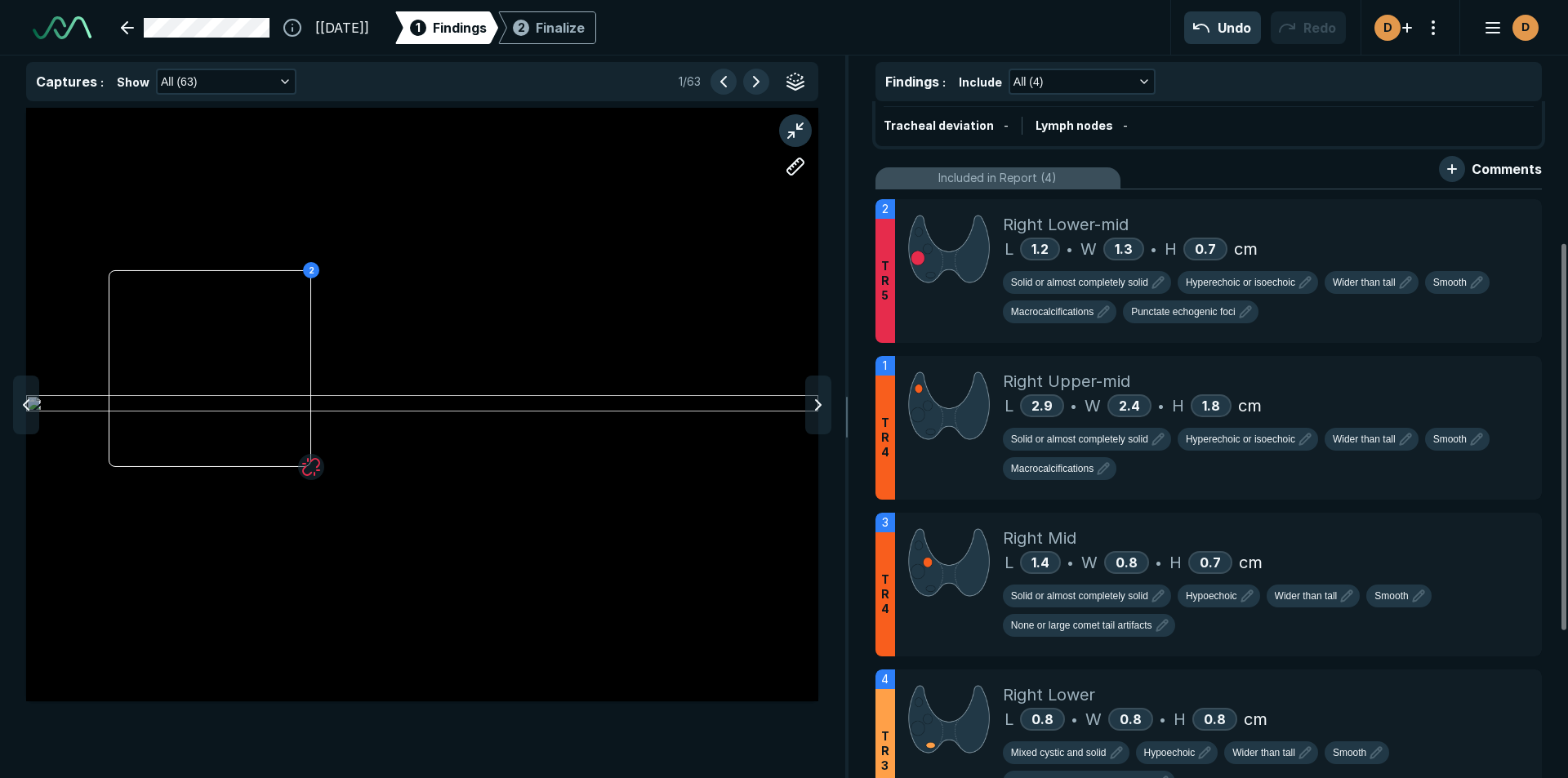
scroll to position [247, 0]
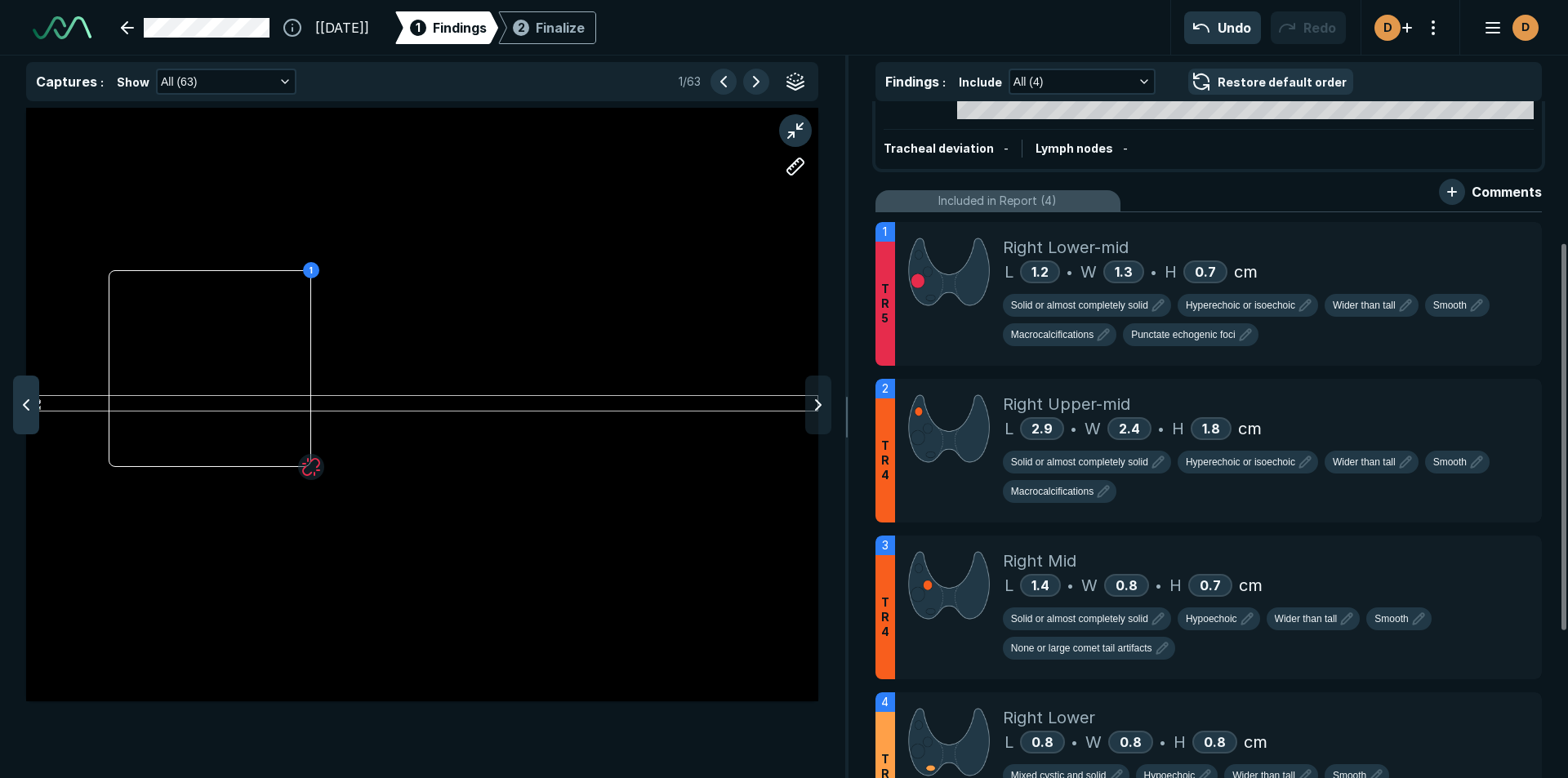
click at [23, 406] on icon at bounding box center [26, 405] width 20 height 20
click at [811, 406] on icon at bounding box center [818, 405] width 20 height 20
click at [809, 407] on icon at bounding box center [818, 405] width 20 height 20
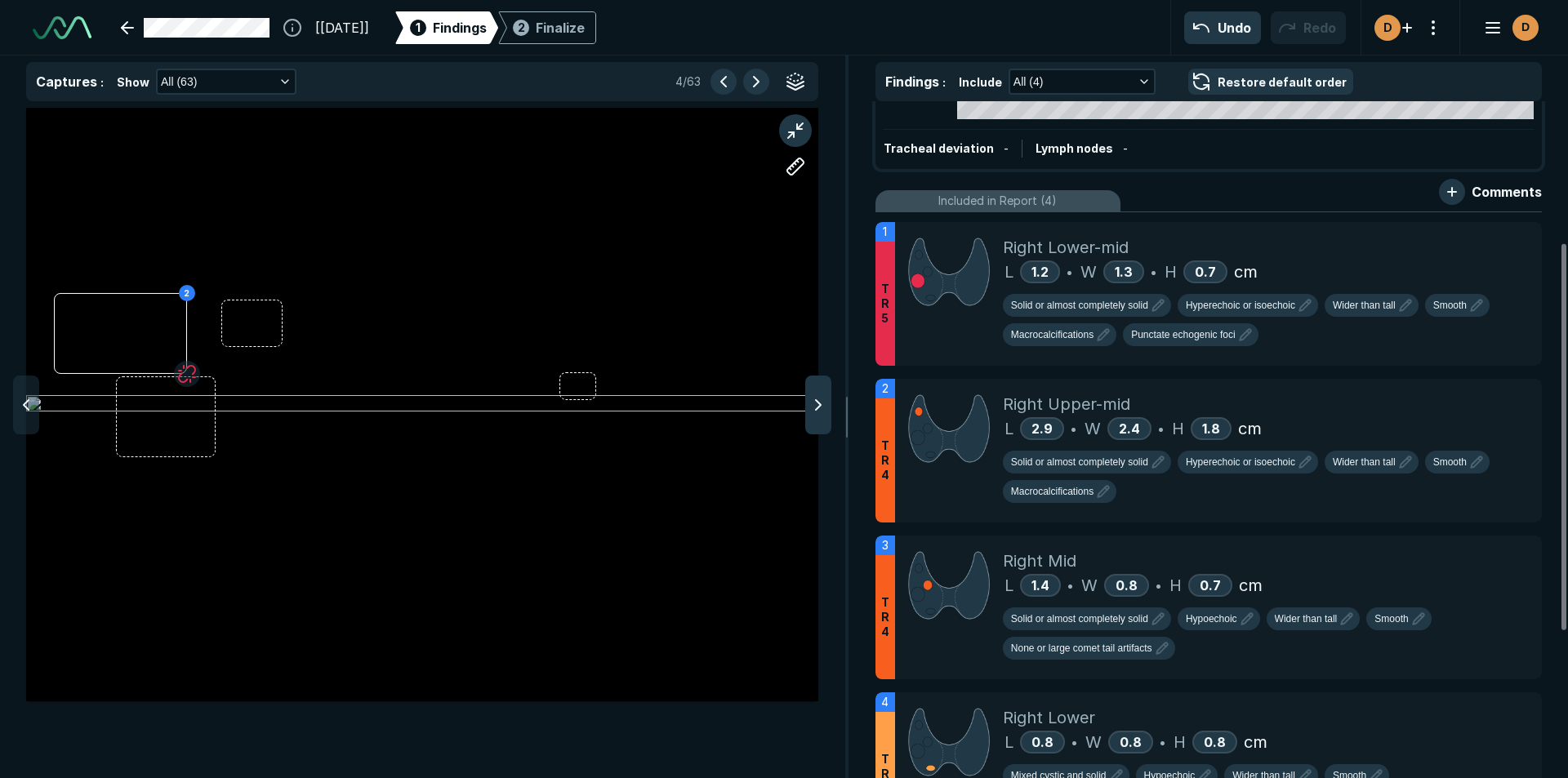
click at [817, 405] on icon at bounding box center [818, 405] width 20 height 20
click at [815, 406] on icon at bounding box center [818, 405] width 20 height 20
click at [814, 406] on icon at bounding box center [818, 405] width 20 height 20
click at [813, 406] on icon at bounding box center [818, 405] width 20 height 20
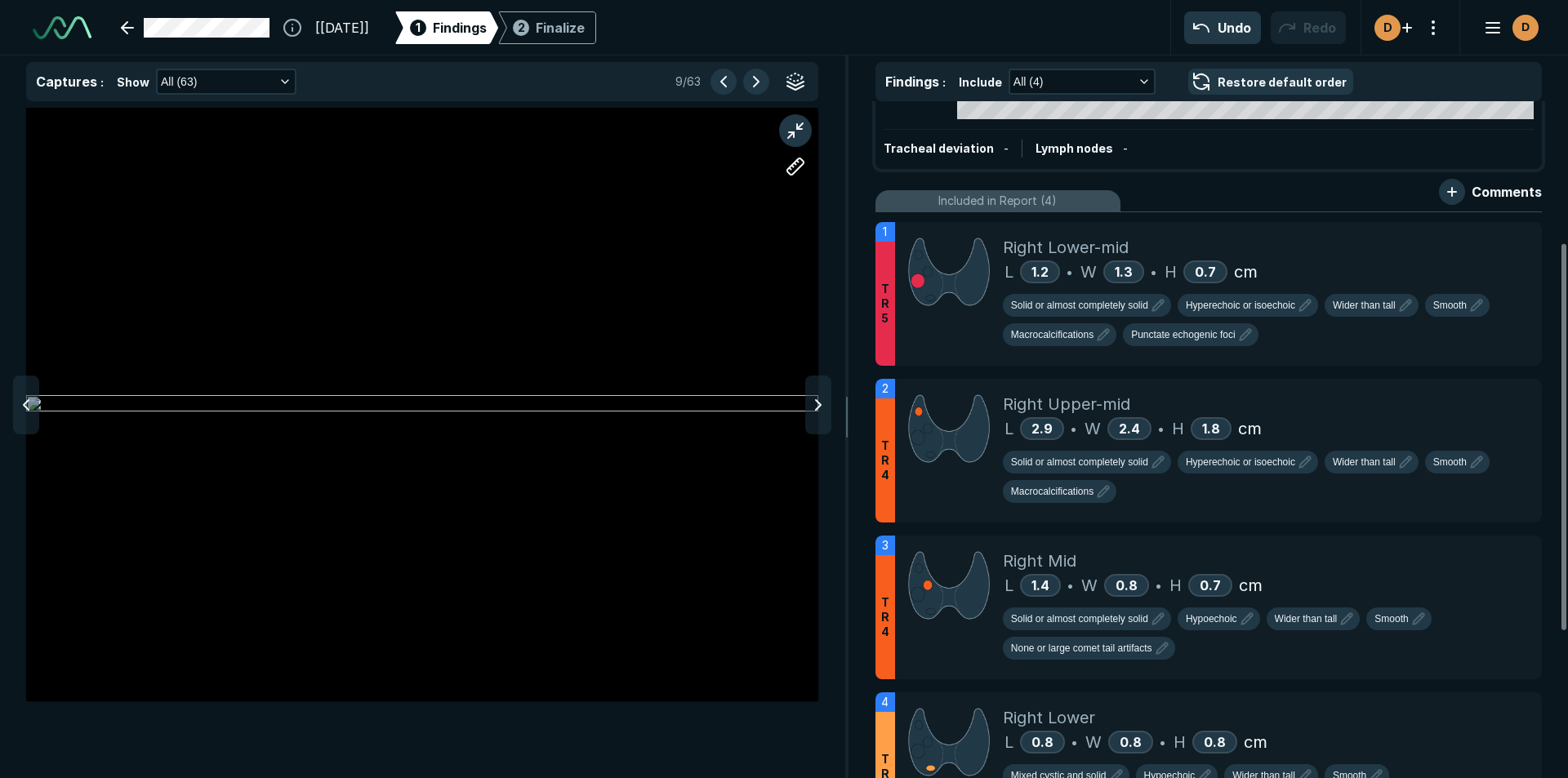
click at [813, 406] on icon at bounding box center [818, 405] width 20 height 20
click at [824, 406] on icon at bounding box center [818, 405] width 20 height 20
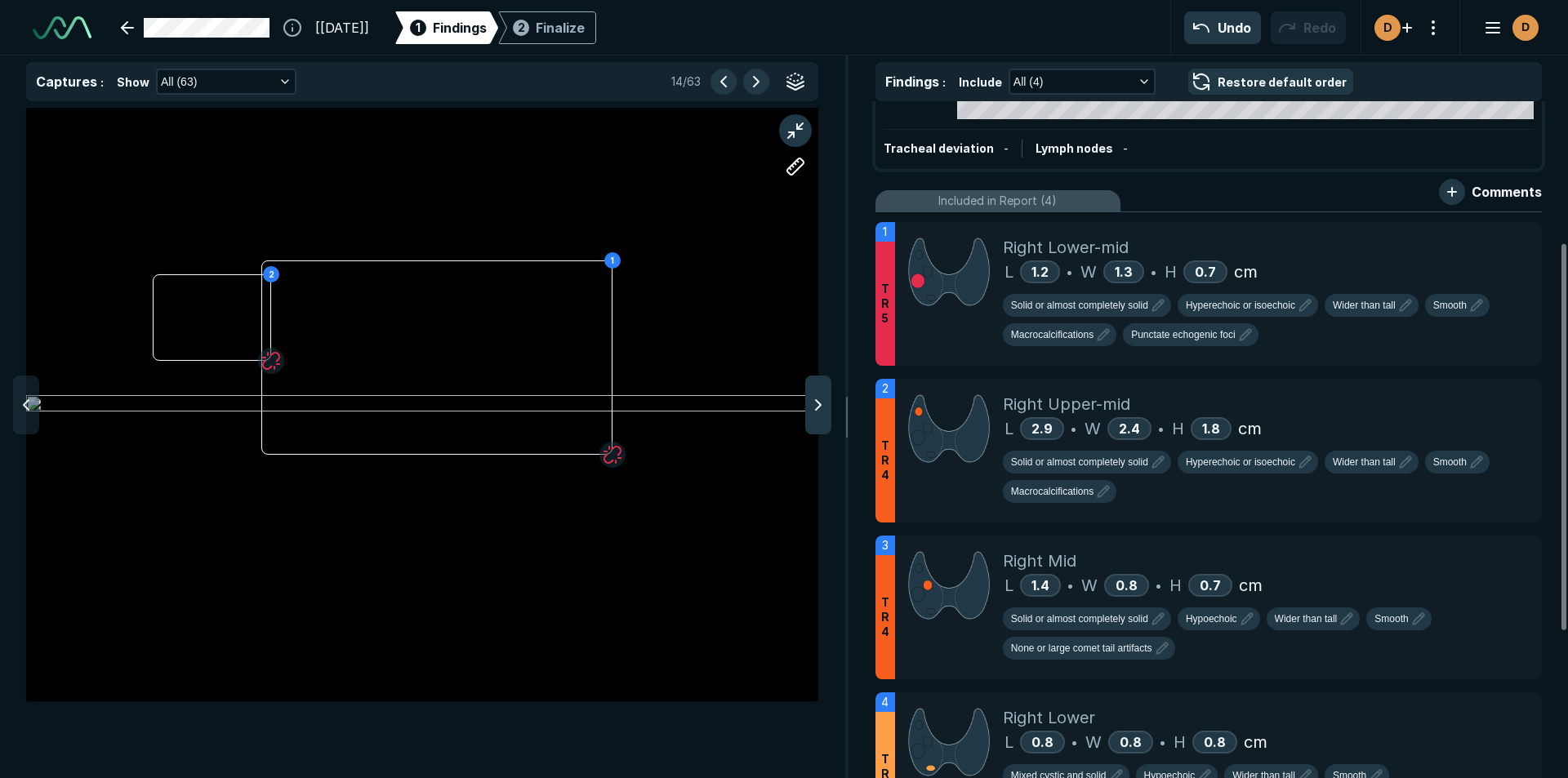
click at [817, 400] on polyline at bounding box center [818, 405] width 5 height 10
click at [822, 405] on icon at bounding box center [818, 405] width 20 height 20
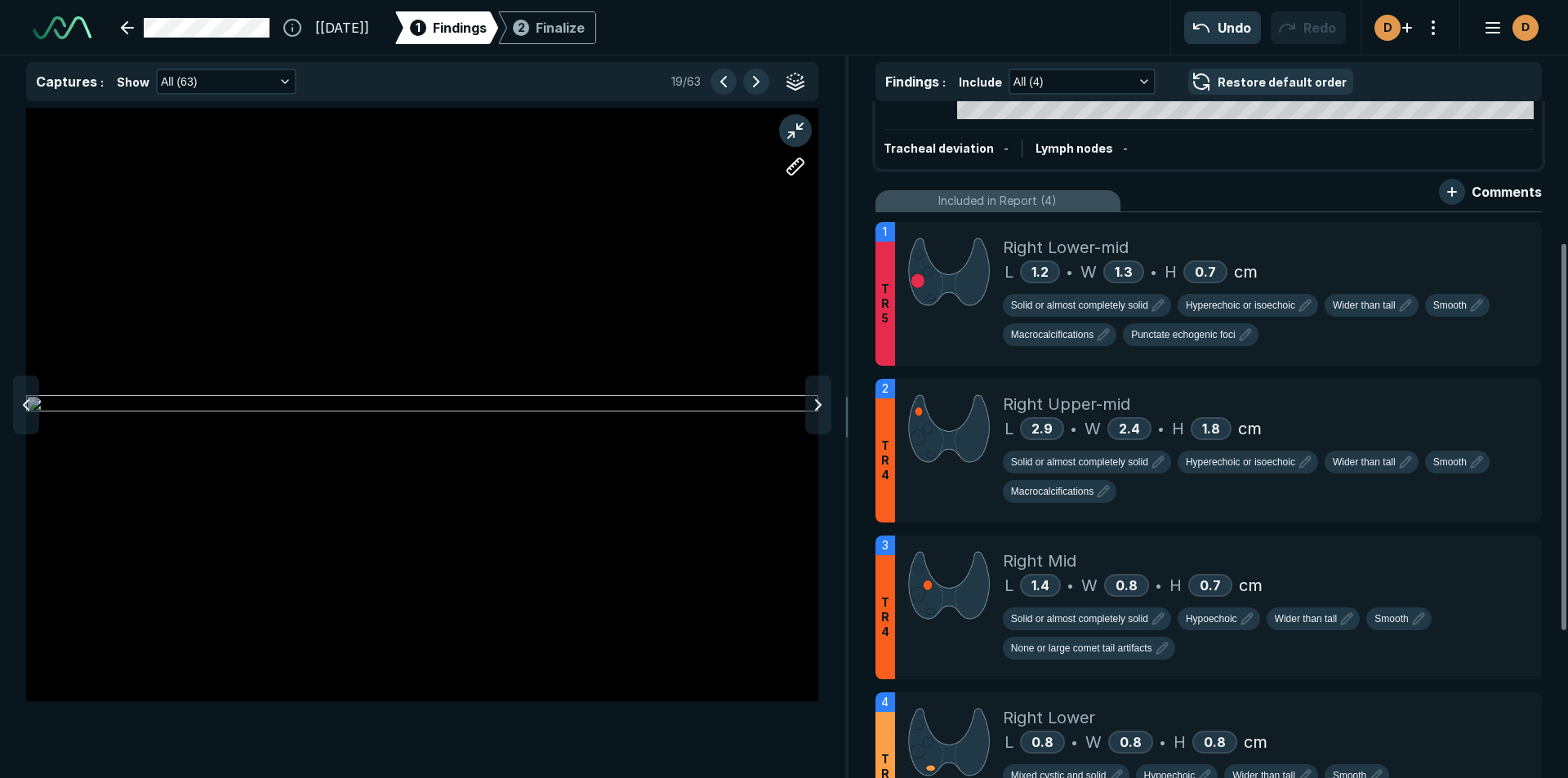
click at [822, 405] on icon at bounding box center [818, 405] width 20 height 20
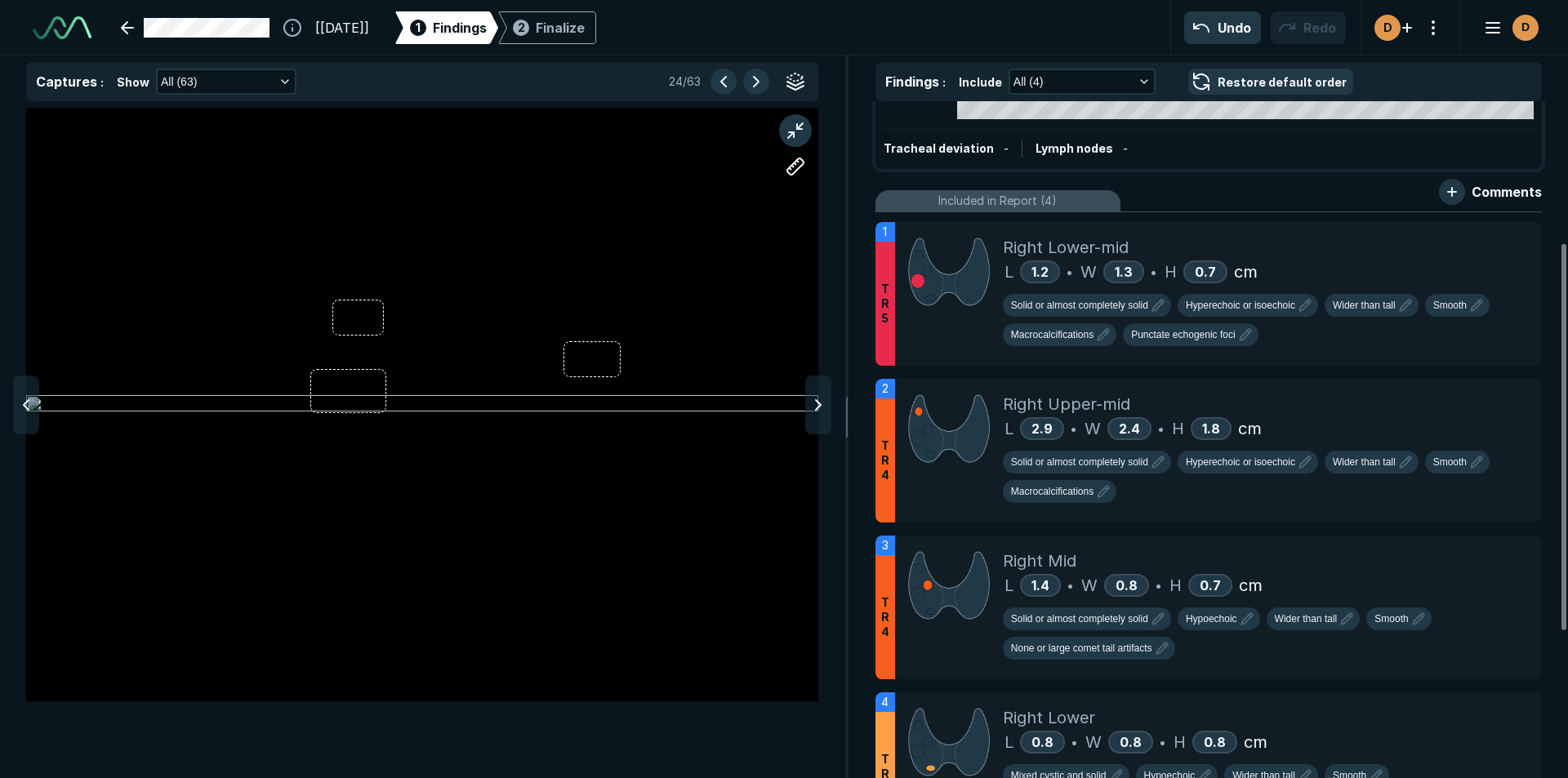
click at [822, 405] on icon at bounding box center [818, 405] width 20 height 20
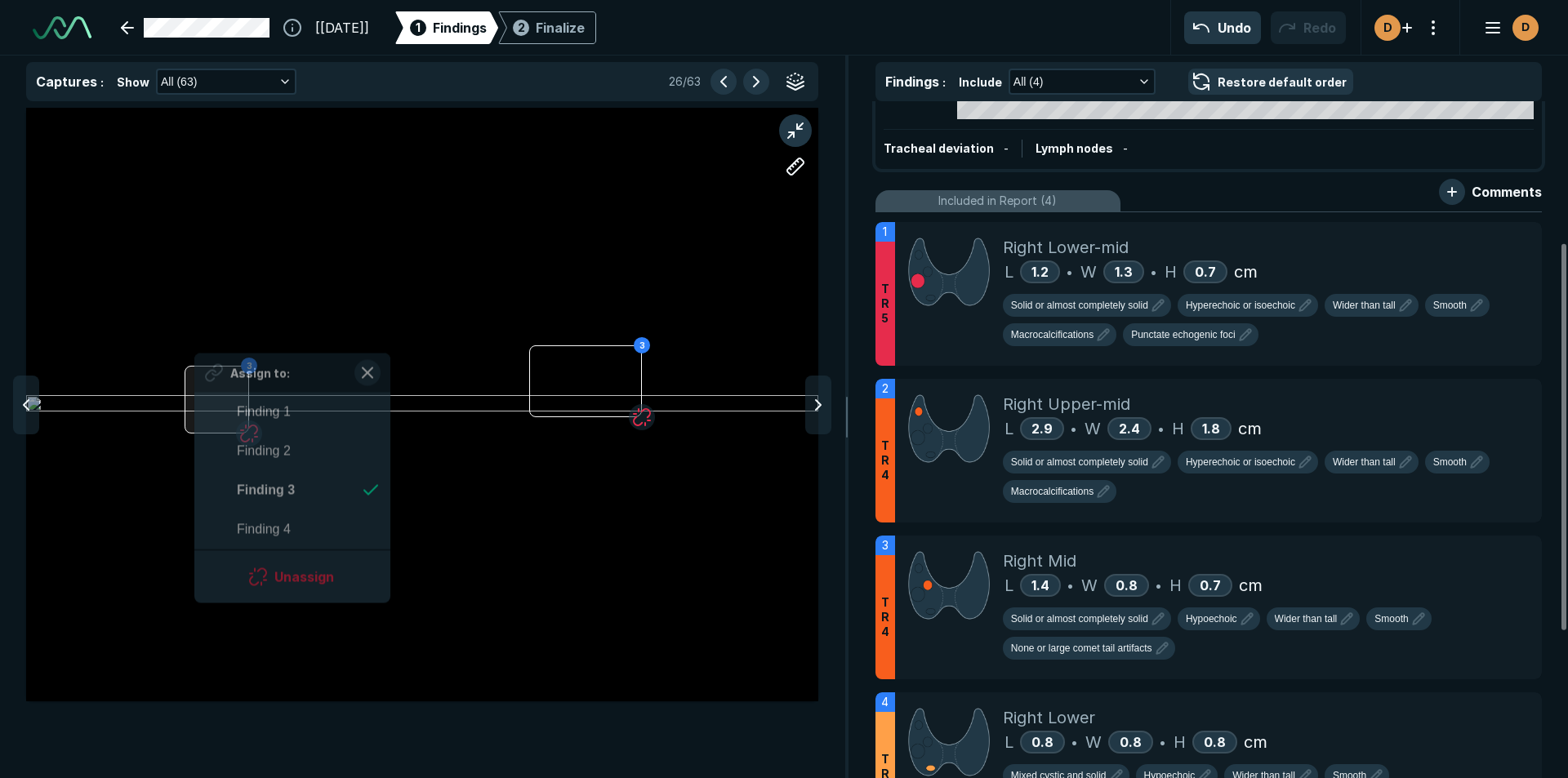
click at [196, 393] on div "3 3 Assign to: Finding 1 Finding 2 Finding 3 Finding 4 Unassign" at bounding box center [422, 404] width 792 height 593
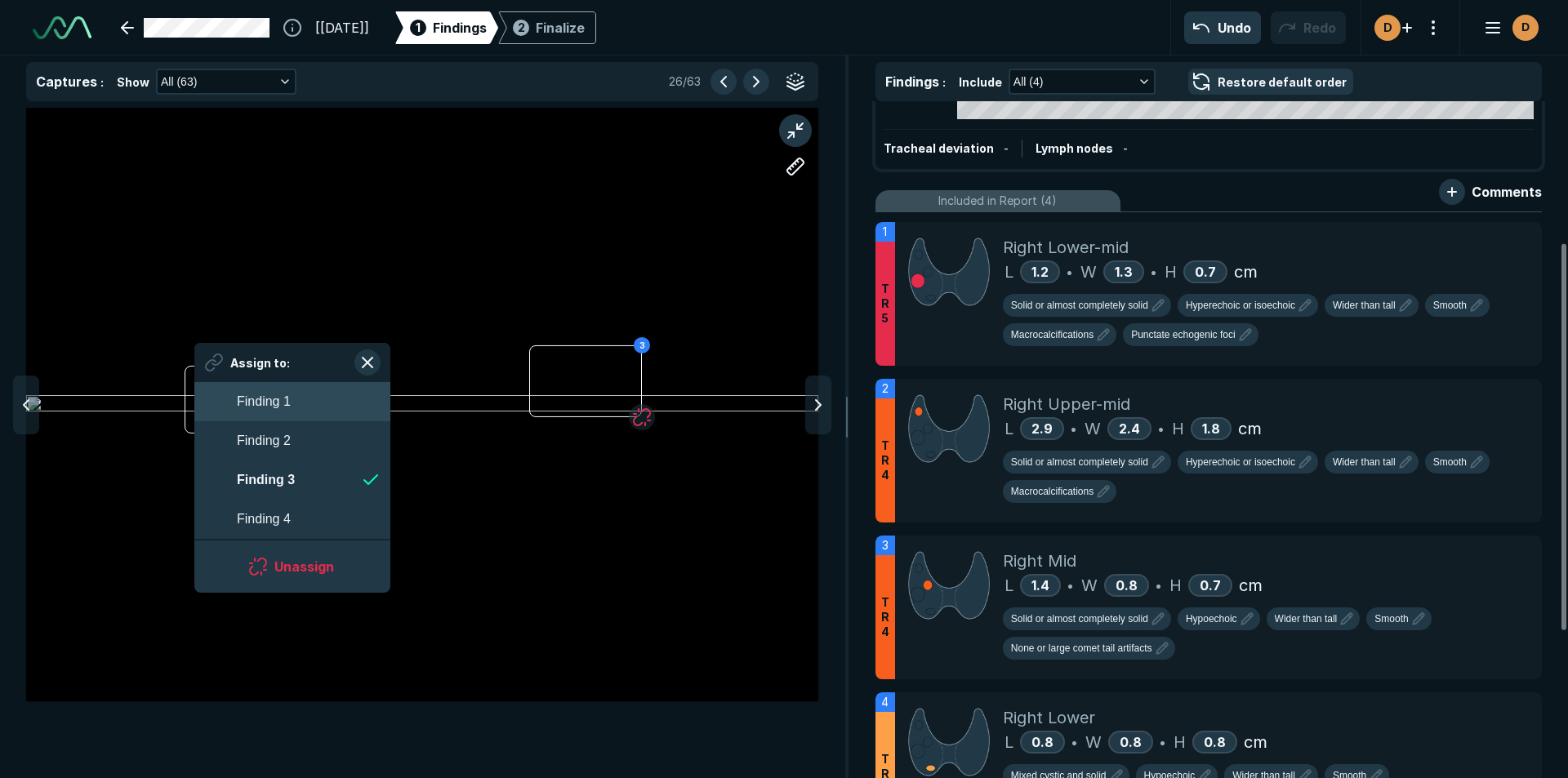
click at [252, 403] on span "Finding 1" at bounding box center [263, 402] width 54 height 20
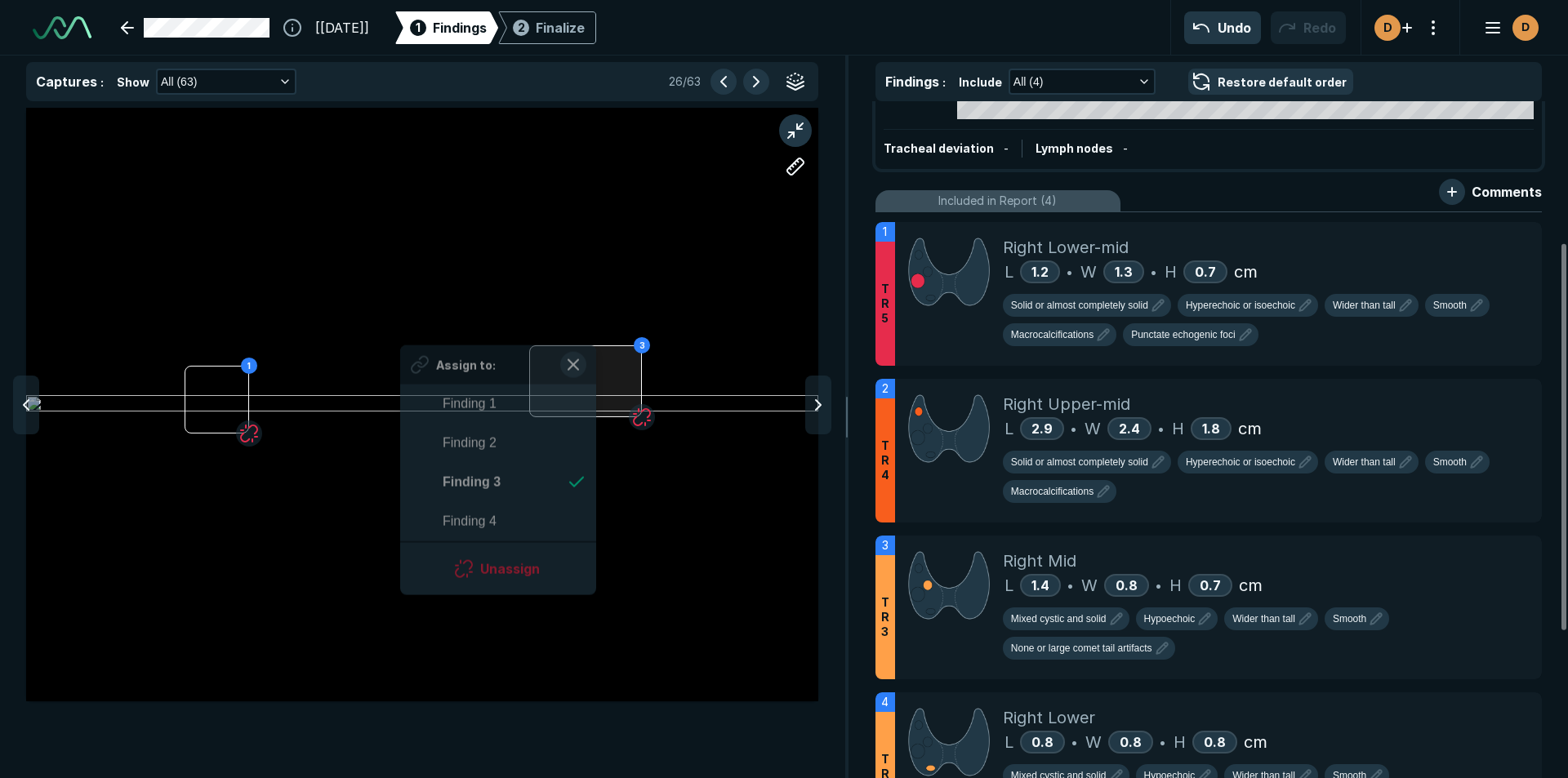
click at [596, 385] on div at bounding box center [585, 381] width 113 height 72
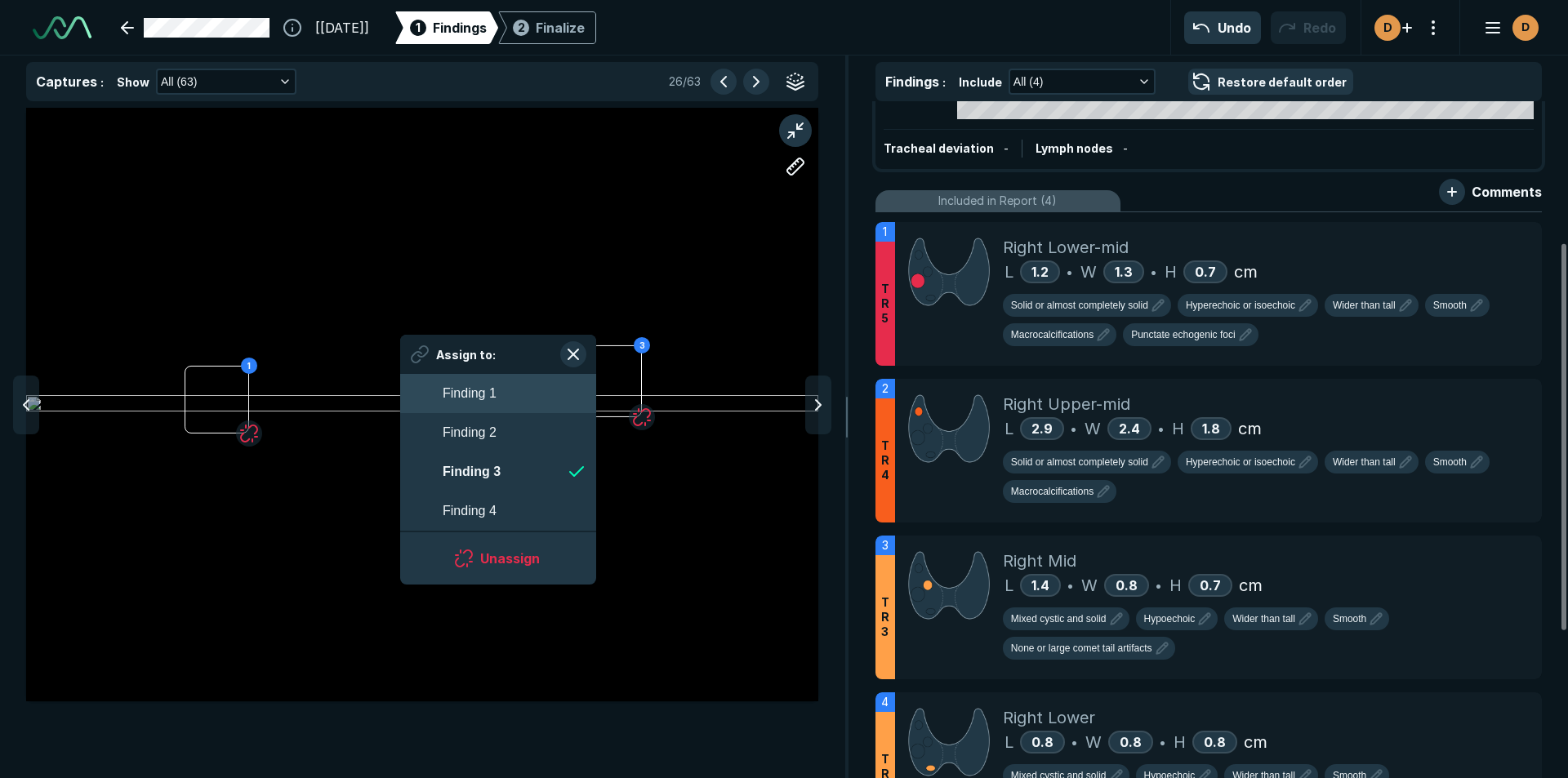
click at [506, 397] on button "Finding 1" at bounding box center [498, 393] width 196 height 39
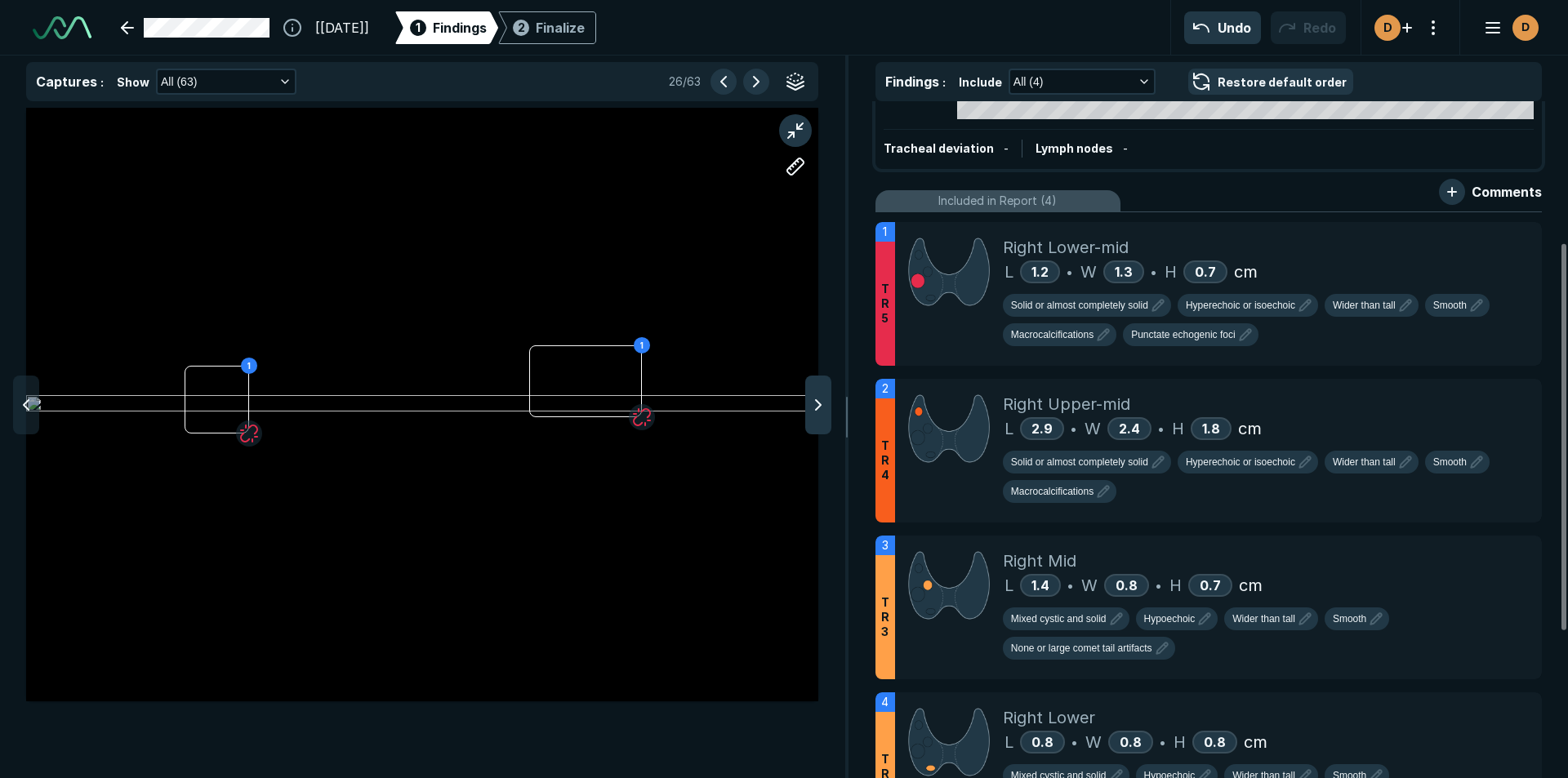
click at [819, 407] on polyline at bounding box center [818, 405] width 5 height 10
click at [1479, 240] on div at bounding box center [1492, 238] width 33 height 33
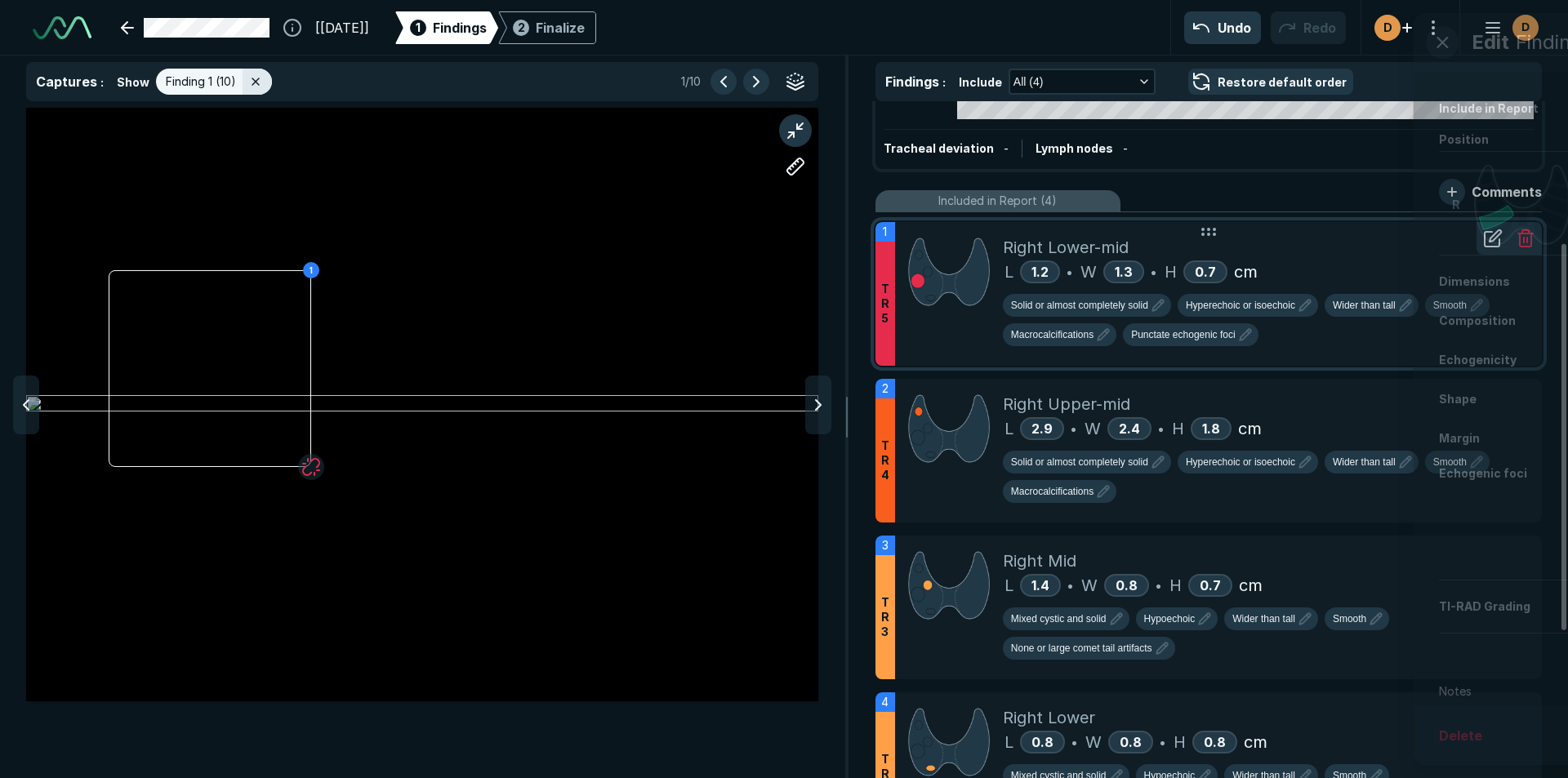
scroll to position [4936, 5636]
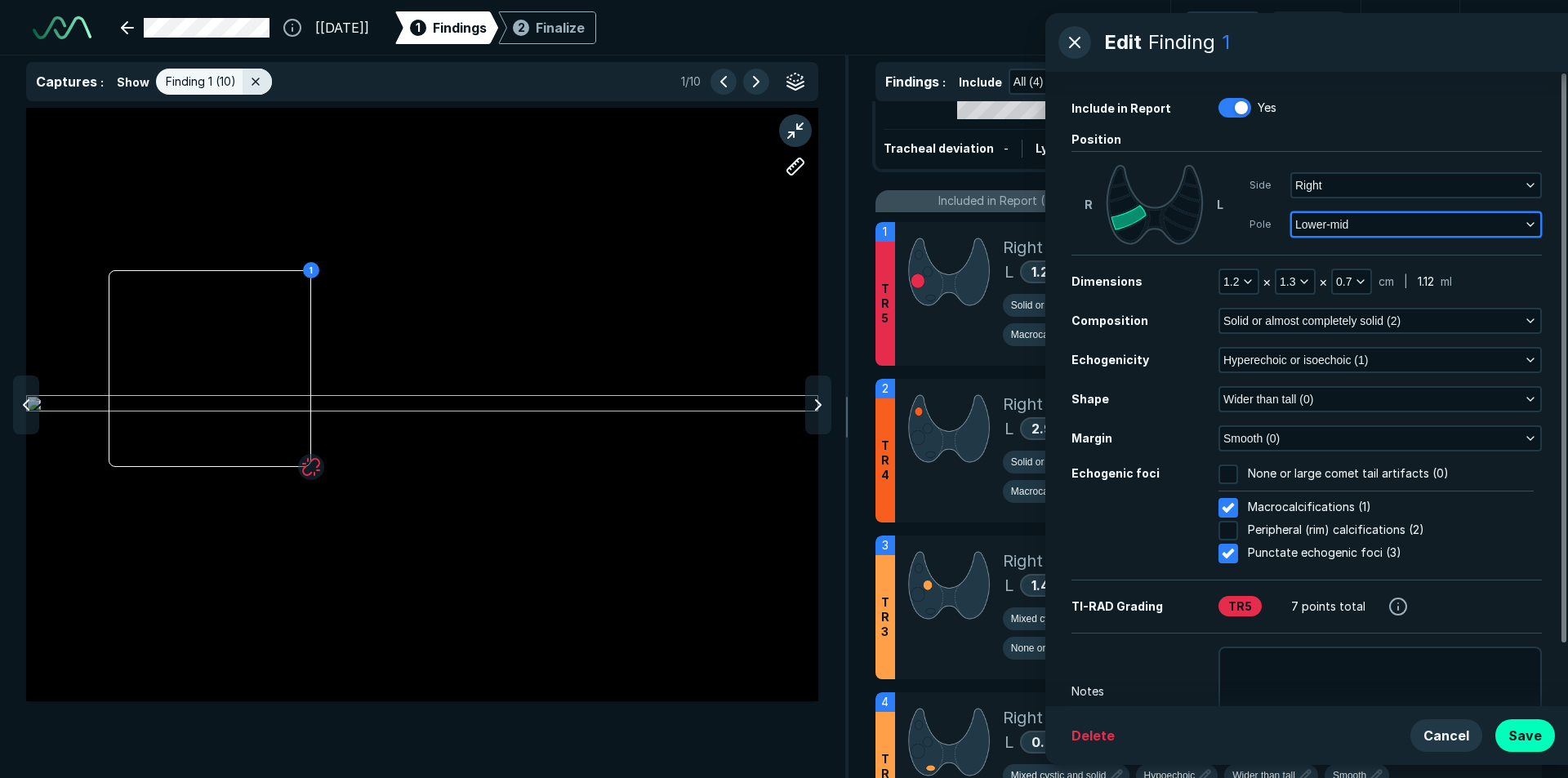
click at [1533, 227] on icon "button" at bounding box center [1530, 224] width 13 height 13
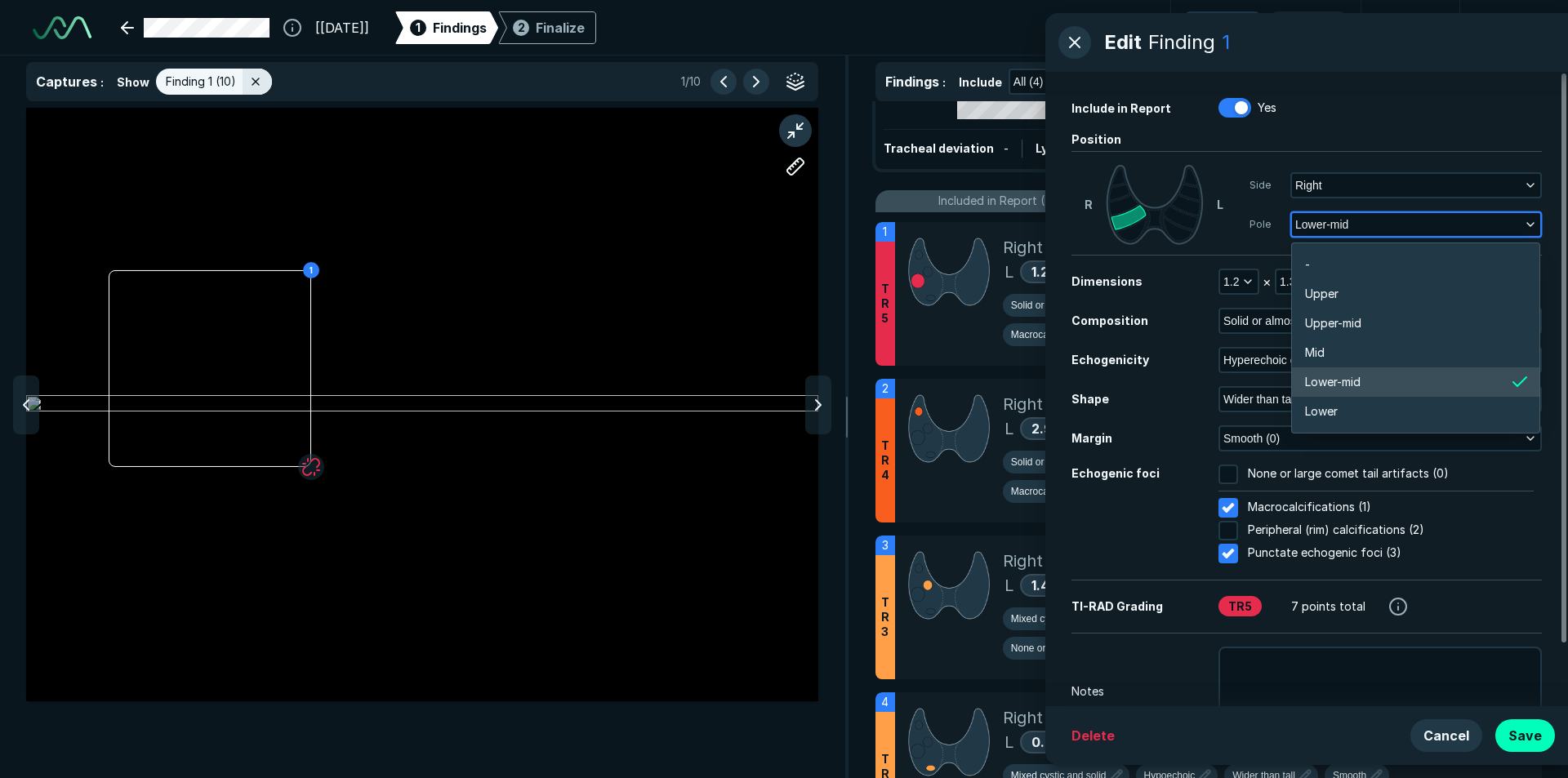
scroll to position [2857, 3213]
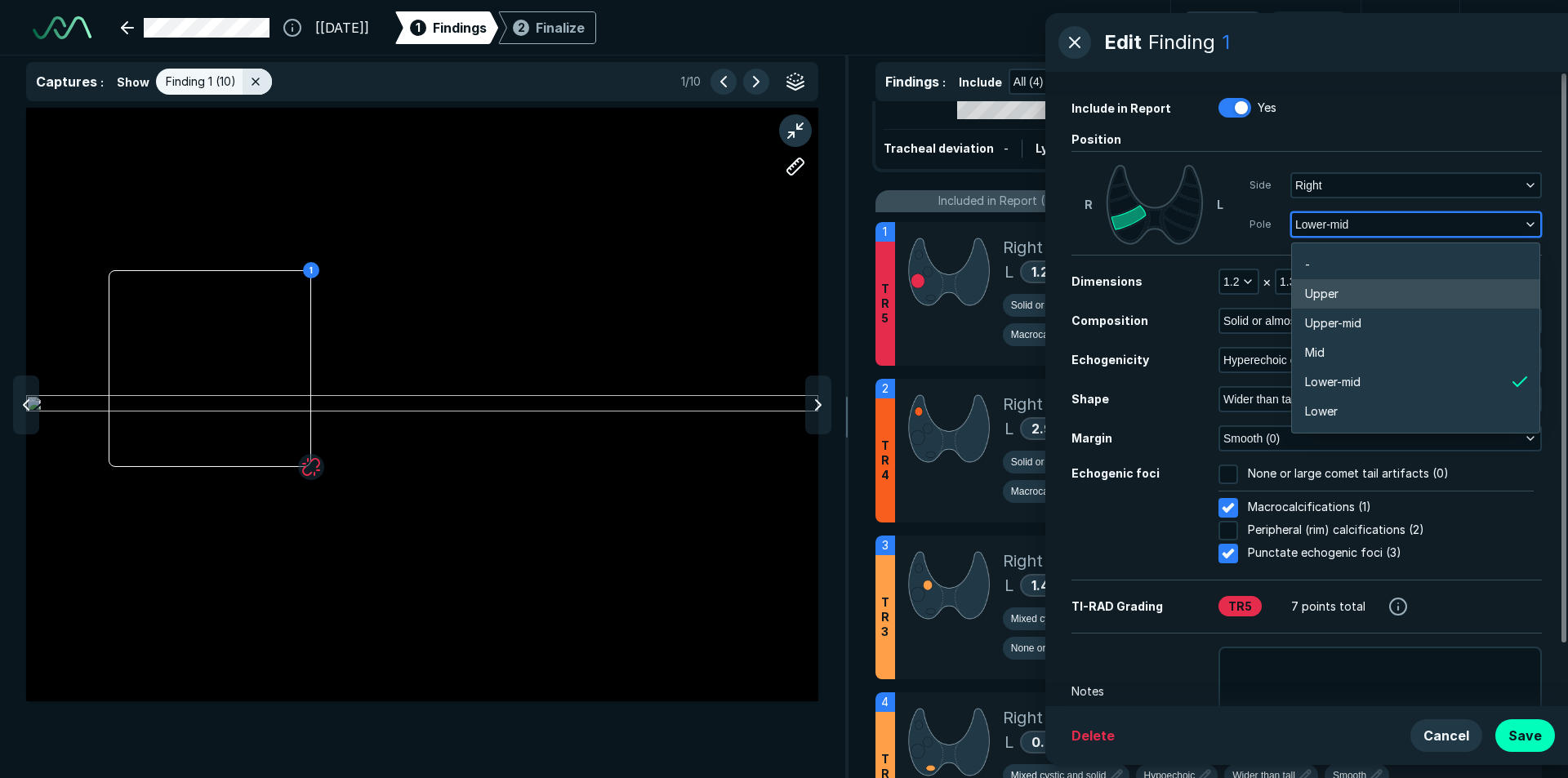
click at [1367, 295] on li "Upper" at bounding box center [1415, 293] width 247 height 29
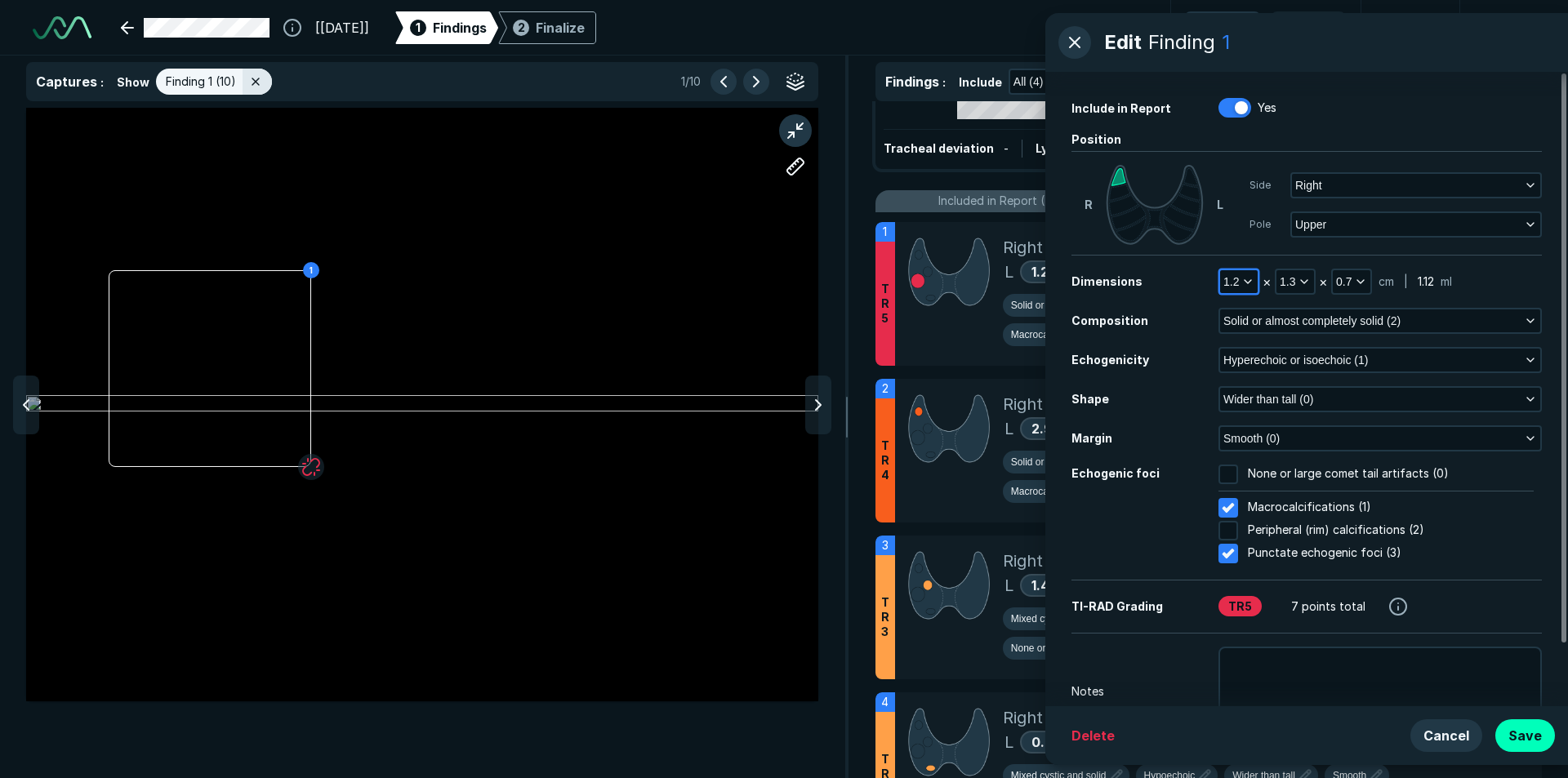
click at [1243, 280] on icon "button" at bounding box center [1247, 281] width 13 height 13
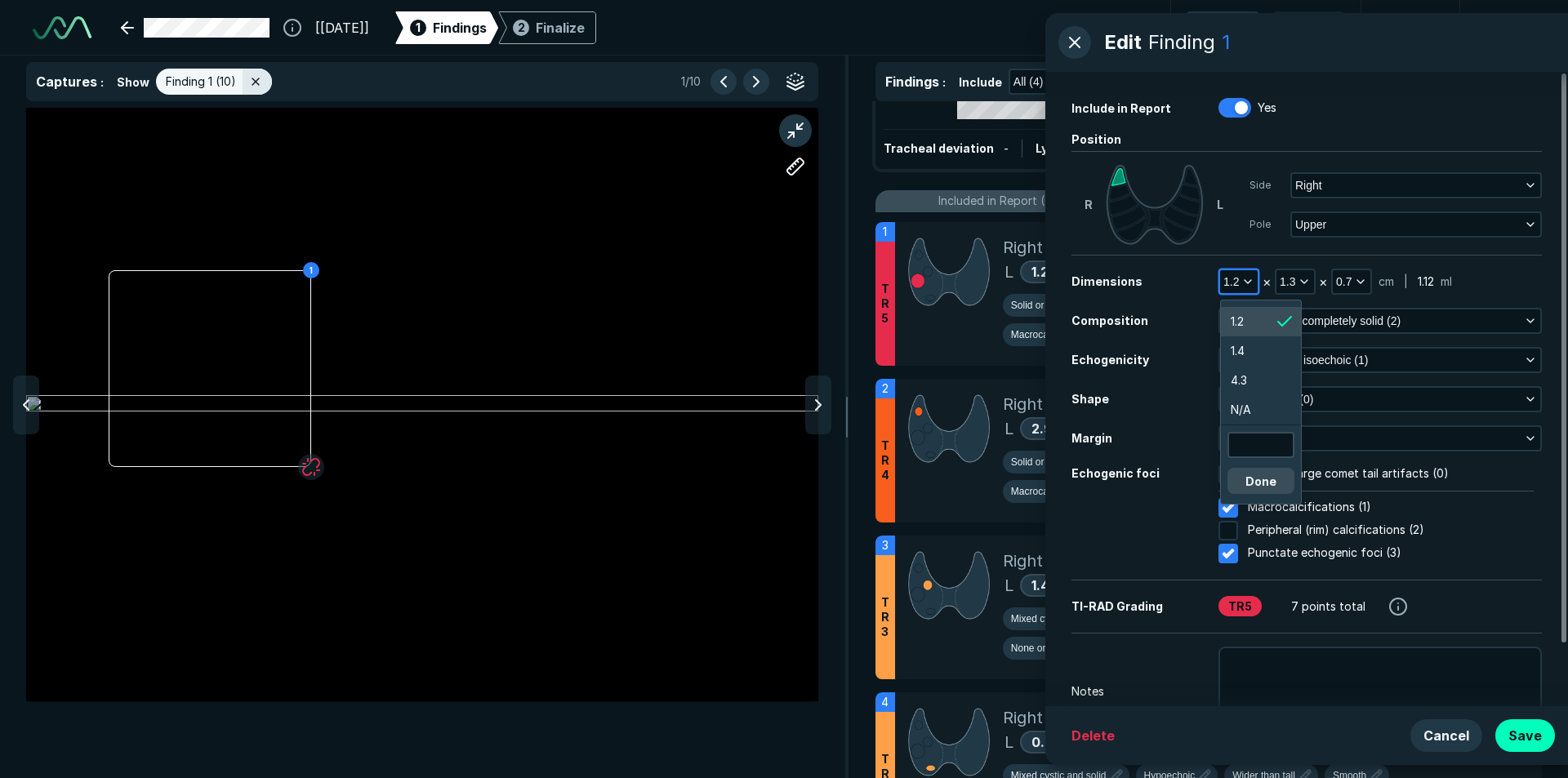
scroll to position [2919, 2459]
click at [1262, 345] on li "1.4" at bounding box center [1261, 350] width 80 height 29
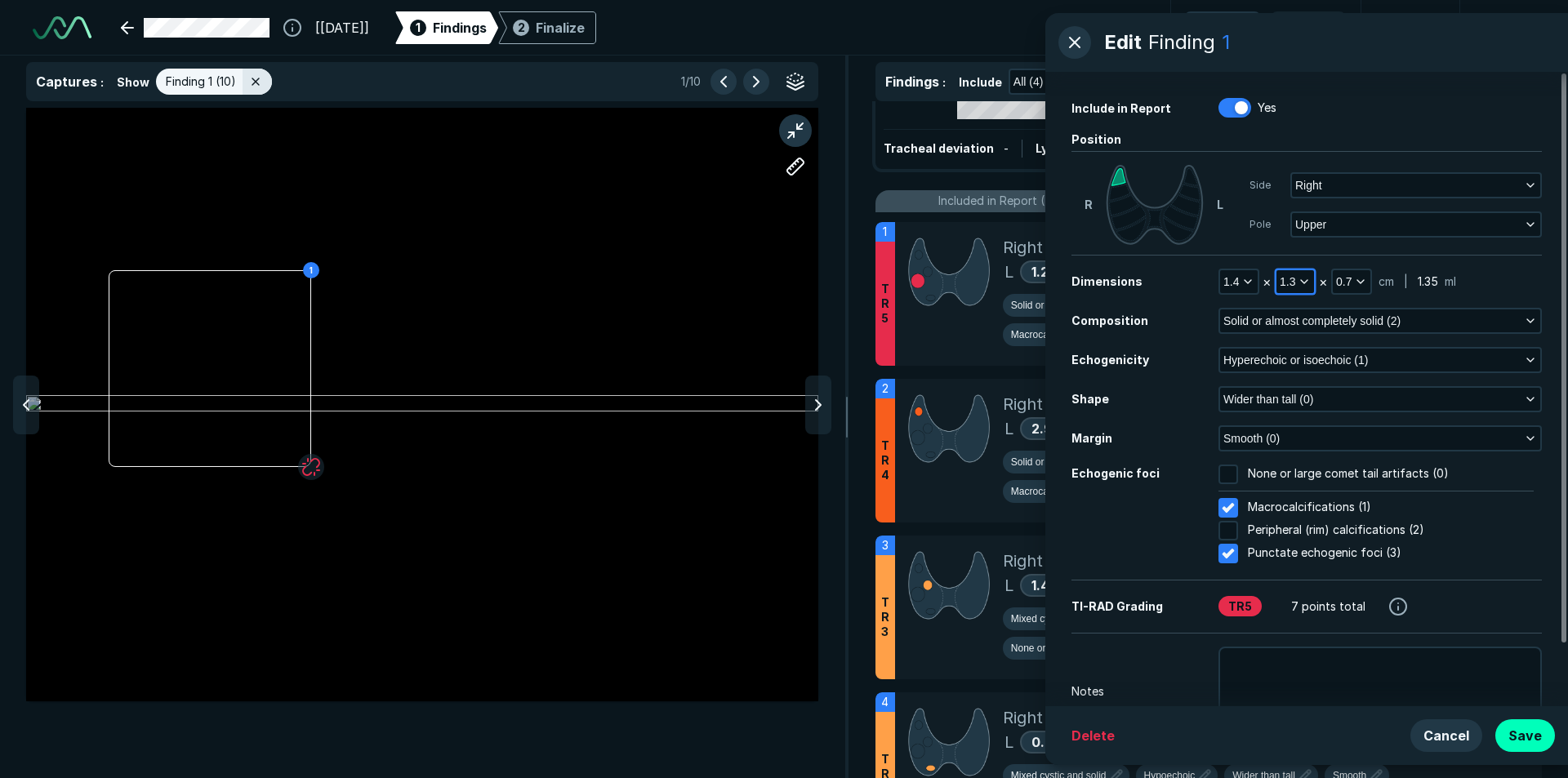
click at [1304, 282] on polyline "button" at bounding box center [1304, 281] width 7 height 3
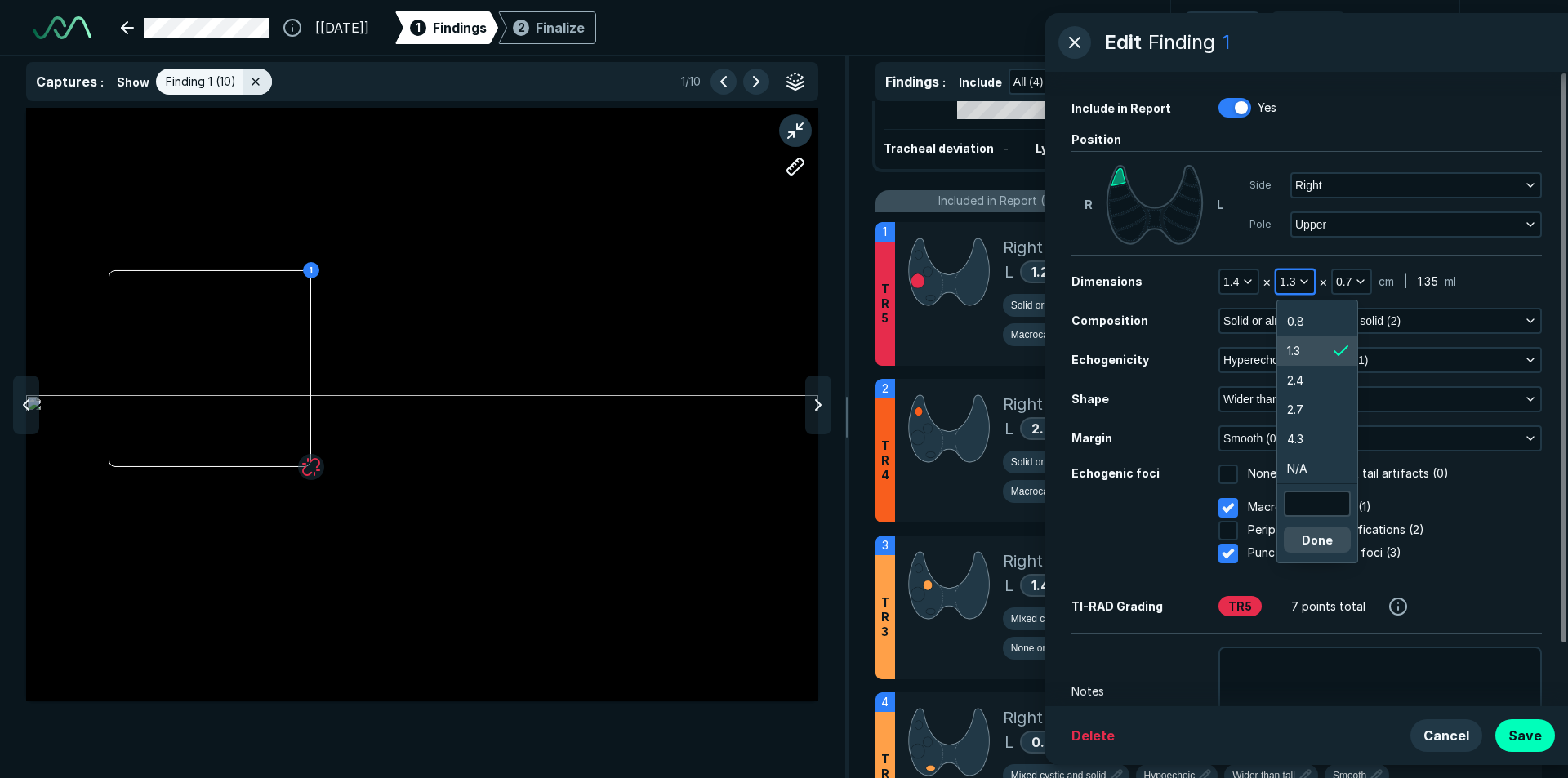
scroll to position [3185, 2459]
click at [1309, 317] on li "0.8" at bounding box center [1317, 321] width 80 height 29
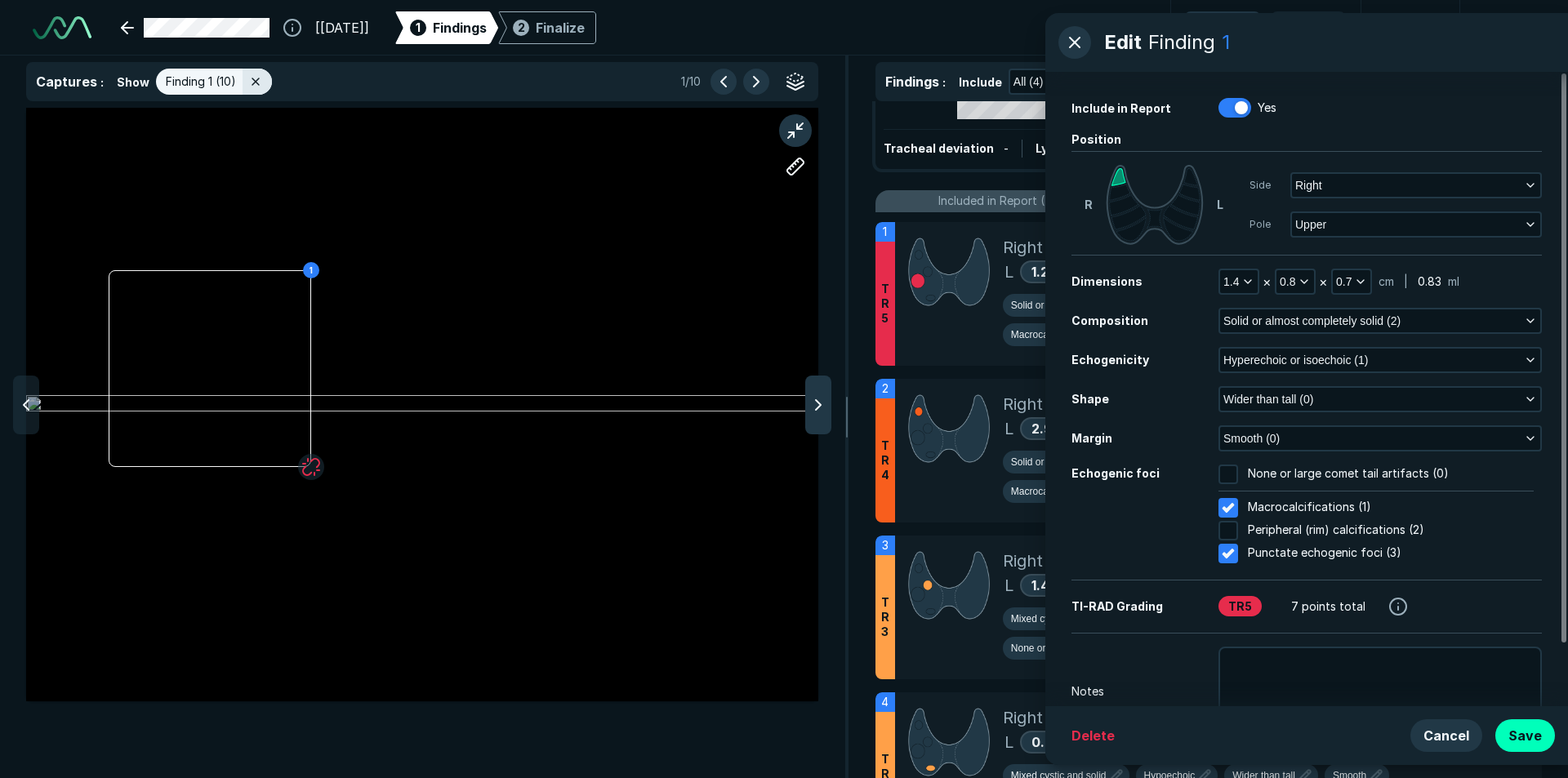
click at [817, 406] on icon at bounding box center [818, 405] width 20 height 20
click at [1529, 733] on button "Save" at bounding box center [1525, 735] width 60 height 33
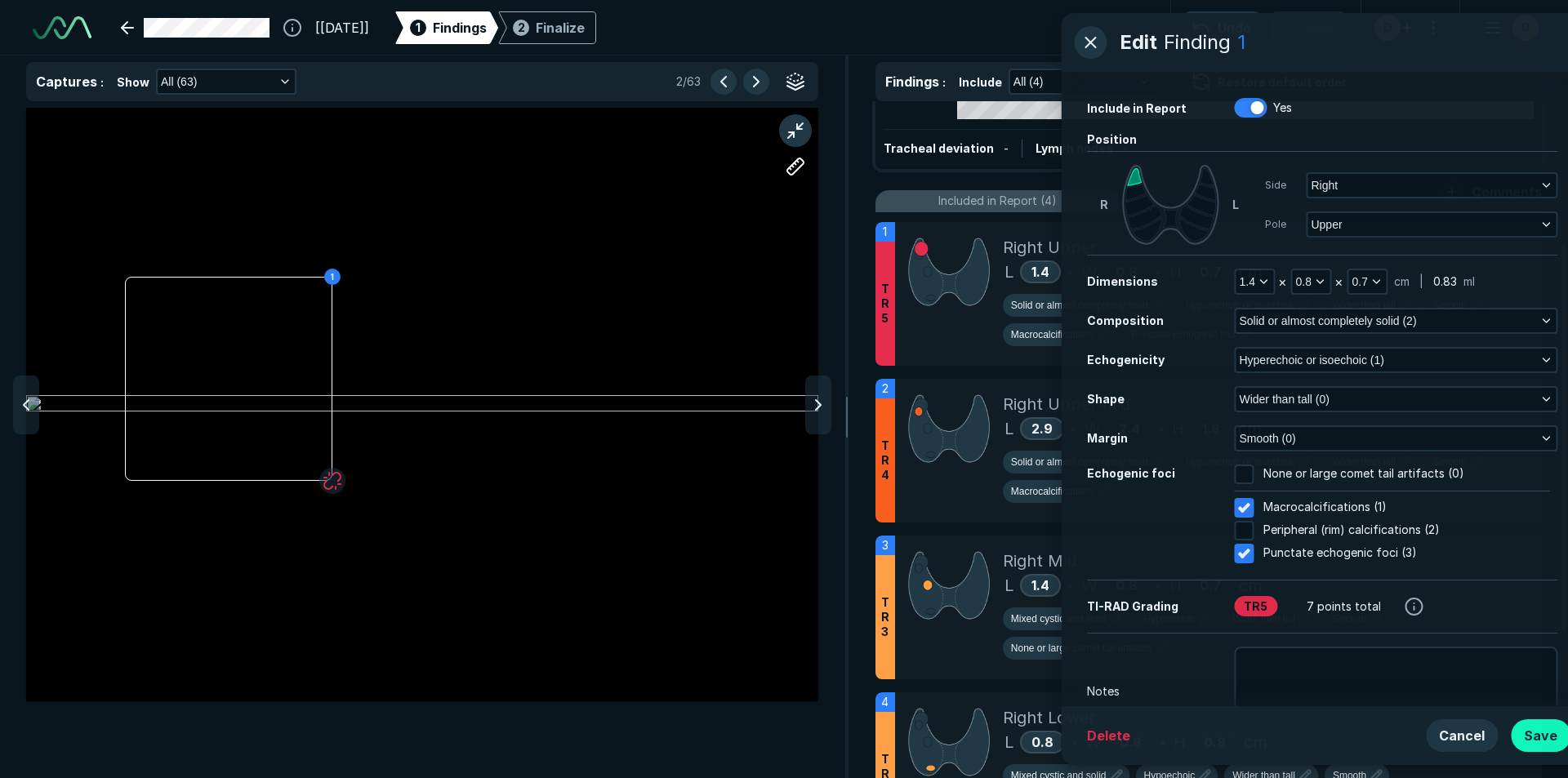
scroll to position [4936, 5636]
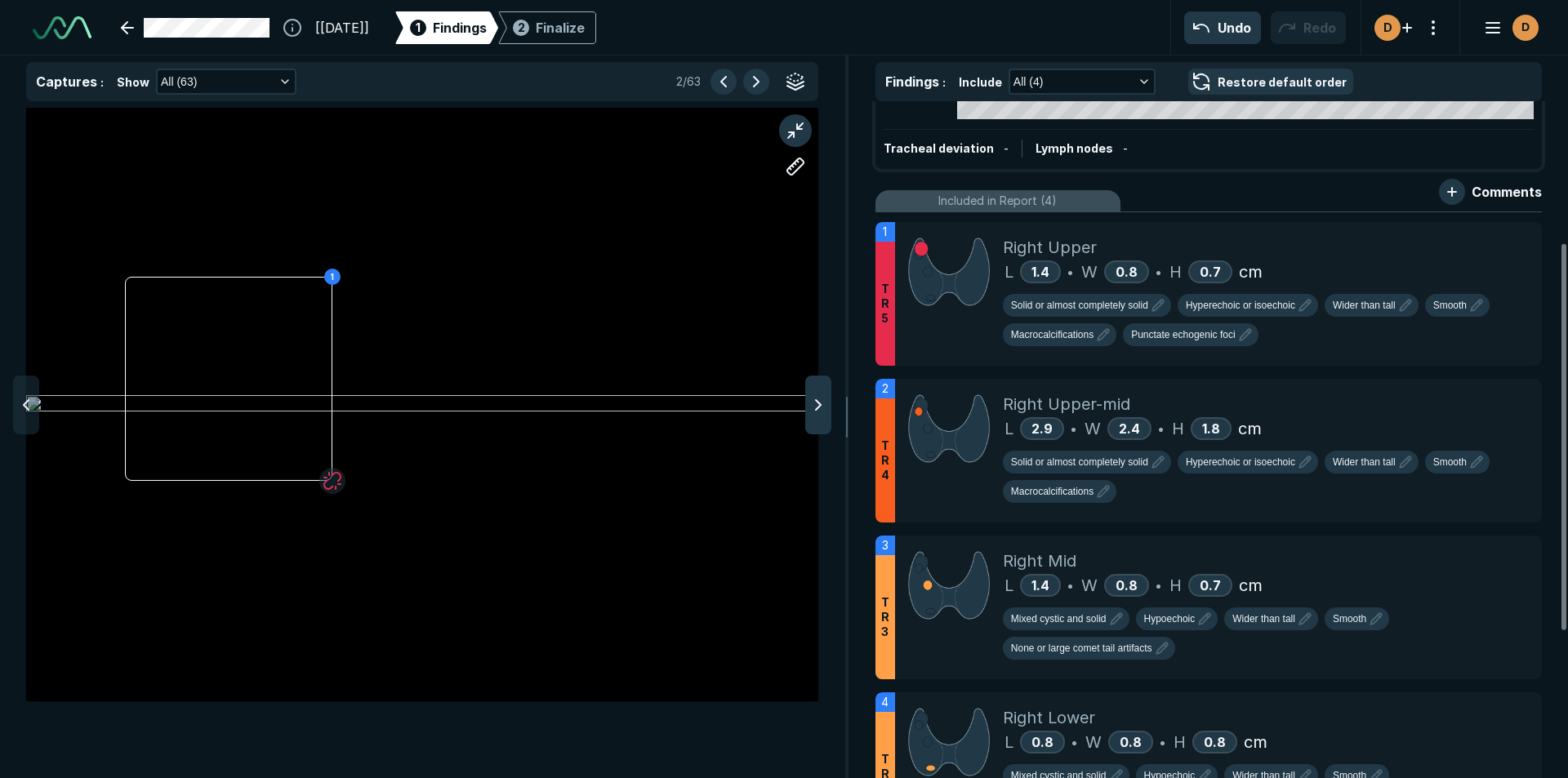
click at [811, 408] on icon at bounding box center [818, 405] width 20 height 20
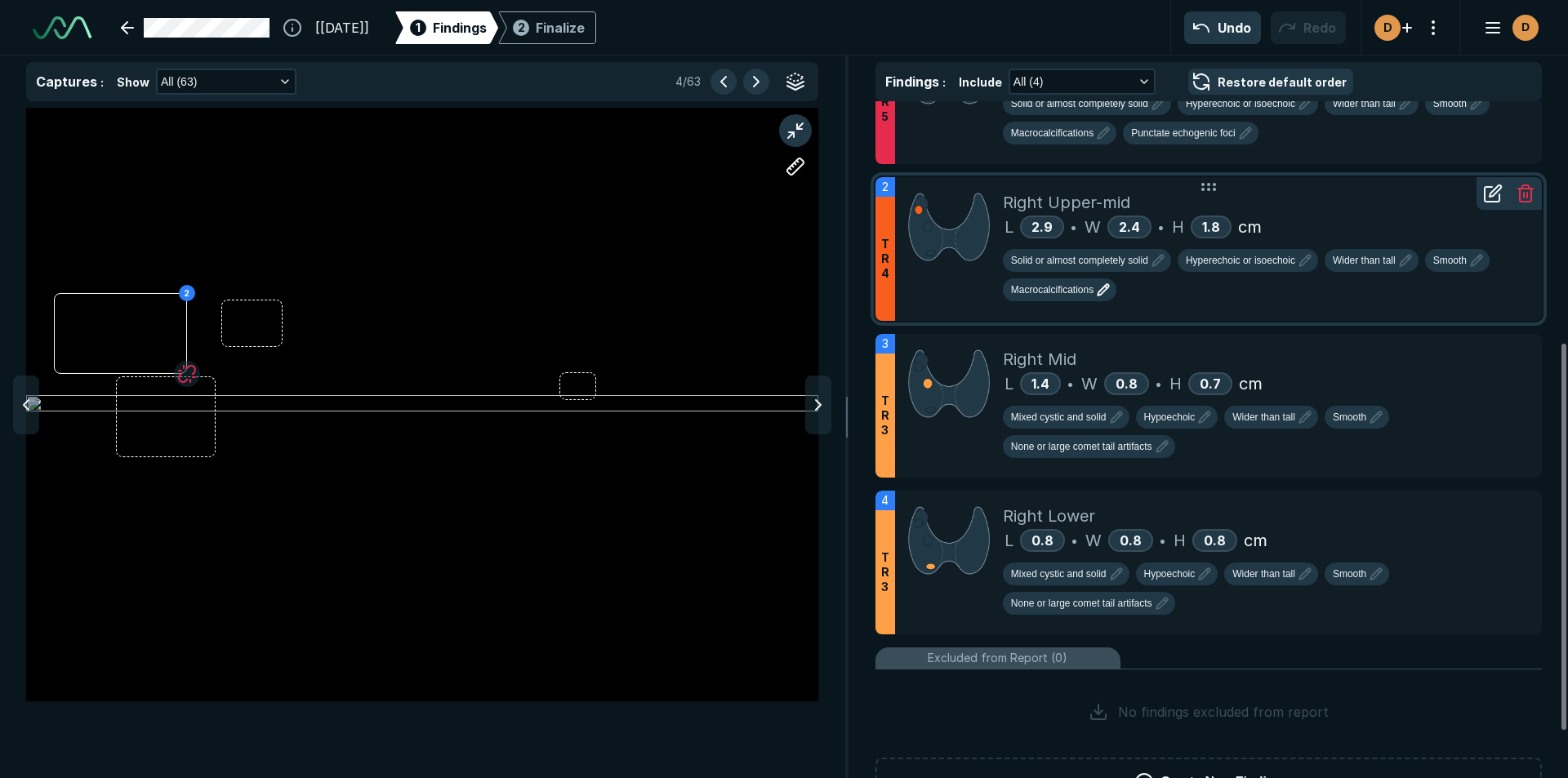
scroll to position [422, 0]
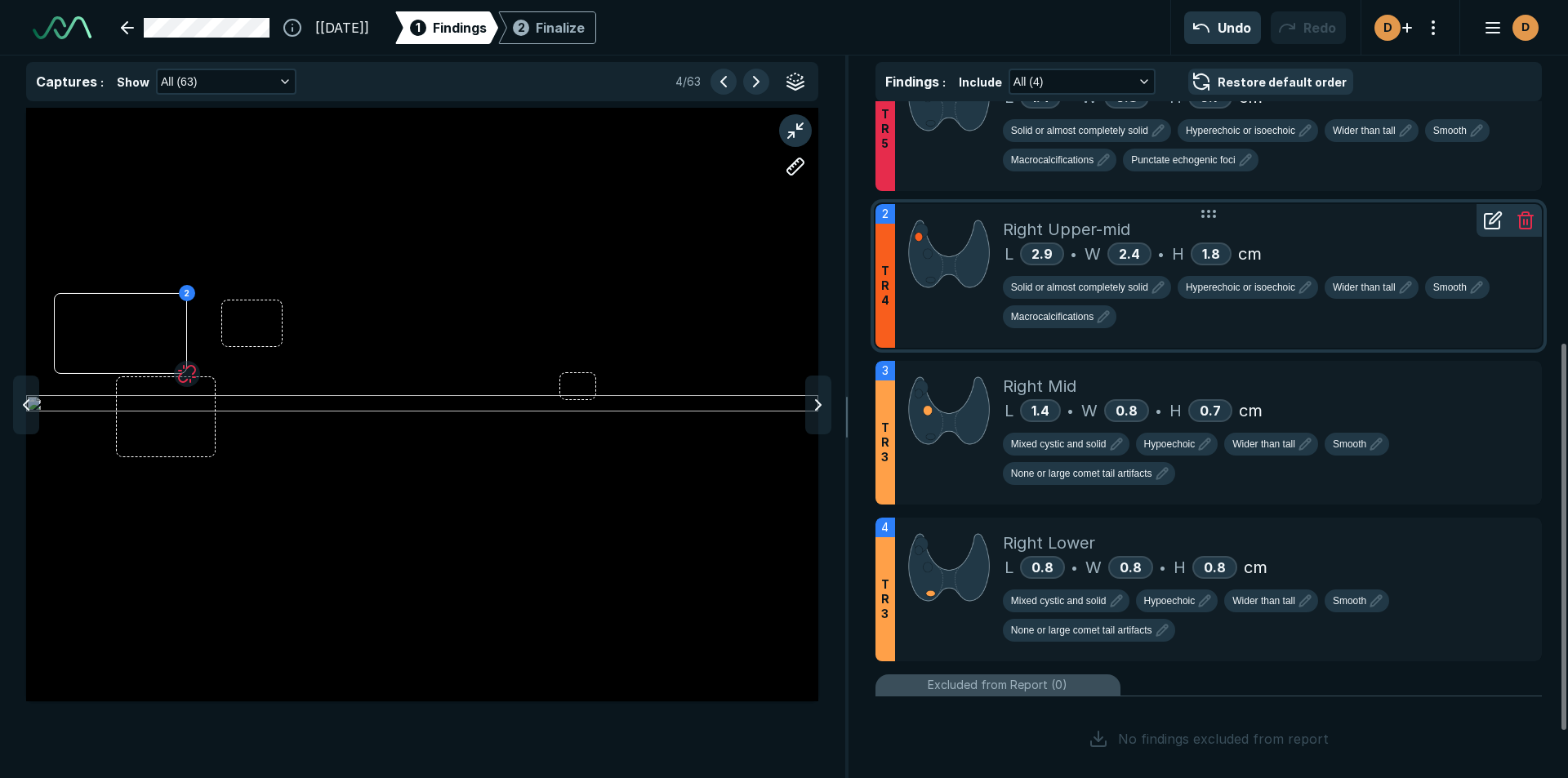
click at [1492, 222] on icon at bounding box center [1494, 217] width 11 height 11
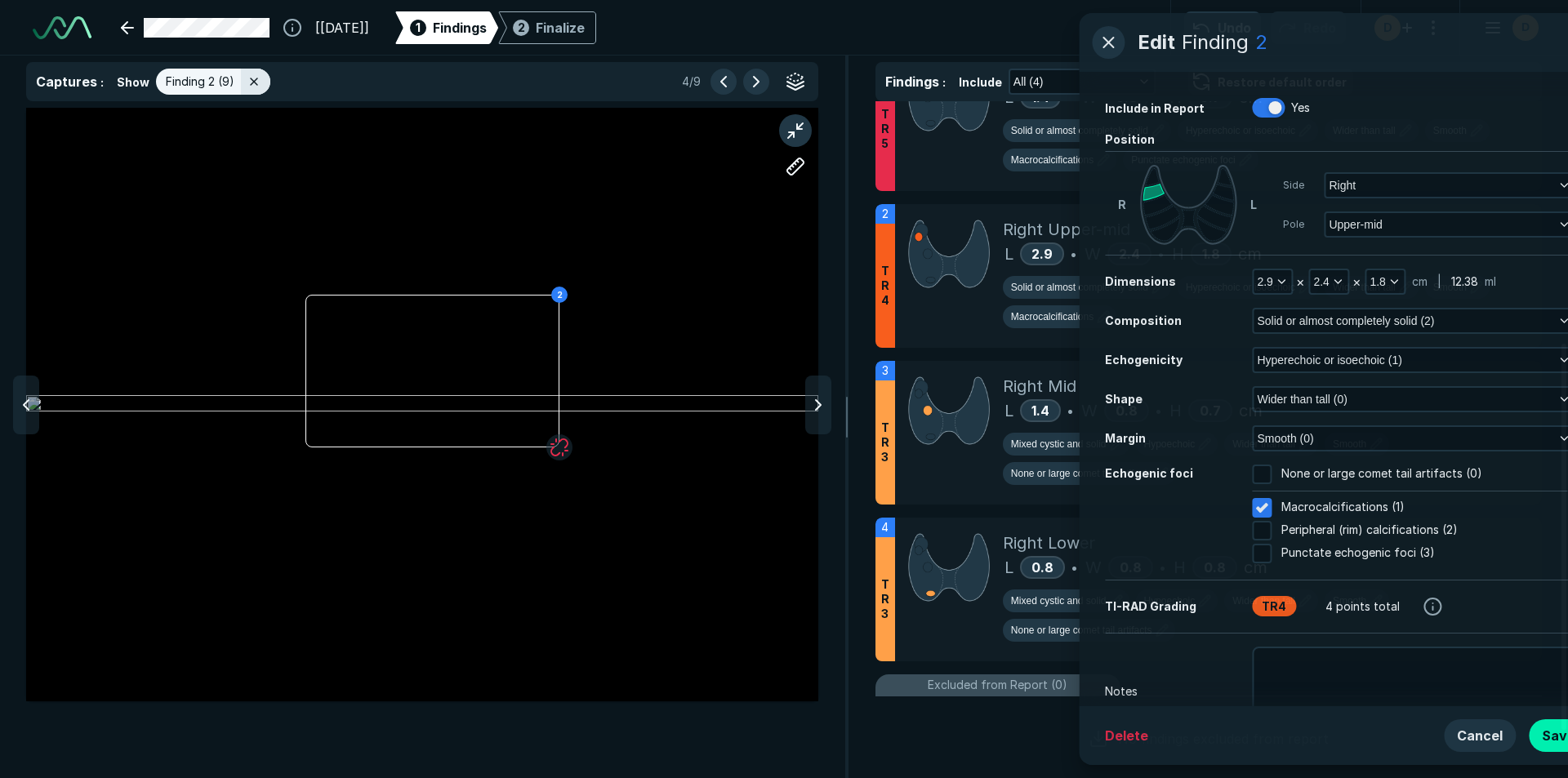
scroll to position [4936, 5636]
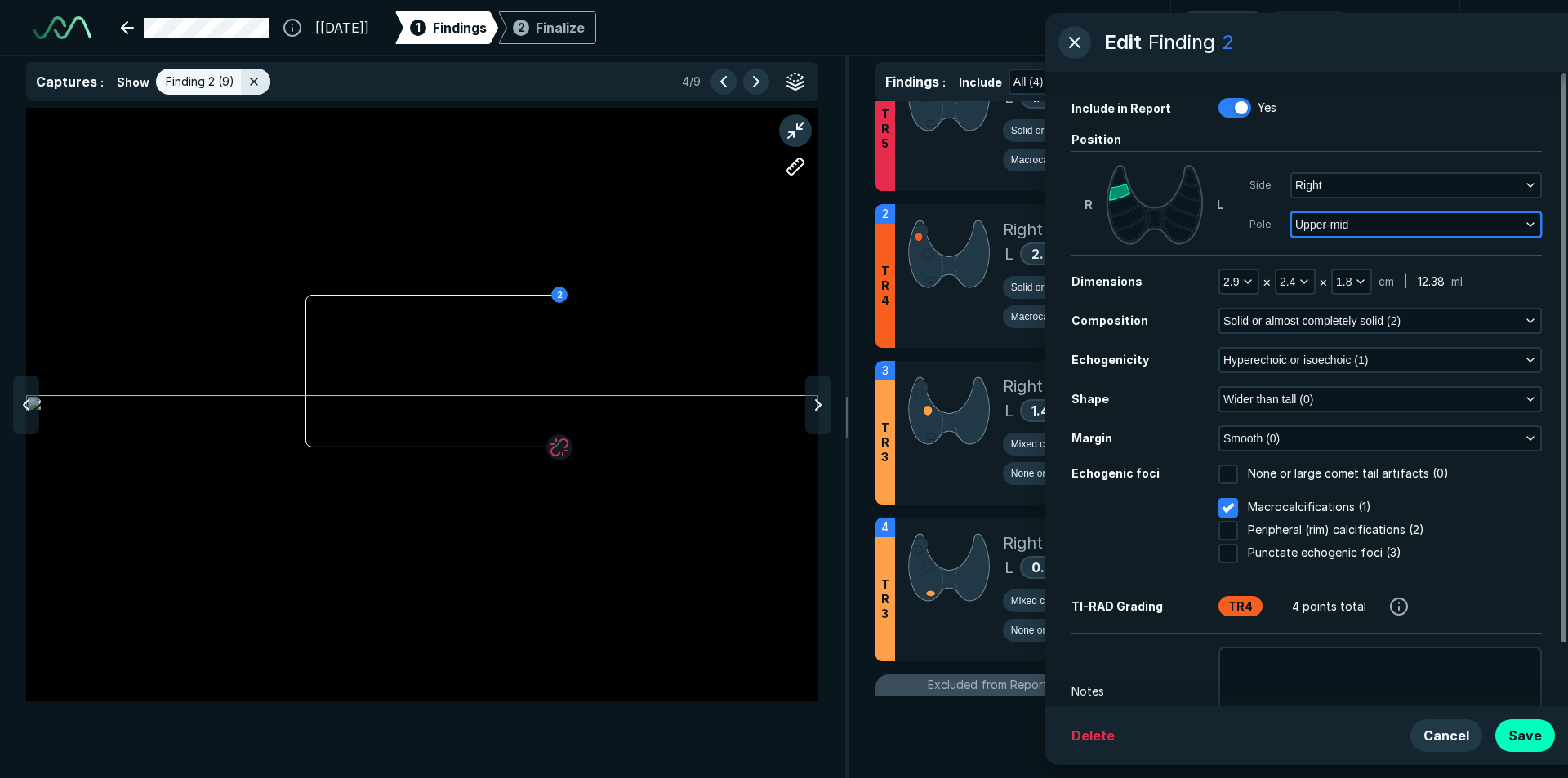
click at [1532, 226] on icon "button" at bounding box center [1530, 224] width 13 height 13
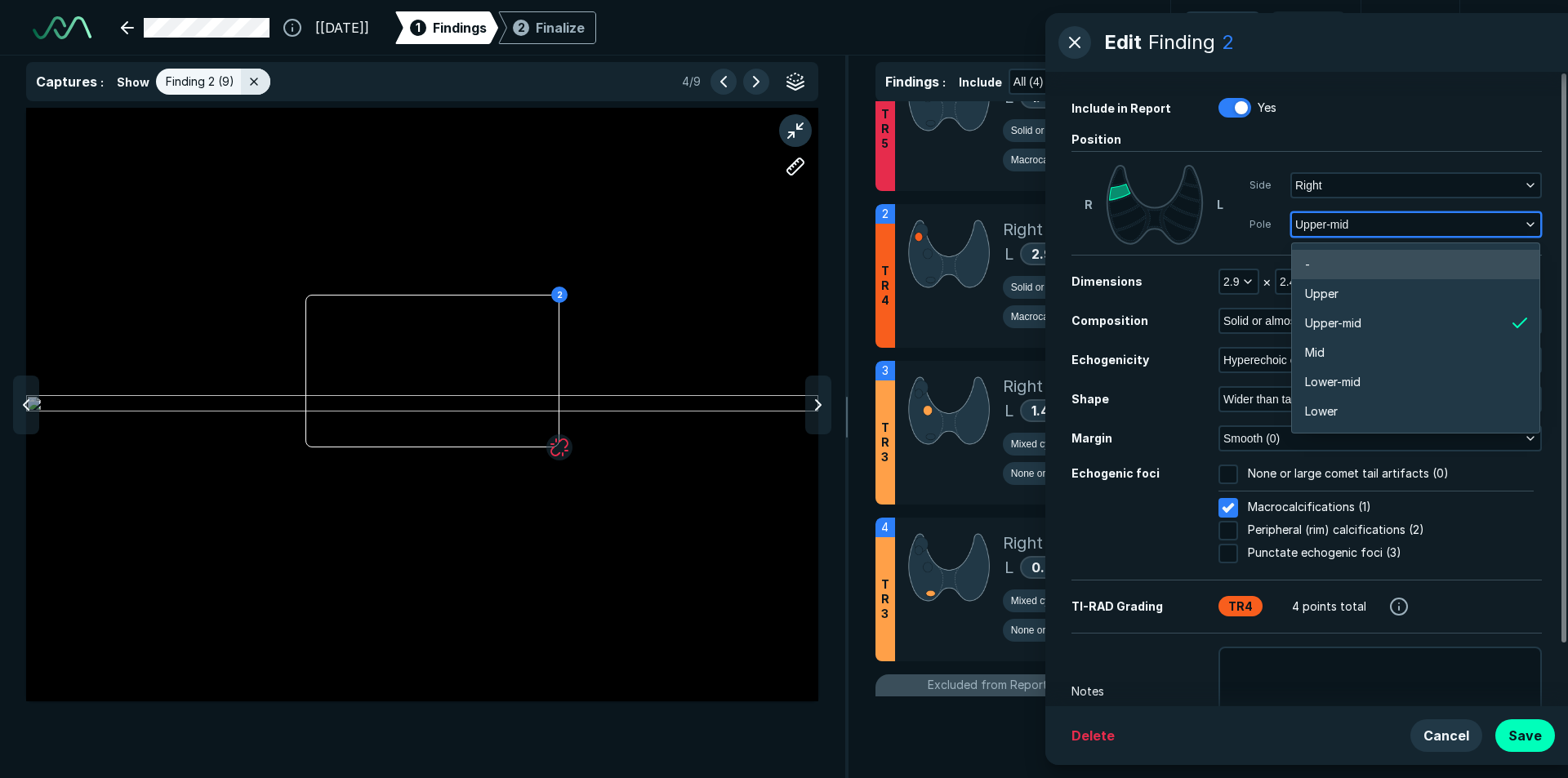
scroll to position [2857, 3213]
click at [1338, 349] on li "Mid" at bounding box center [1415, 352] width 247 height 29
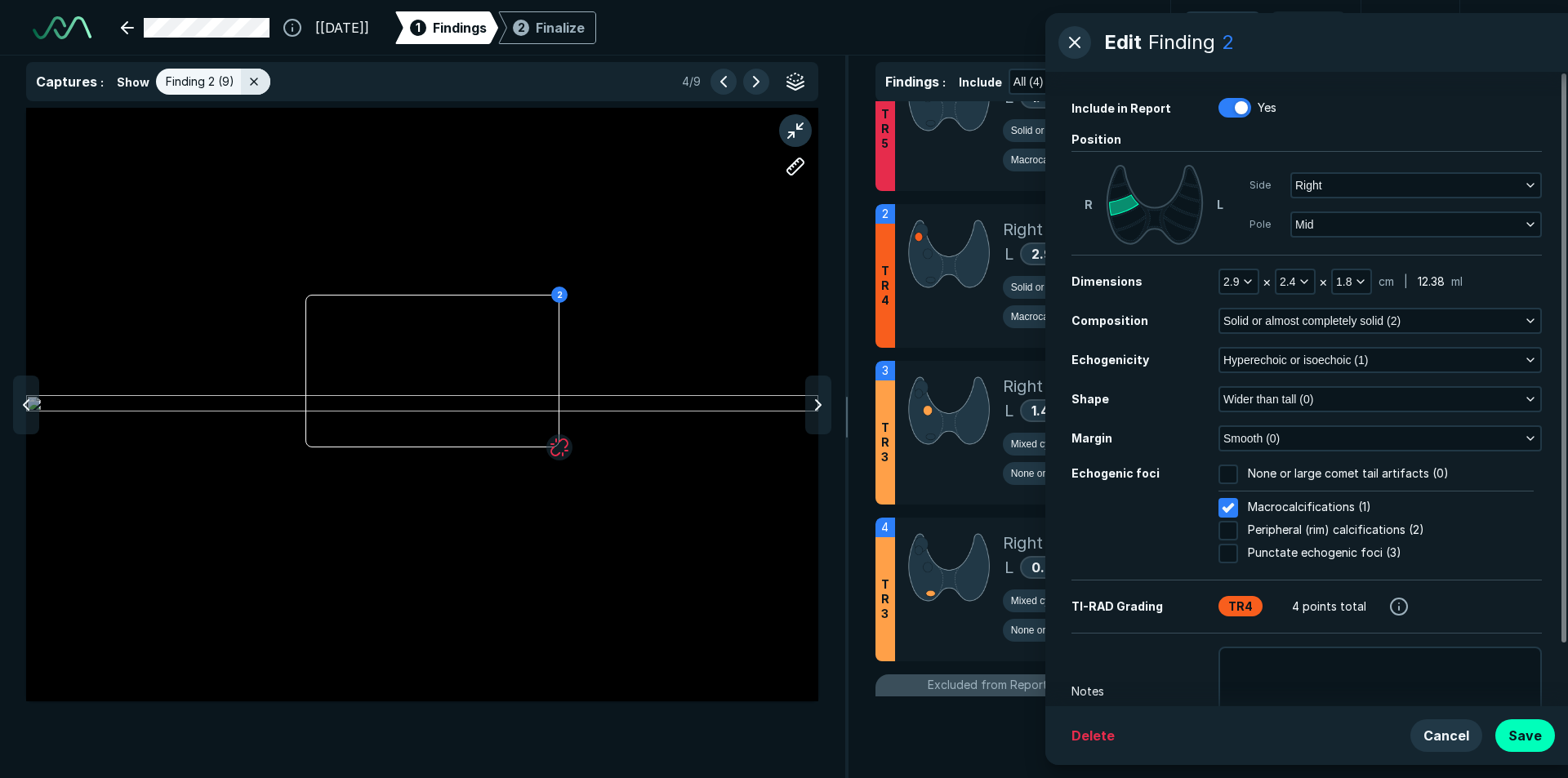
click at [1537, 718] on div "Delete Cancel Save" at bounding box center [1307, 735] width 523 height 59
click at [1533, 731] on button "Save" at bounding box center [1525, 735] width 60 height 33
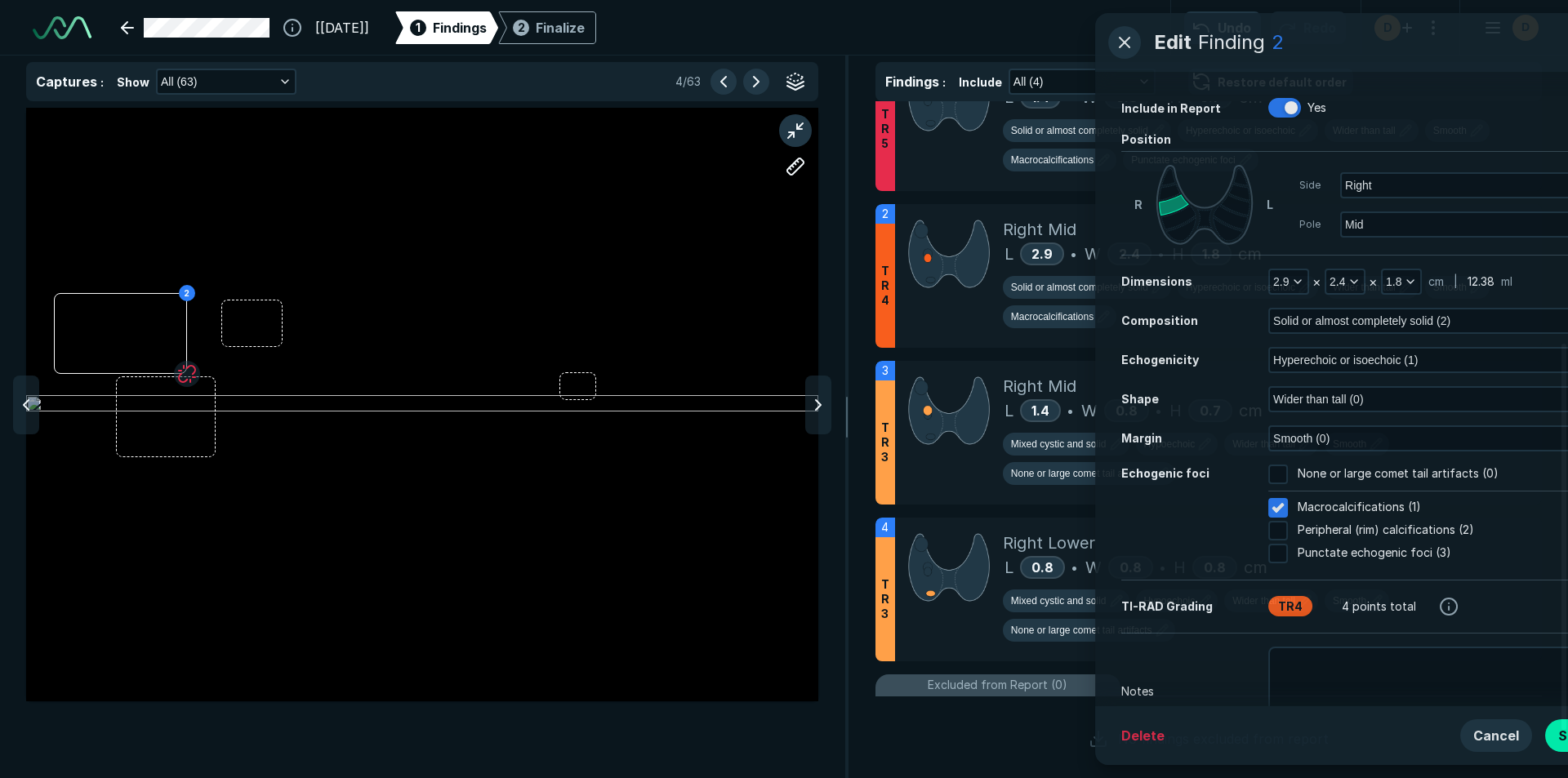
scroll to position [4936, 5636]
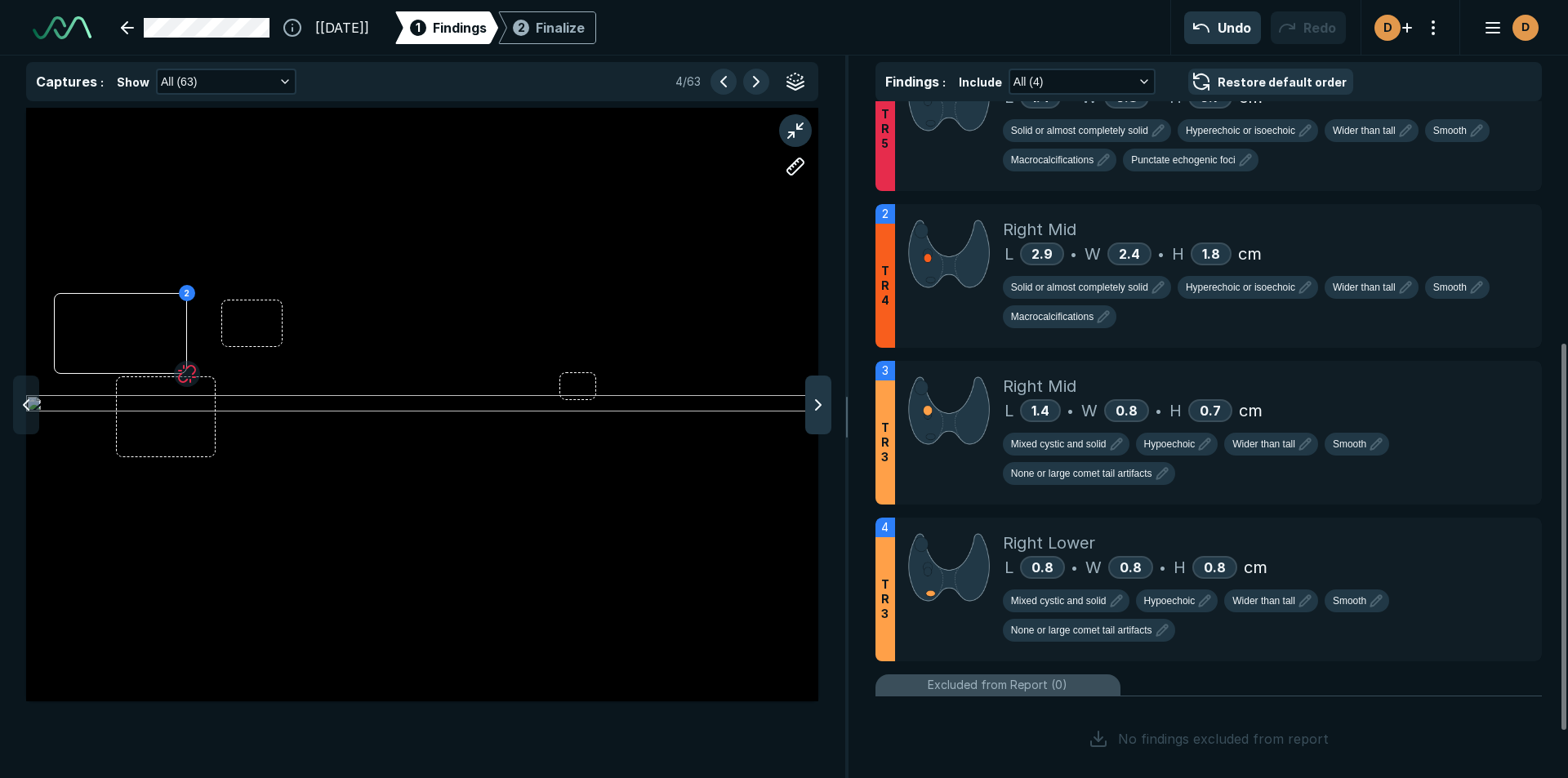
click at [809, 402] on icon at bounding box center [818, 405] width 20 height 20
click at [817, 407] on icon at bounding box center [818, 405] width 20 height 20
click at [813, 406] on icon at bounding box center [818, 405] width 20 height 20
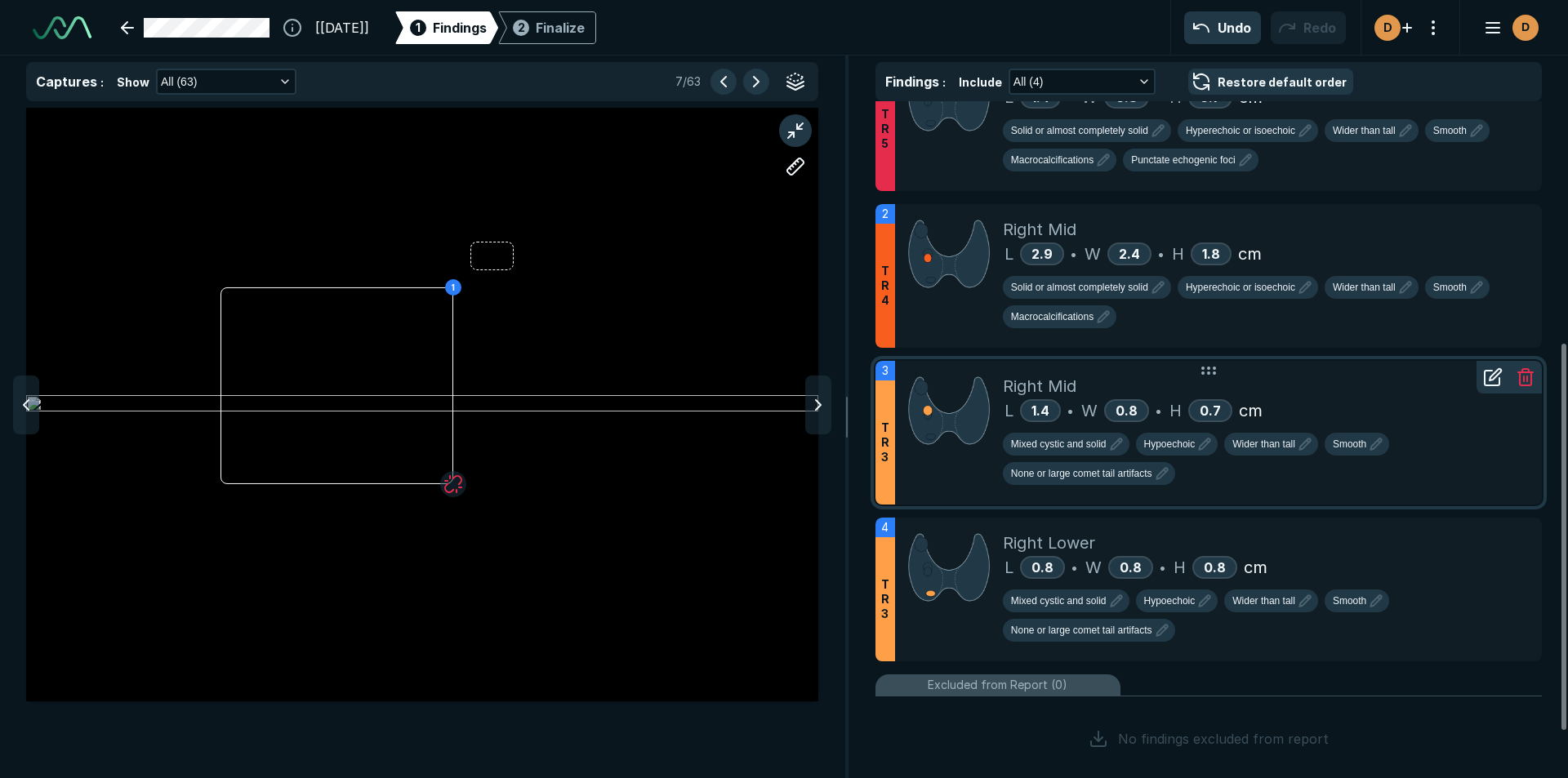
drag, startPoint x: 810, startPoint y: 401, endPoint x: 885, endPoint y: 465, distance: 98.6
click at [809, 406] on icon at bounding box center [818, 405] width 20 height 20
click at [813, 400] on icon at bounding box center [818, 405] width 20 height 20
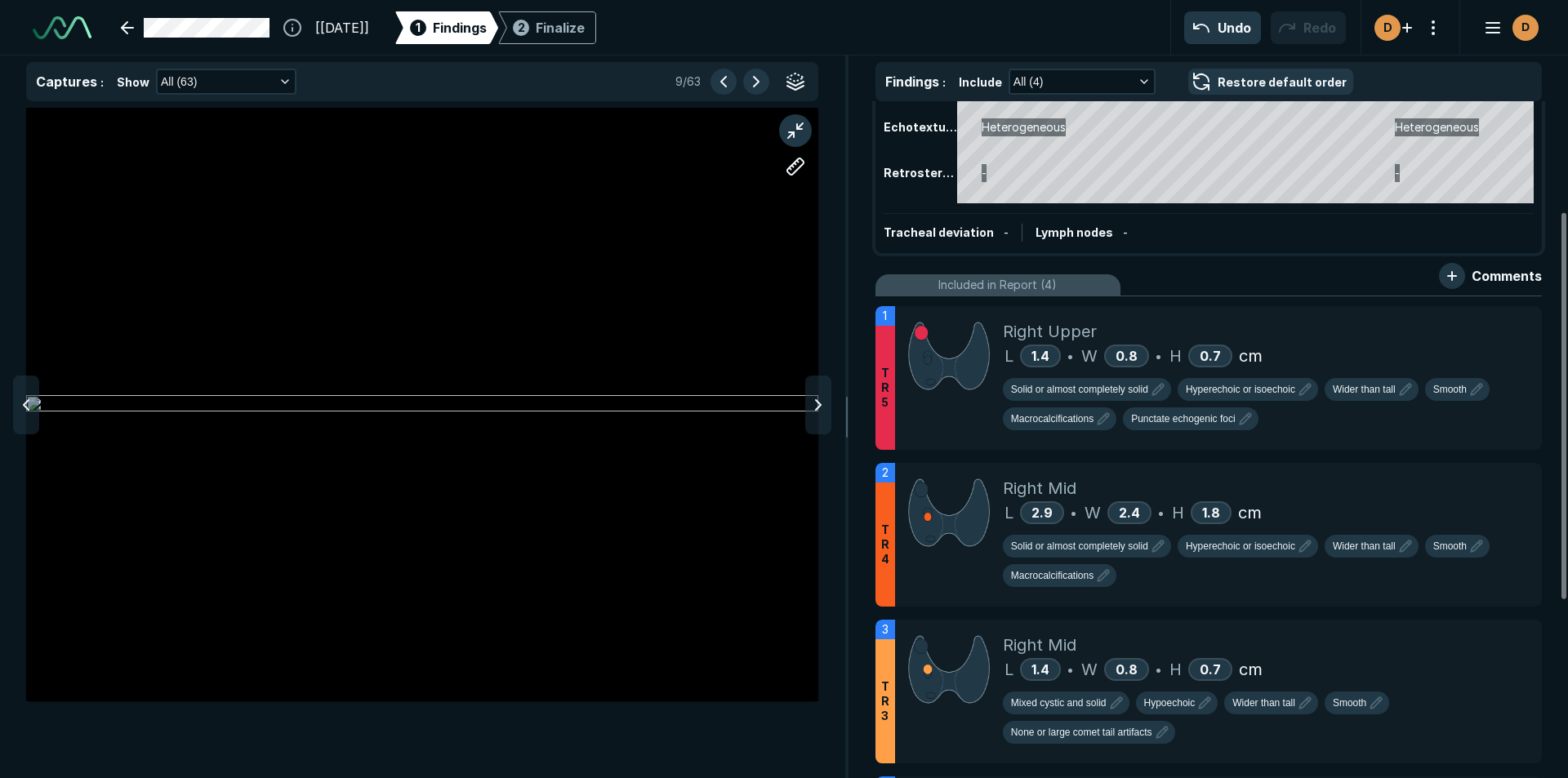
scroll to position [245, 0]
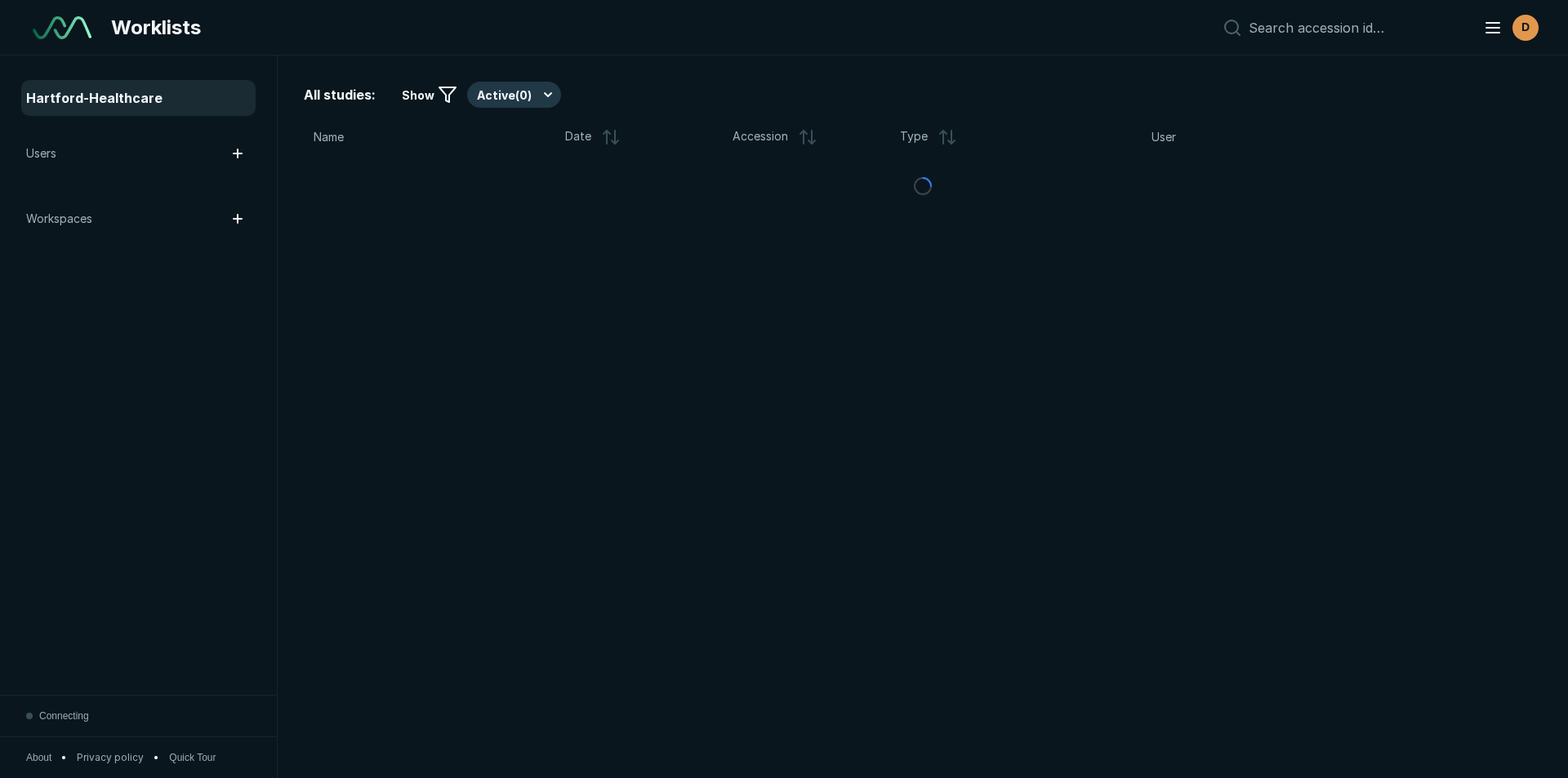
scroll to position [5315, 9154]
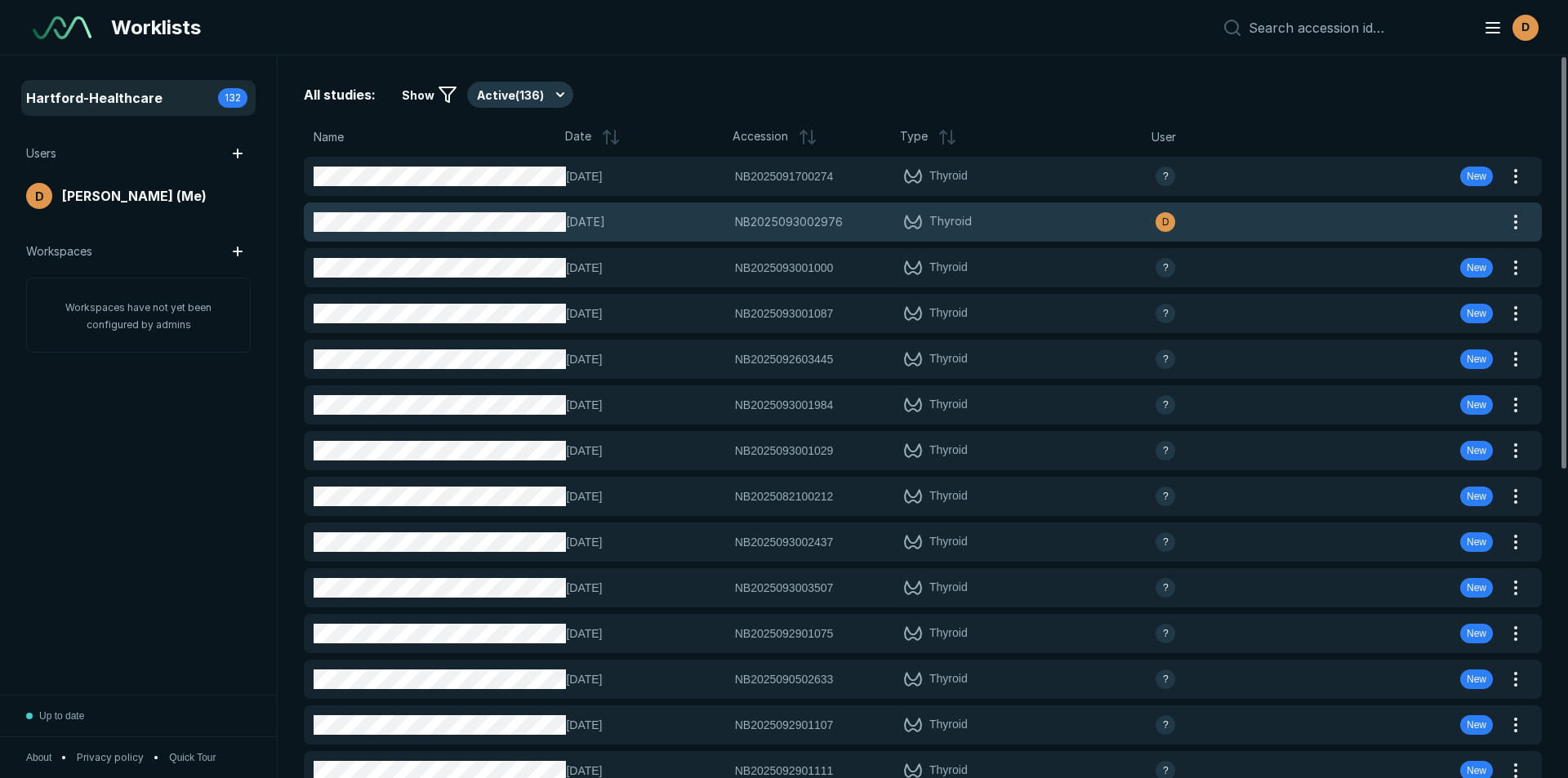
click at [689, 215] on span "[DATE]" at bounding box center [644, 222] width 159 height 18
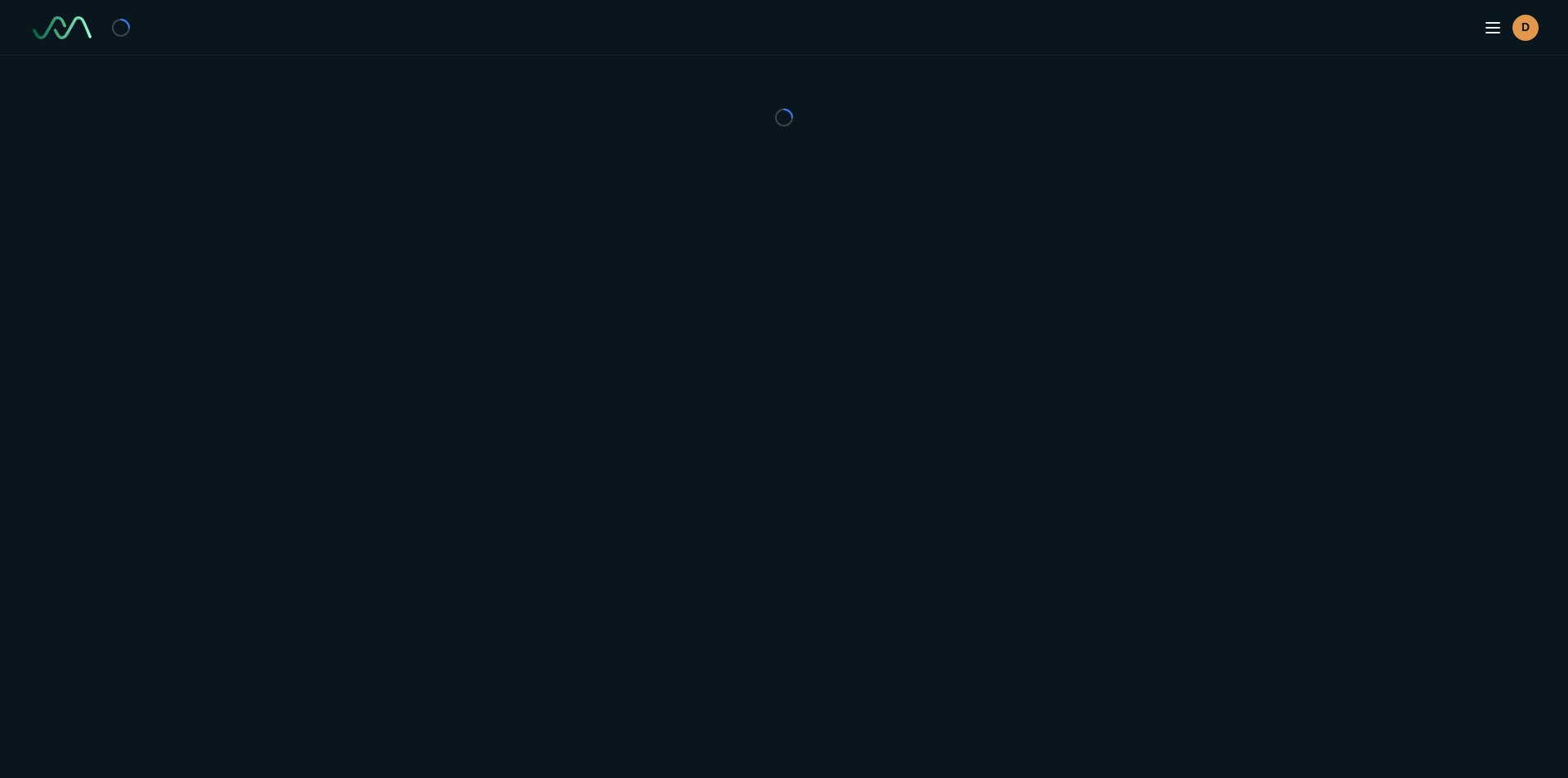
click at [689, 215] on div "D" at bounding box center [784, 389] width 1568 height 778
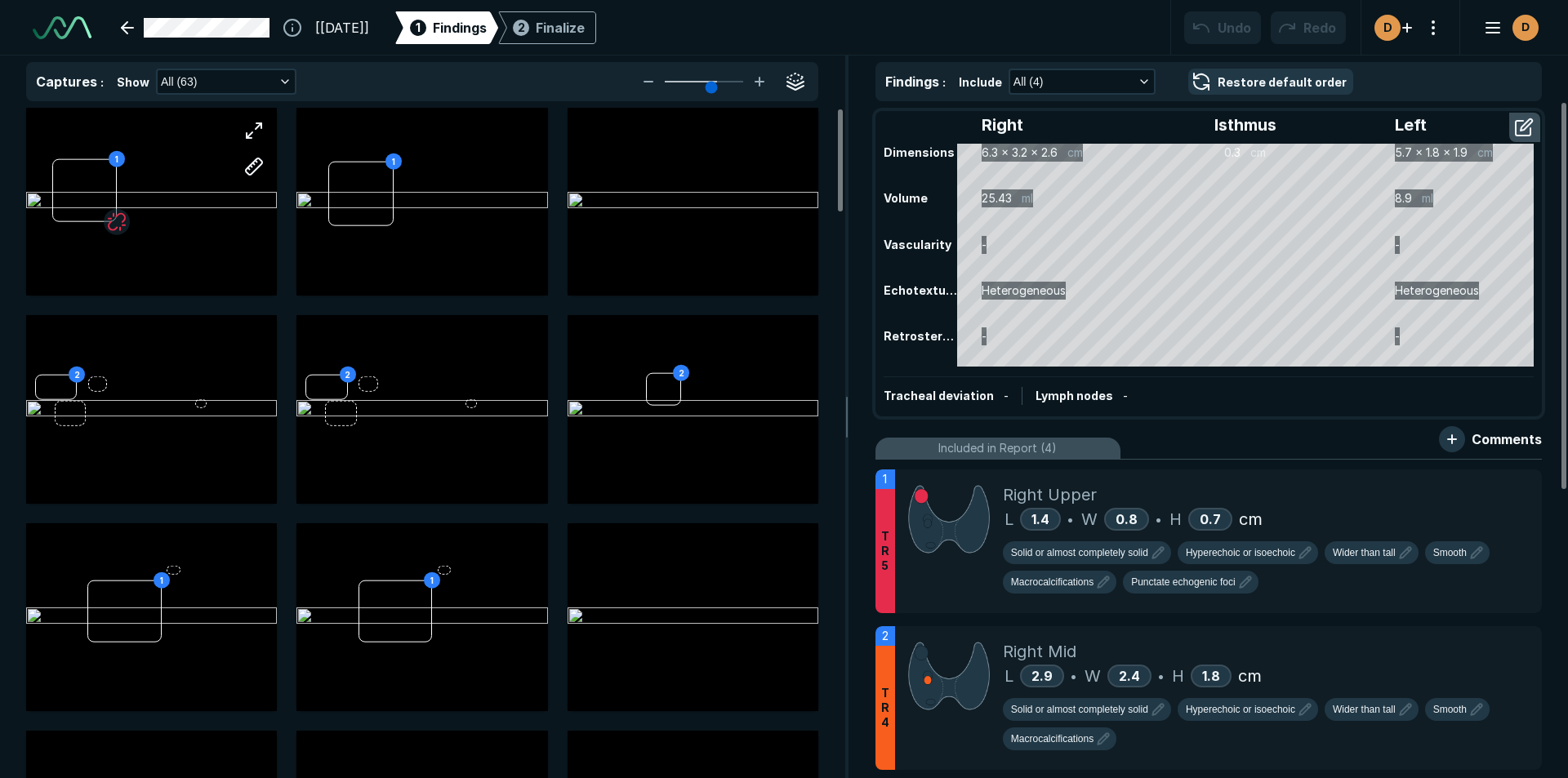
click at [164, 195] on div "1" at bounding box center [151, 201] width 250 height 189
click at [163, 197] on div "1" at bounding box center [151, 201] width 250 height 189
click at [243, 133] on button "button" at bounding box center [253, 131] width 33 height 33
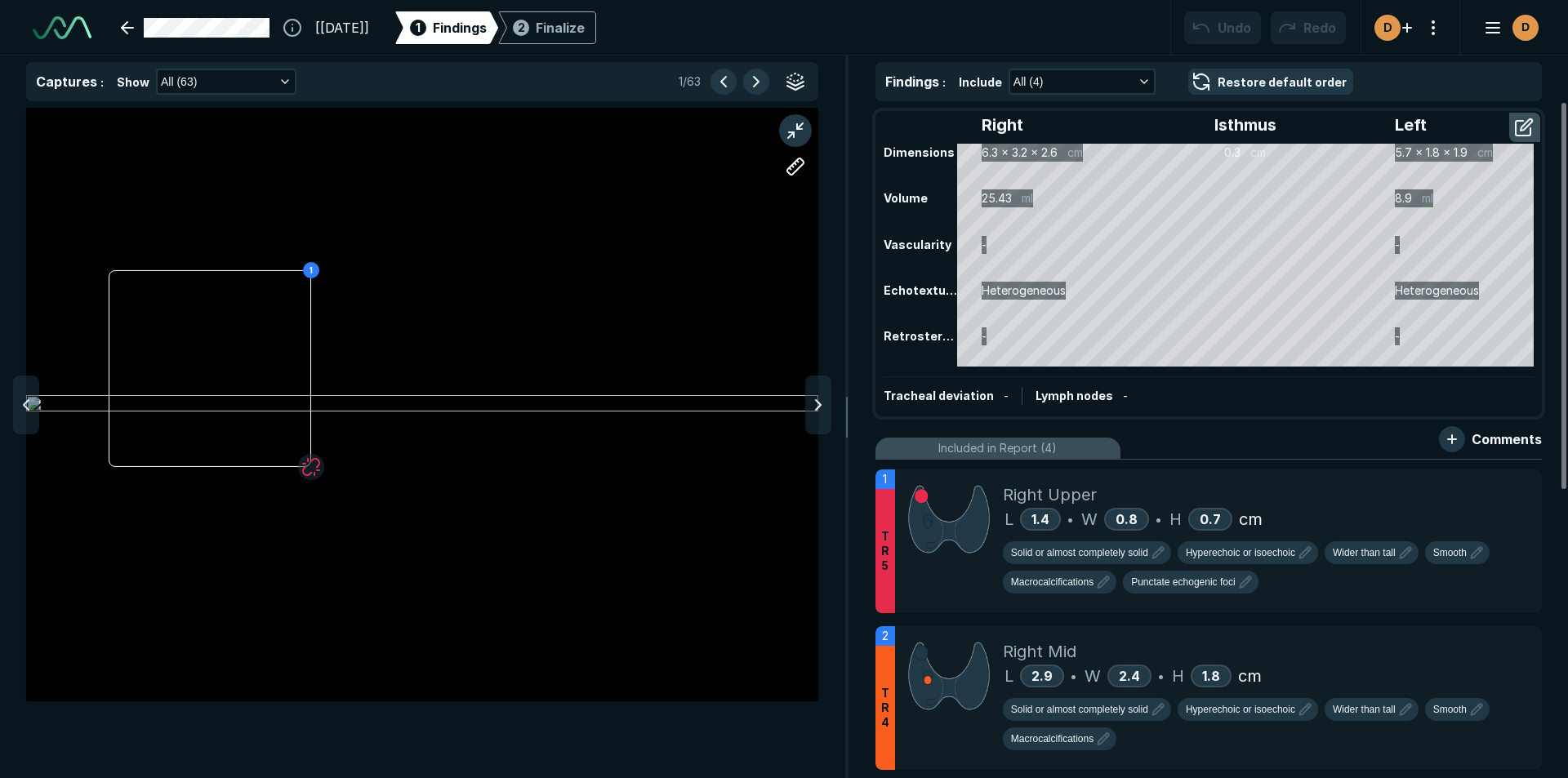
scroll to position [4936, 5636]
click at [817, 412] on icon at bounding box center [818, 405] width 20 height 20
click at [813, 407] on icon at bounding box center [818, 405] width 20 height 20
click at [182, 291] on div "2" at bounding box center [422, 405] width 792 height 594
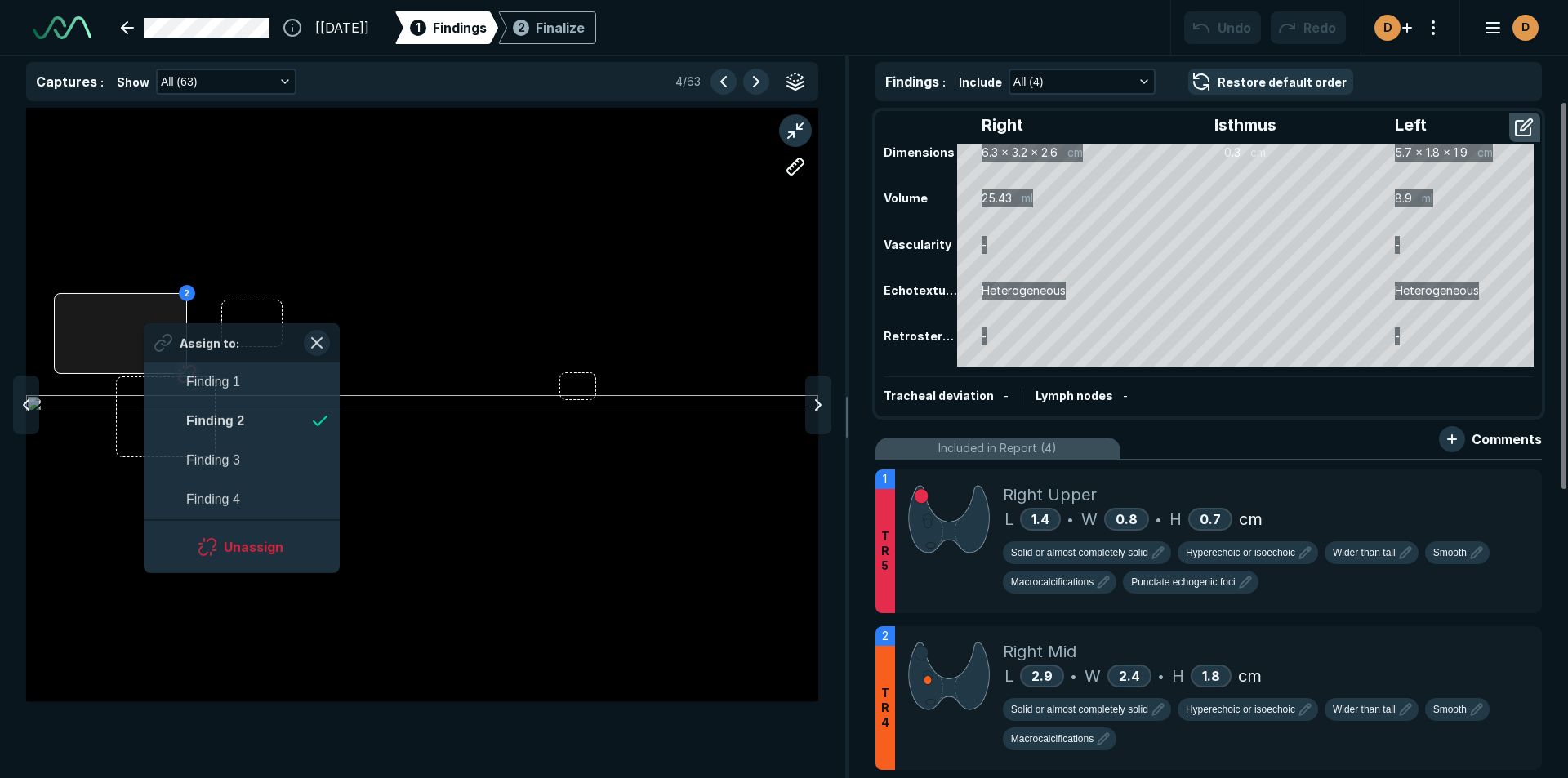
scroll to position [2769, 2980]
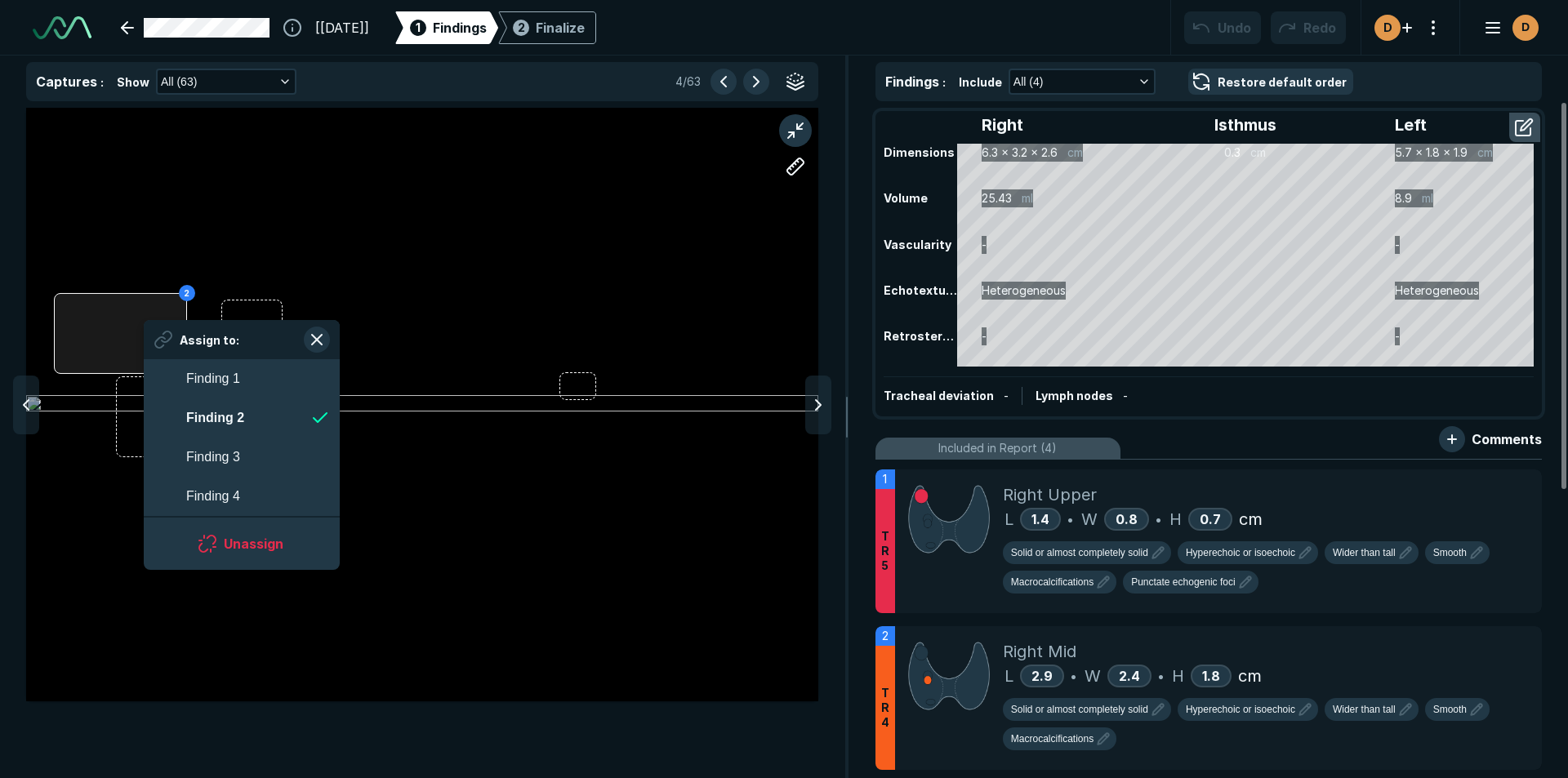
drag, startPoint x: 145, startPoint y: 321, endPoint x: 148, endPoint y: 353, distance: 32.1
click at [140, 363] on div at bounding box center [120, 333] width 133 height 81
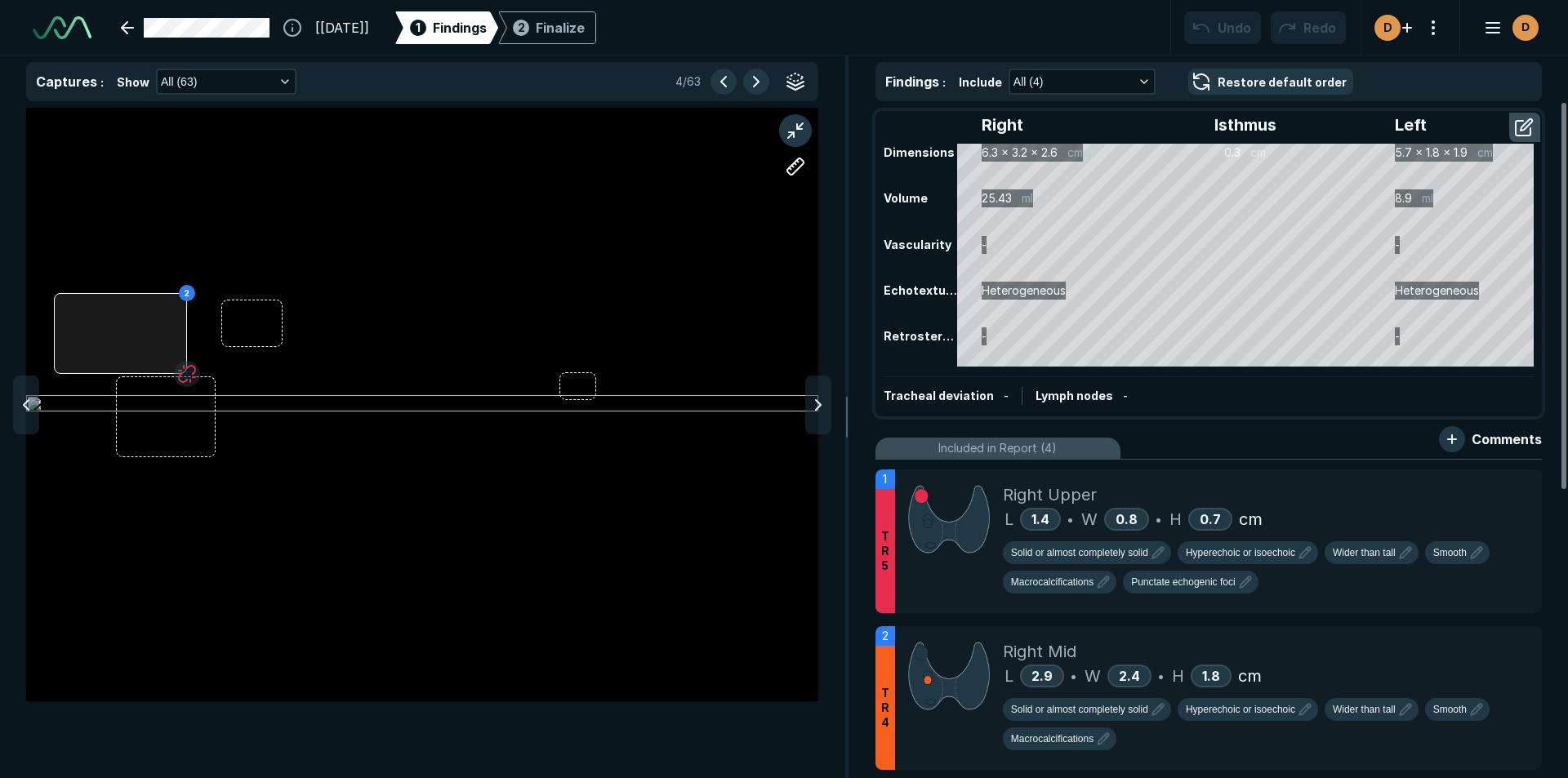
click at [133, 332] on div "2" at bounding box center [422, 404] width 792 height 593
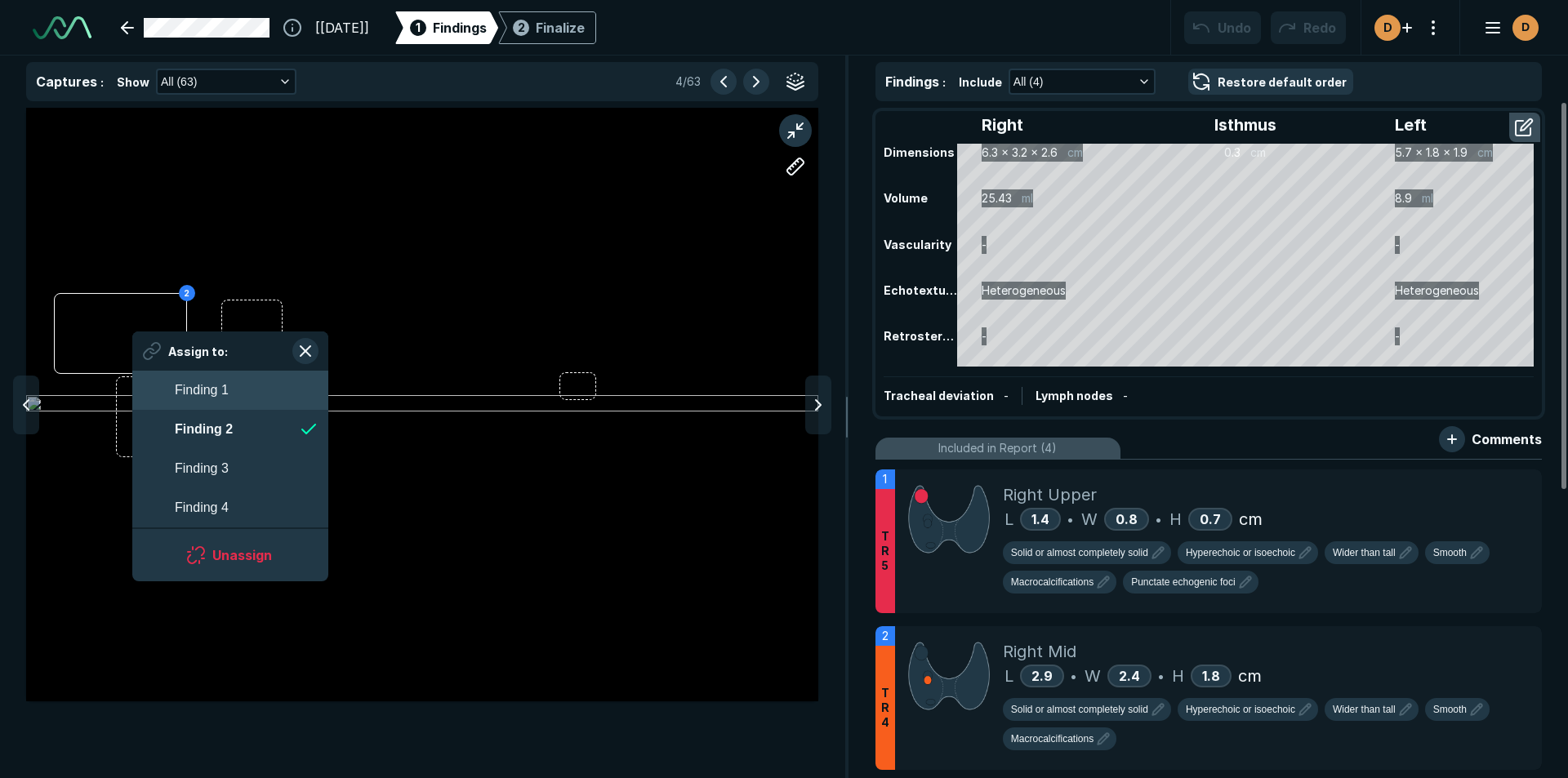
click at [226, 391] on span "Finding 1" at bounding box center [201, 390] width 54 height 20
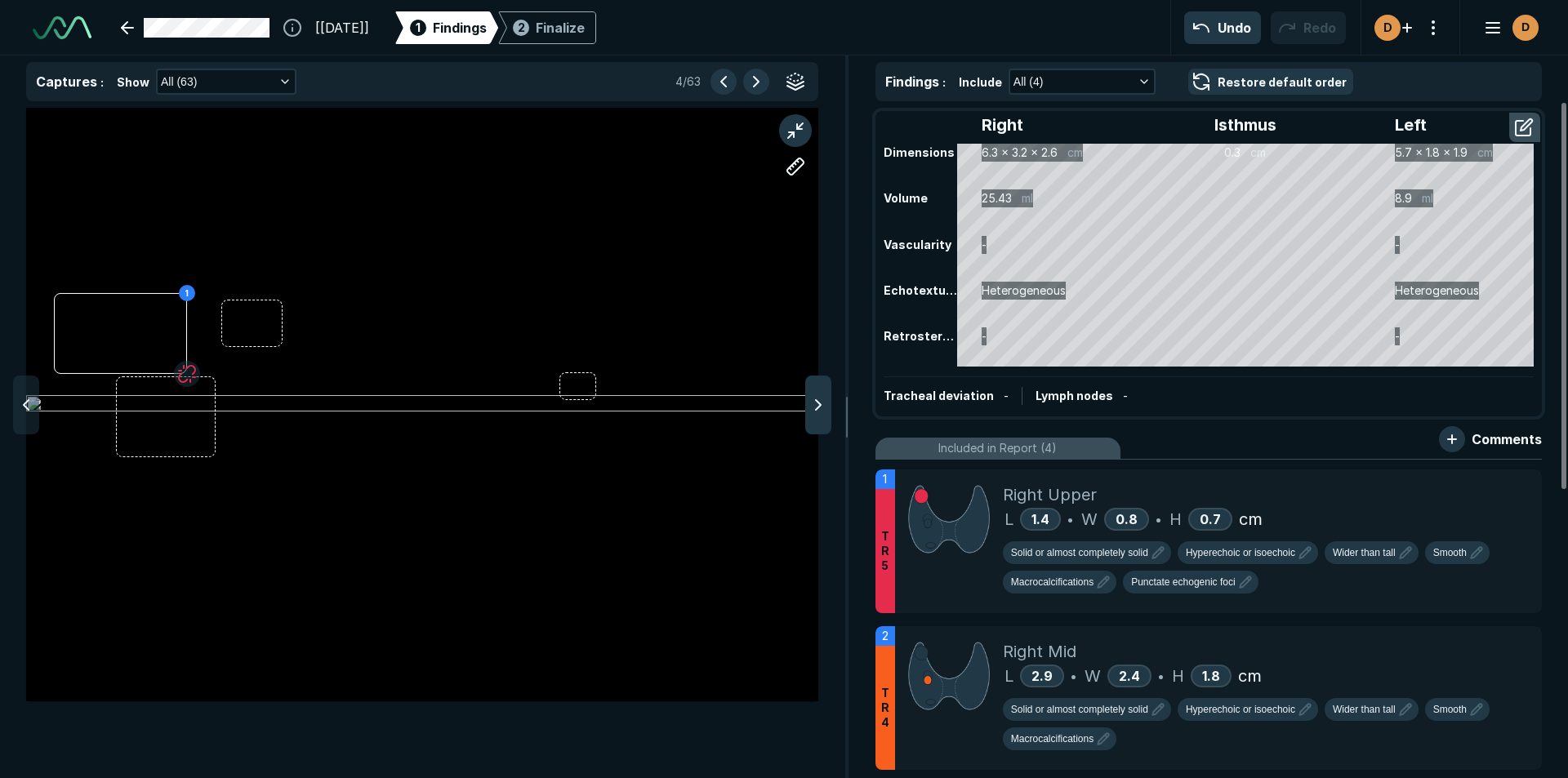
click at [822, 414] on icon at bounding box center [818, 405] width 20 height 20
click at [810, 401] on icon at bounding box center [818, 405] width 20 height 20
click at [823, 404] on icon at bounding box center [818, 405] width 20 height 20
click at [814, 405] on icon at bounding box center [818, 405] width 20 height 20
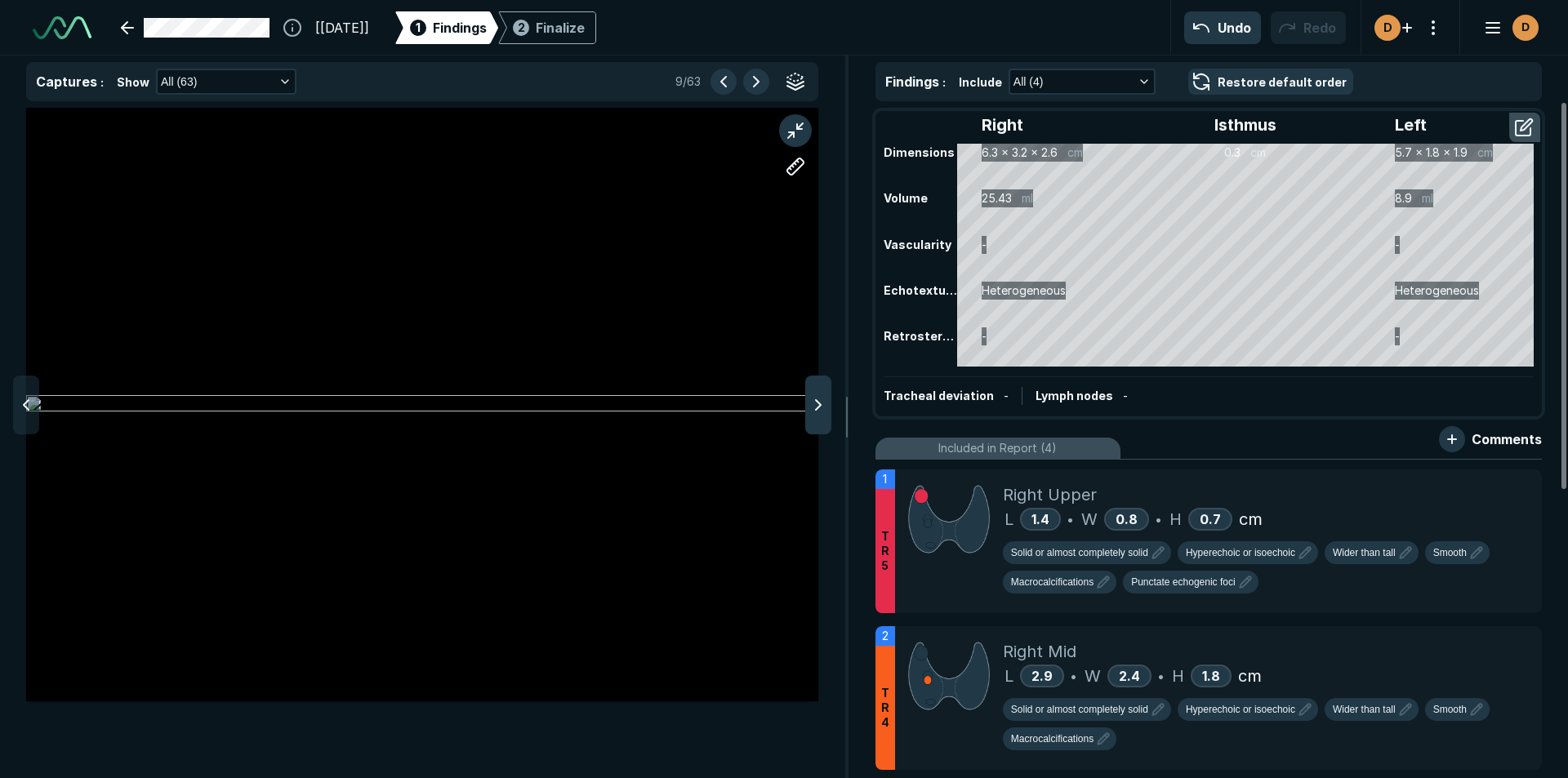
click at [814, 405] on icon at bounding box center [818, 405] width 20 height 20
click at [755, 83] on button "button" at bounding box center [756, 82] width 26 height 26
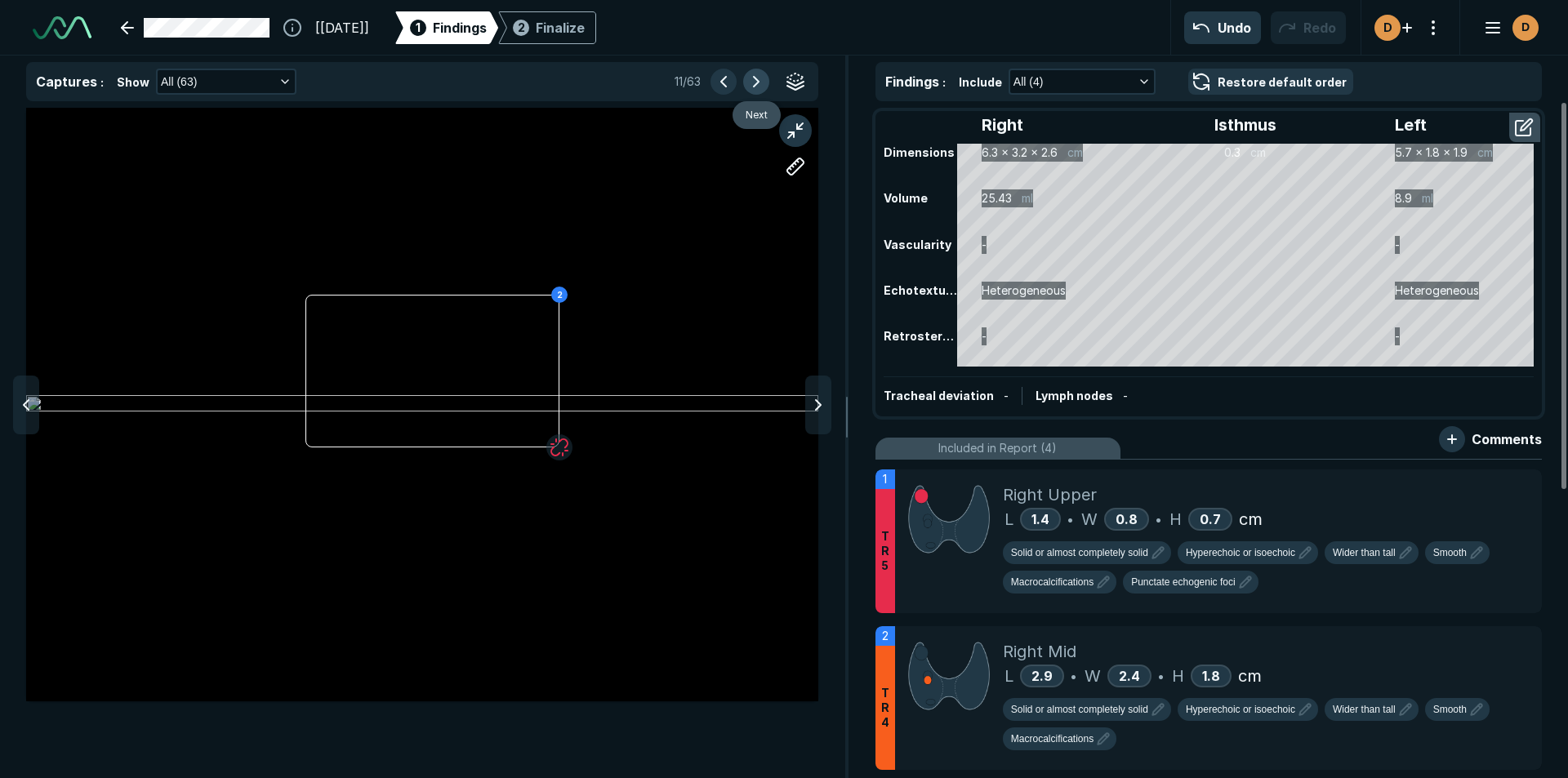
click at [756, 79] on button "button" at bounding box center [756, 82] width 26 height 26
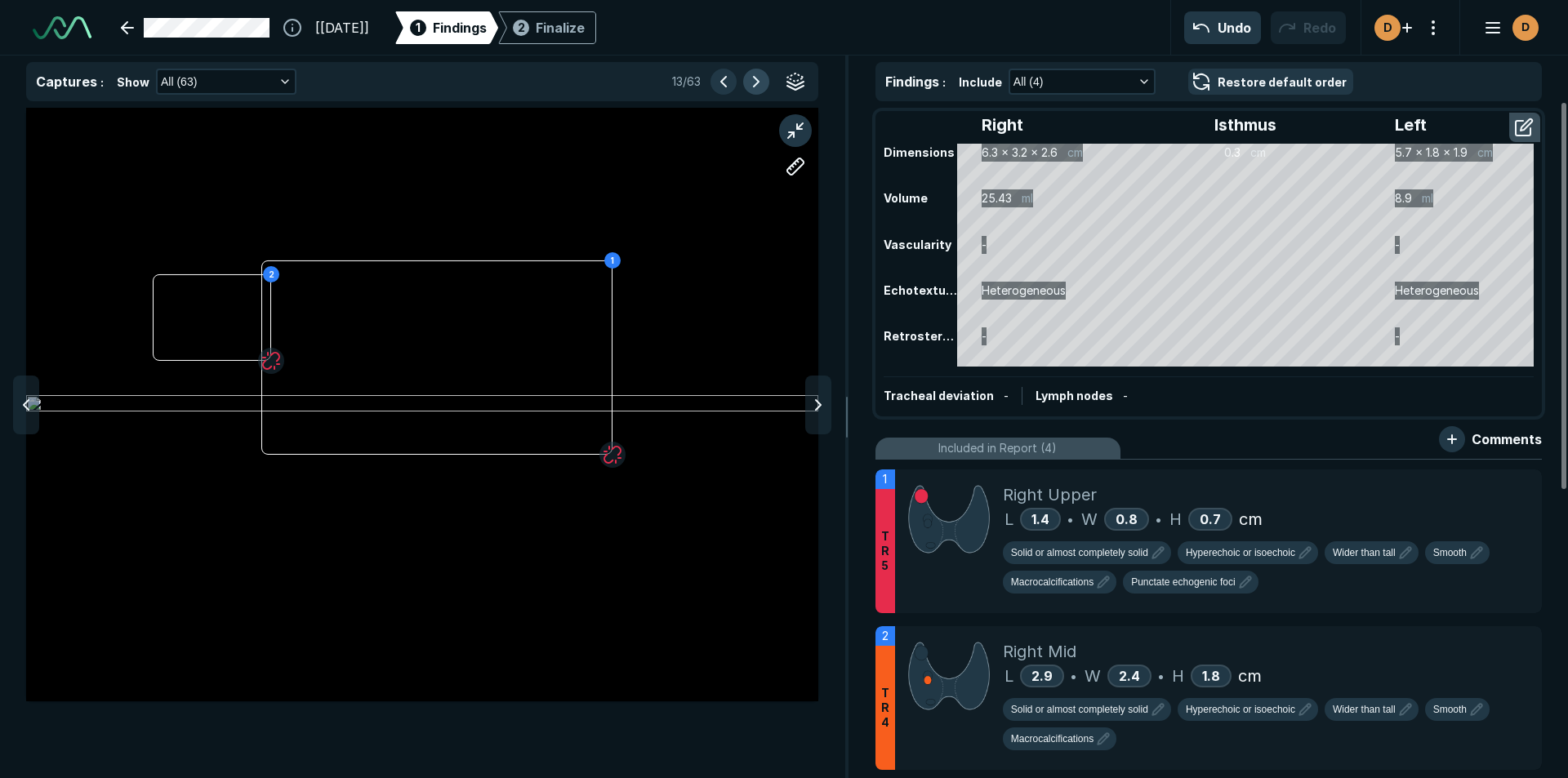
click at [755, 78] on button "button" at bounding box center [756, 82] width 26 height 26
click at [746, 87] on button "button" at bounding box center [756, 82] width 26 height 26
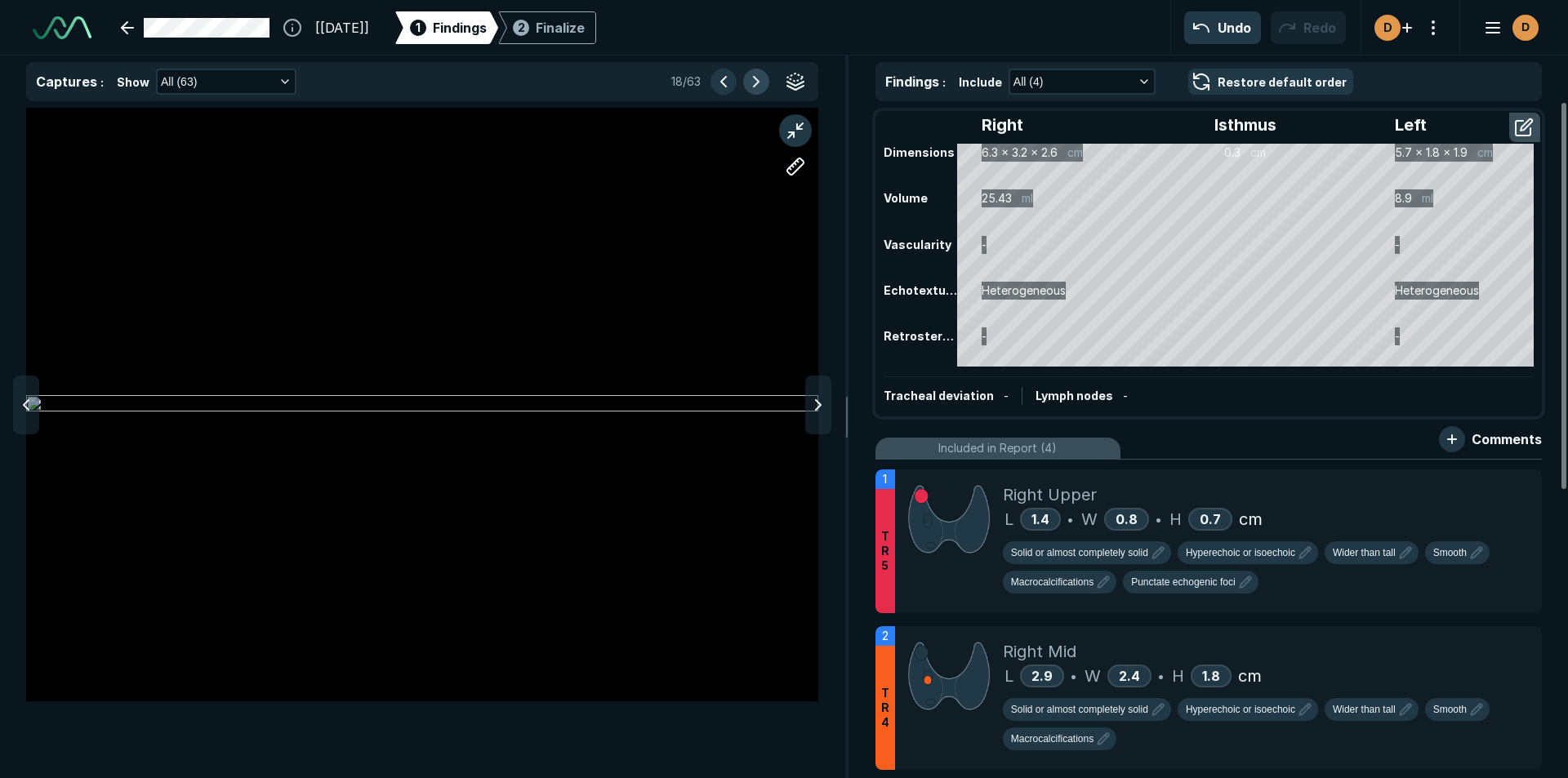
click at [746, 87] on button "button" at bounding box center [756, 82] width 26 height 26
click at [816, 400] on polyline at bounding box center [818, 405] width 5 height 10
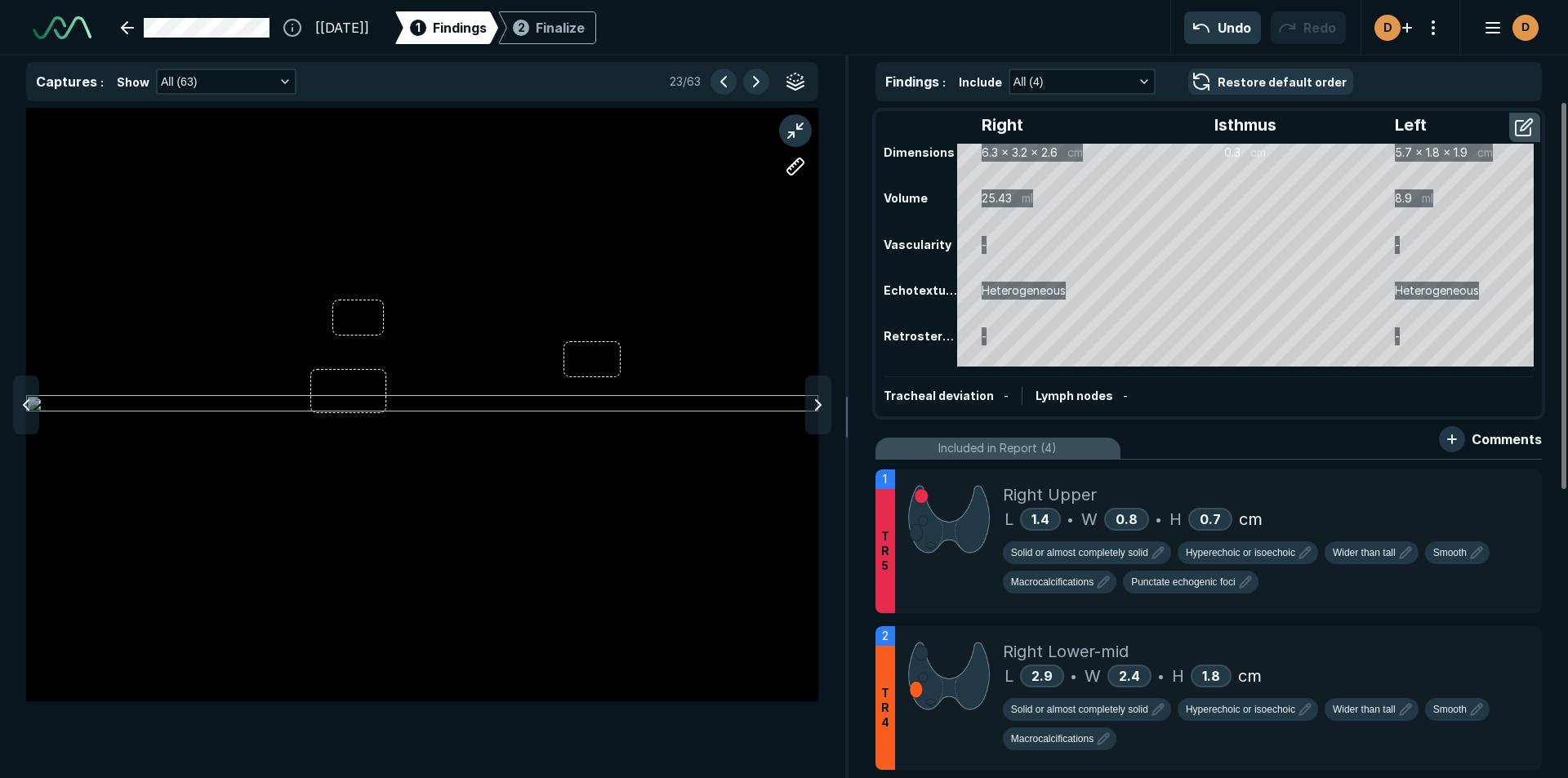
click at [816, 400] on polyline at bounding box center [818, 405] width 5 height 10
click at [809, 410] on icon at bounding box center [818, 405] width 20 height 20
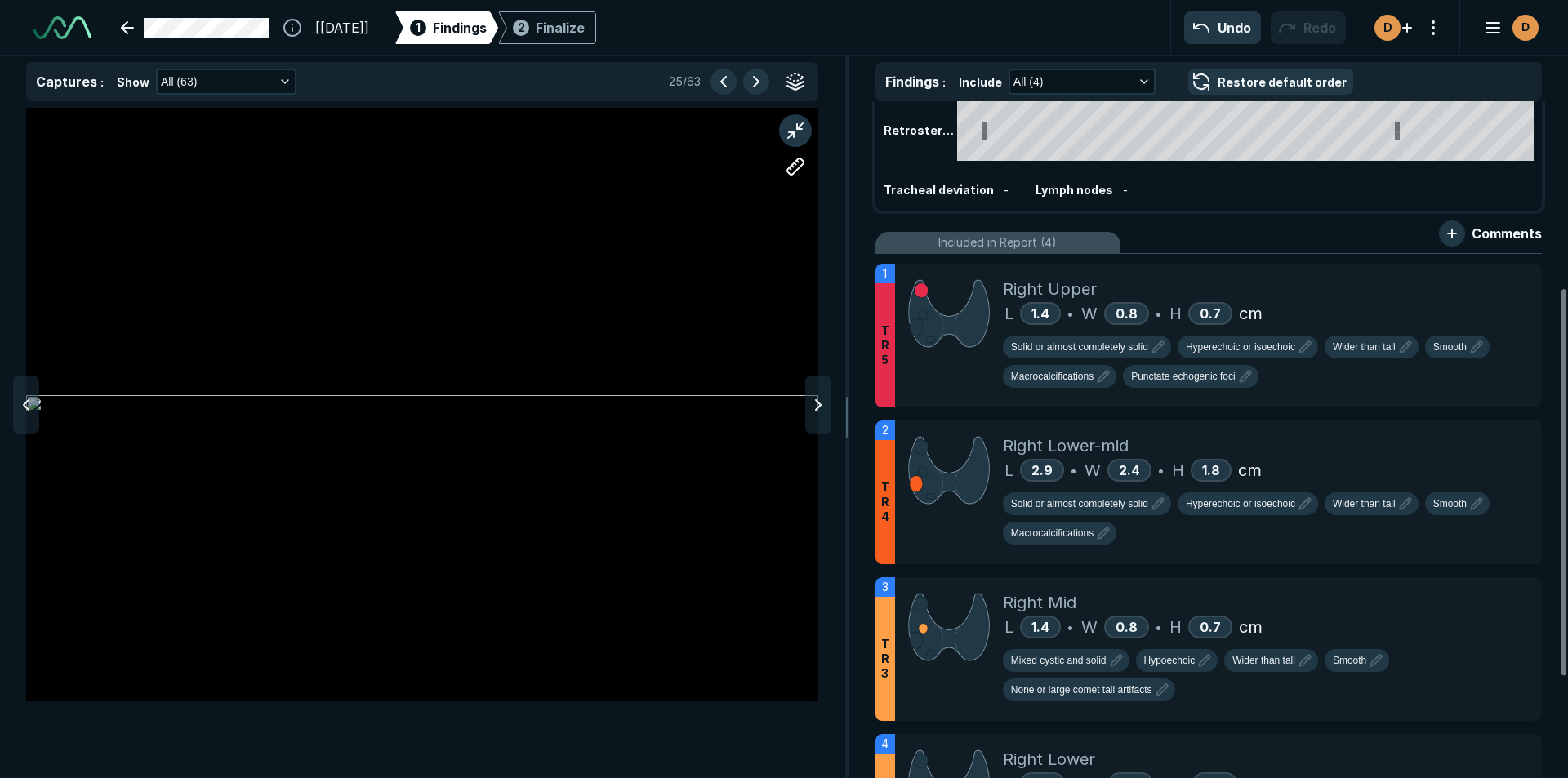
scroll to position [0, 0]
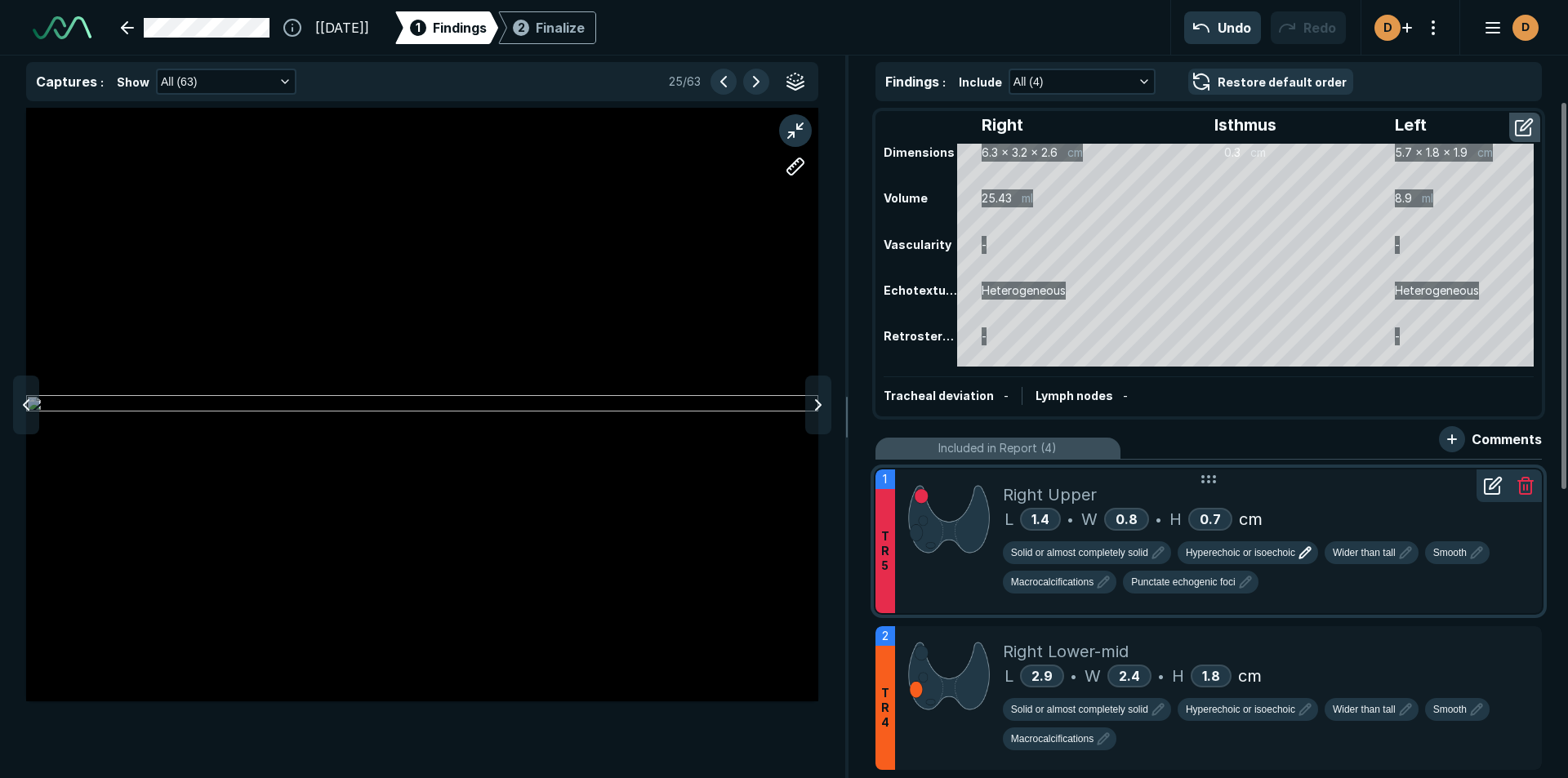
click at [1299, 556] on icon "button" at bounding box center [1305, 553] width 20 height 20
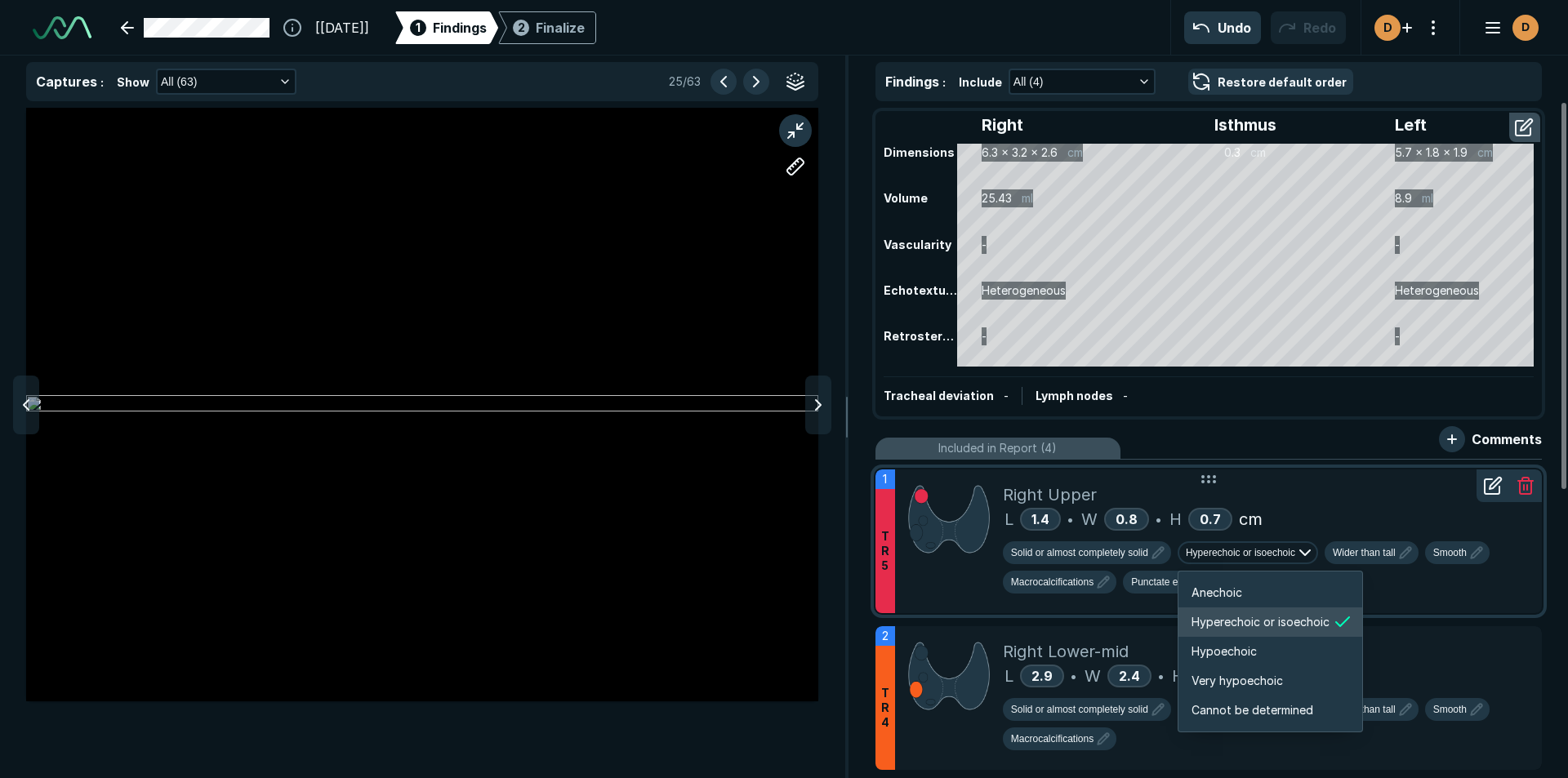
scroll to position [2725, 2927]
click at [1282, 673] on span "Very hypoechoic" at bounding box center [1237, 681] width 92 height 18
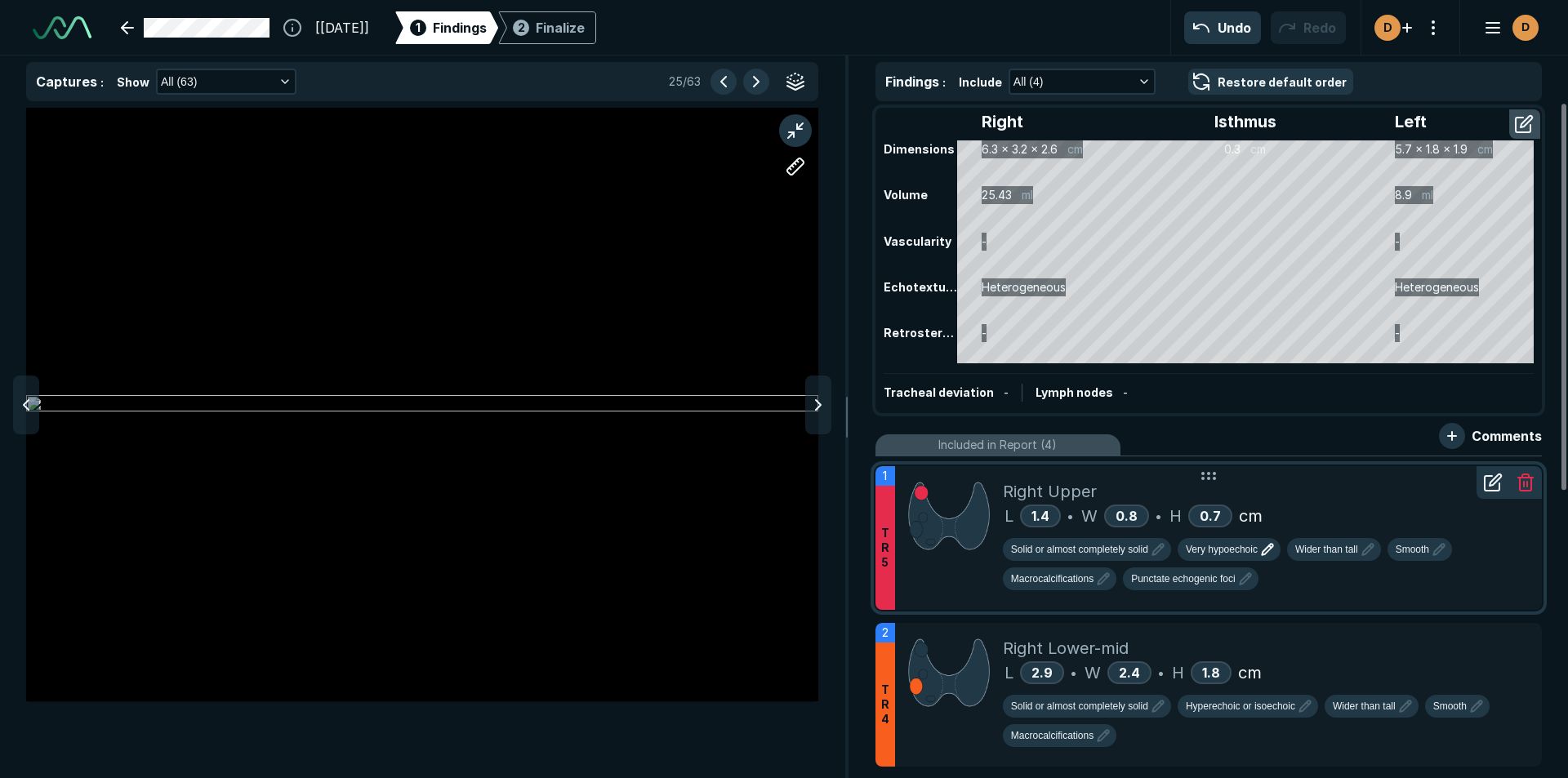
scroll to position [0, 0]
